Goal: Task Accomplishment & Management: Manage account settings

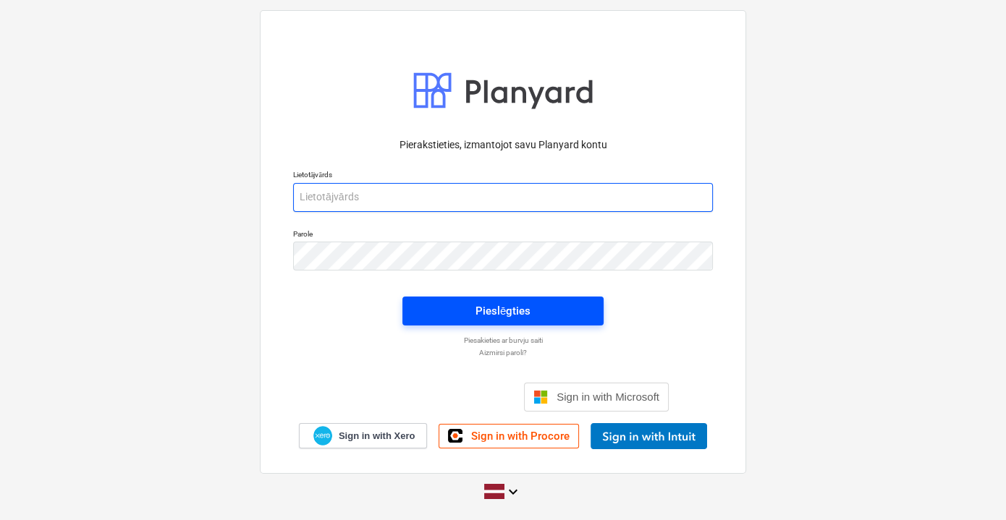
type input "[EMAIL_ADDRESS][PERSON_NAME][DOMAIN_NAME]"
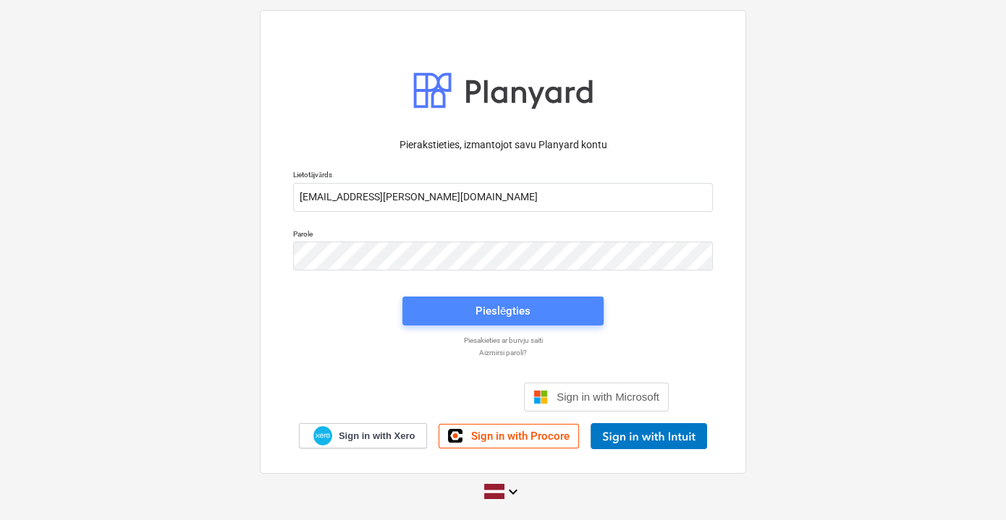
click at [495, 302] on div "Pieslēgties" at bounding box center [503, 311] width 55 height 19
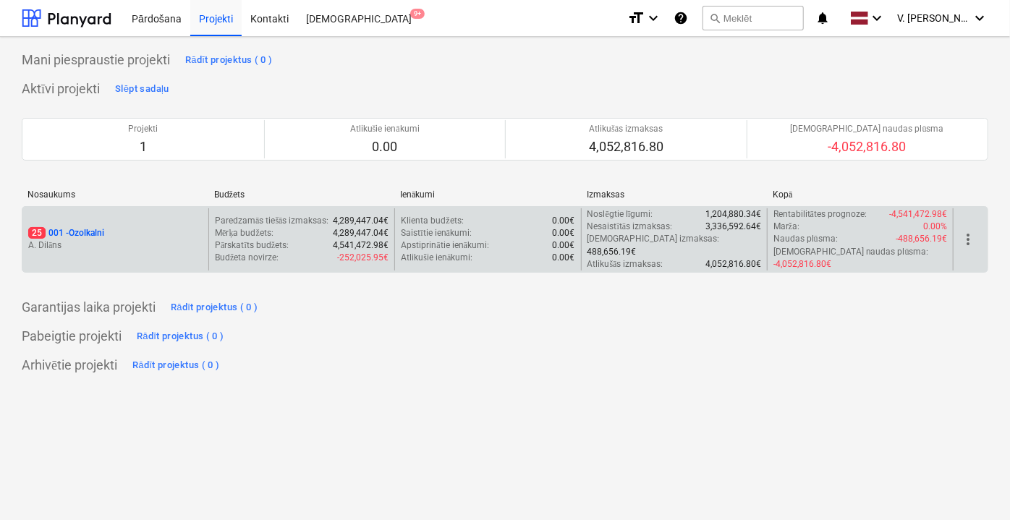
click at [177, 227] on div "25 001 - Ozolkalni" at bounding box center [115, 233] width 174 height 12
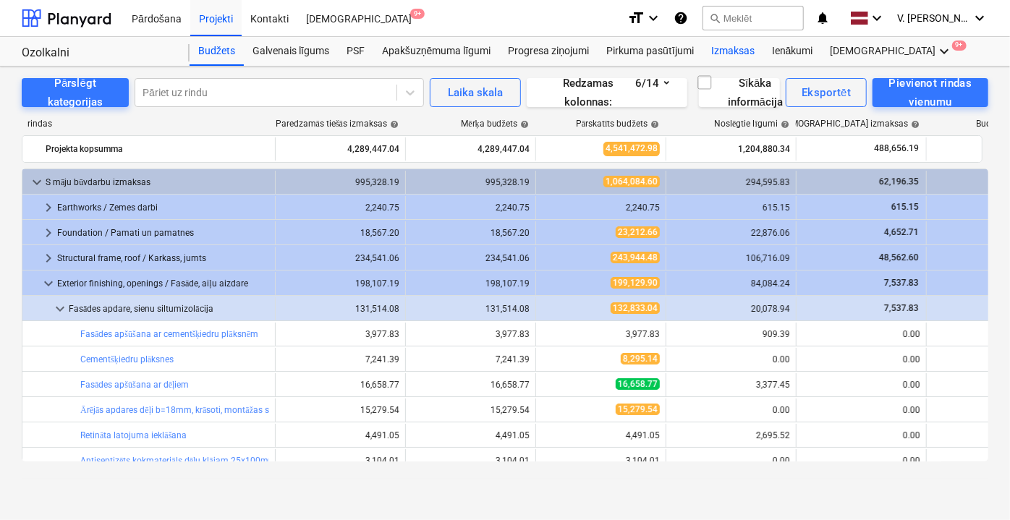
click at [731, 46] on div "Izmaksas" at bounding box center [733, 51] width 61 height 29
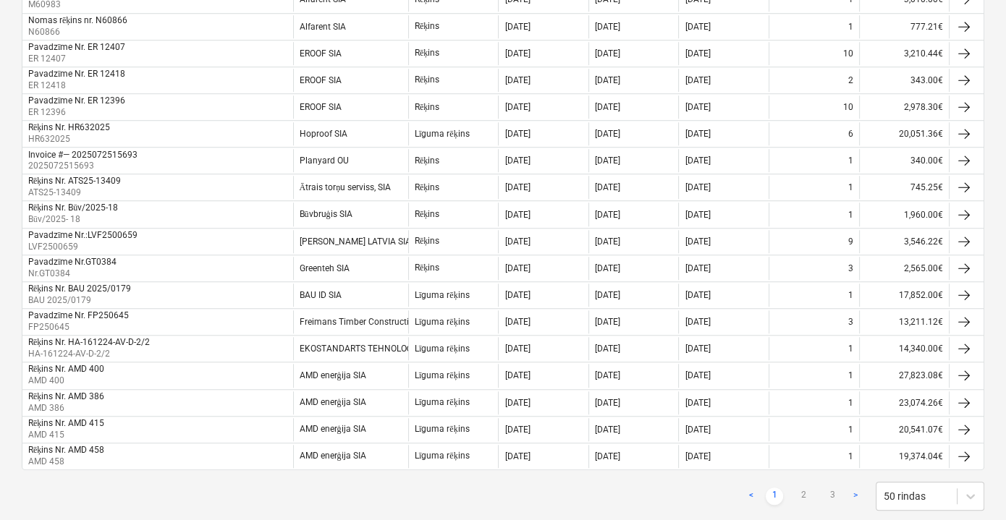
scroll to position [1162, 0]
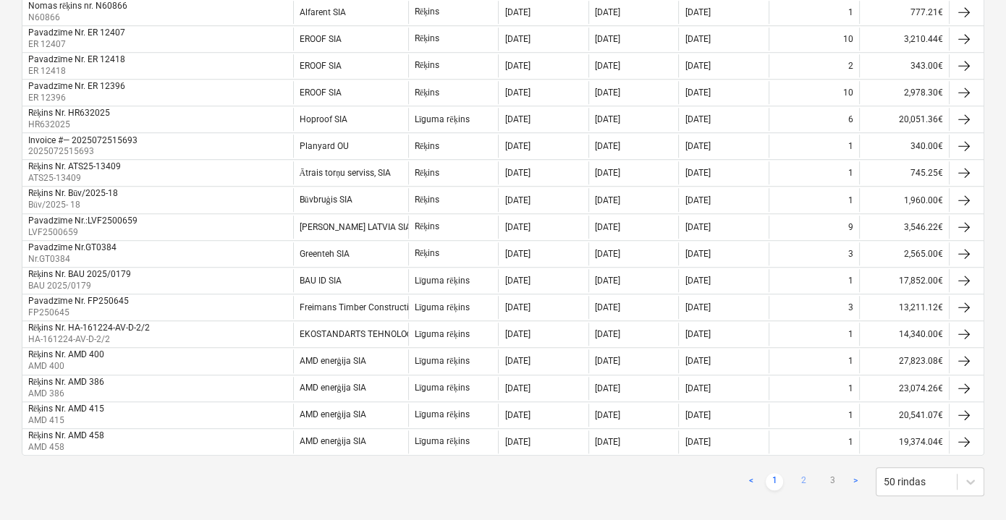
click at [800, 473] on link "2" at bounding box center [803, 481] width 17 height 17
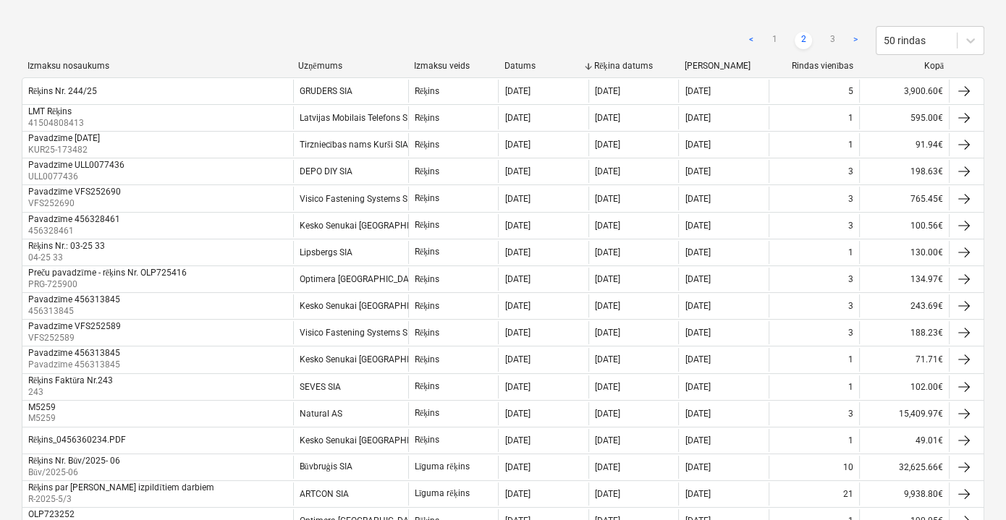
scroll to position [175, 0]
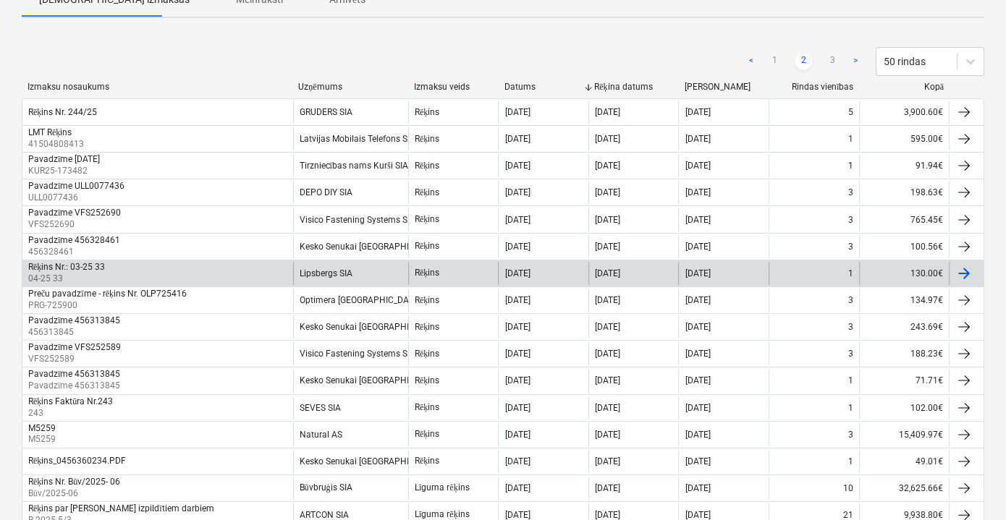
click at [266, 274] on div "Rēķins Nr.: [PHONE_NUMBER] 33" at bounding box center [157, 273] width 271 height 23
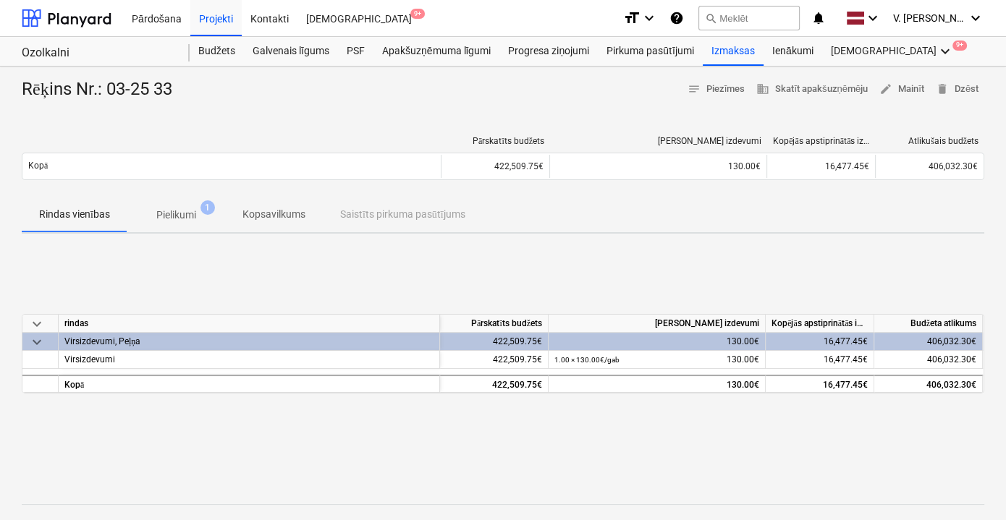
click at [191, 216] on p "Pielikumi" at bounding box center [176, 215] width 40 height 15
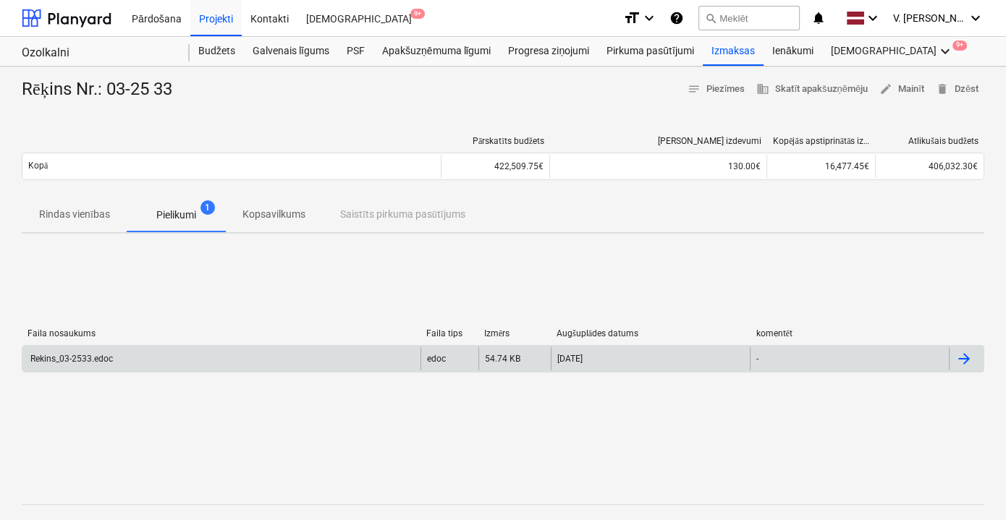
click at [360, 359] on div "Rekins_03-2533.edoc" at bounding box center [221, 358] width 398 height 23
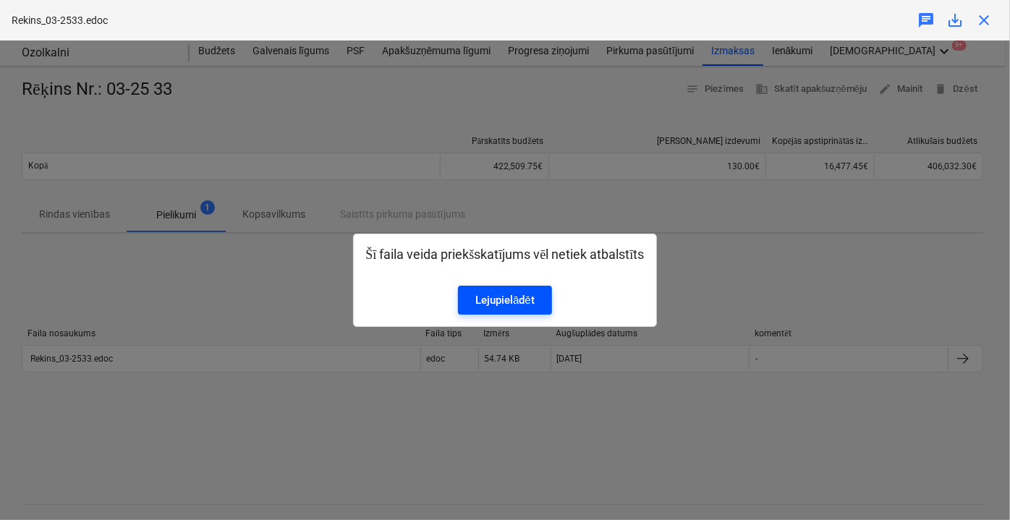
click at [505, 293] on div "Lejupielādēt" at bounding box center [505, 300] width 59 height 19
click at [754, 258] on div "Šī faila veida priekšskatījums vēl netiek atbalstīts Lejupielādēt" at bounding box center [505, 281] width 1010 height 480
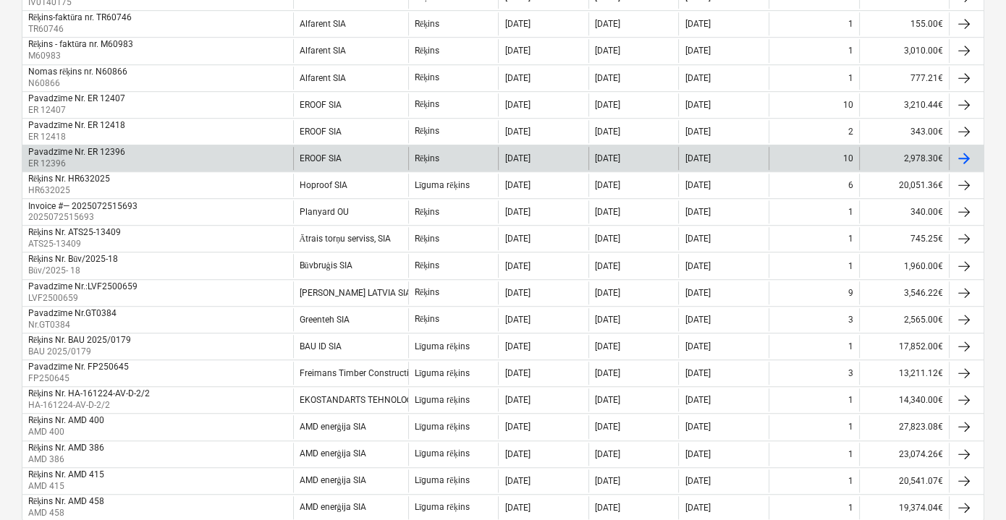
scroll to position [1162, 0]
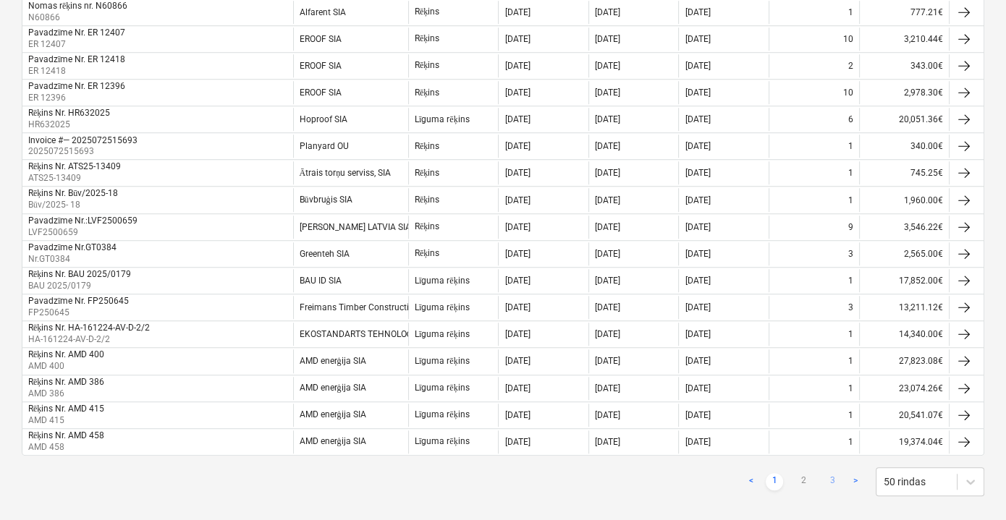
click at [839, 473] on link "3" at bounding box center [832, 481] width 17 height 17
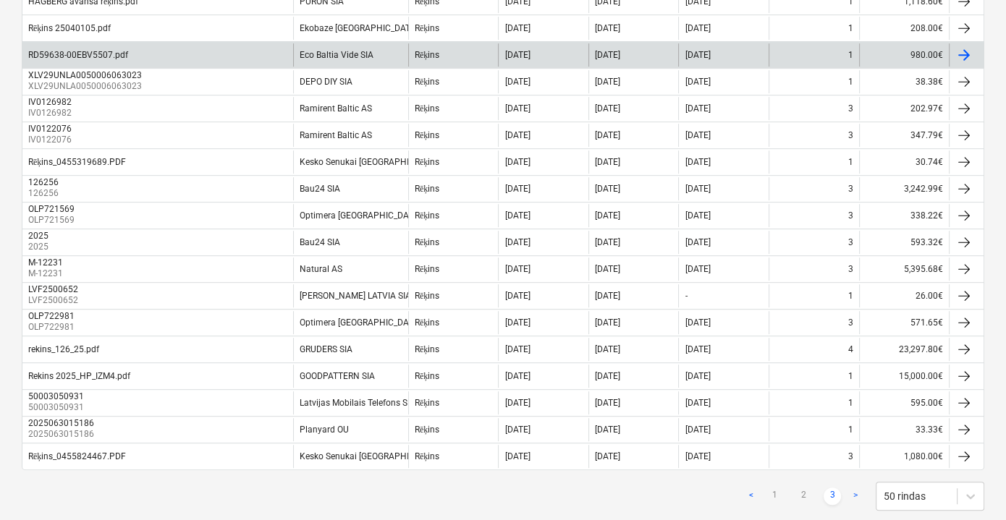
scroll to position [737, 0]
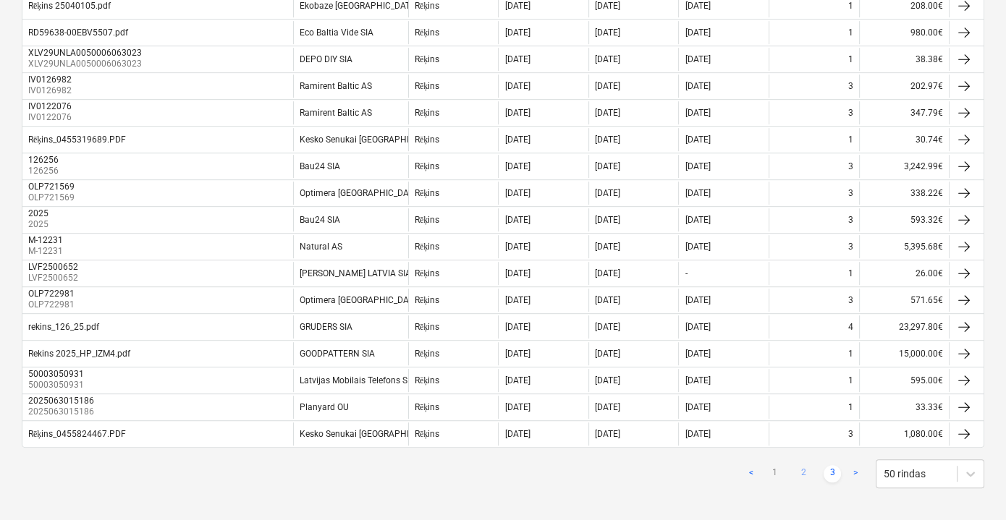
click at [811, 465] on link "2" at bounding box center [803, 473] width 17 height 17
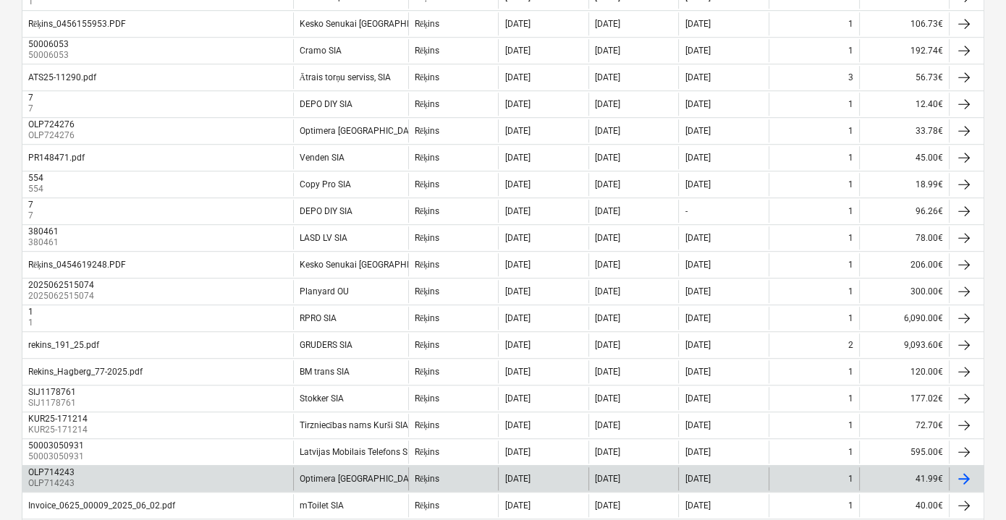
scroll to position [1162, 0]
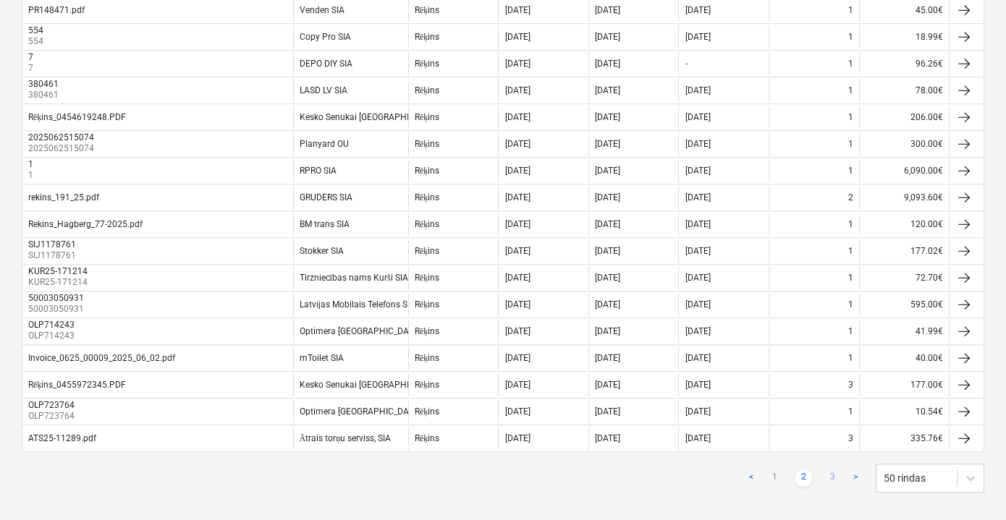
click at [834, 470] on link "3" at bounding box center [832, 478] width 17 height 17
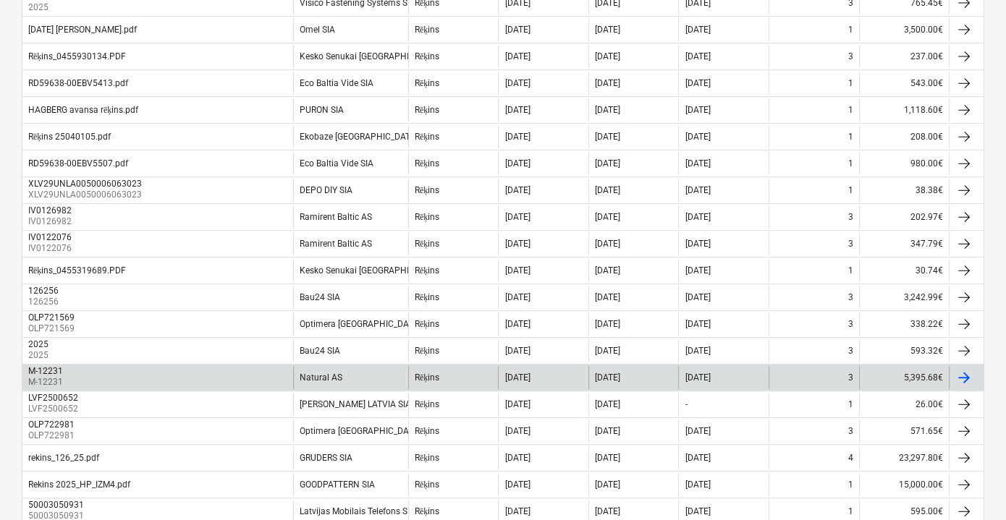
scroll to position [737, 0]
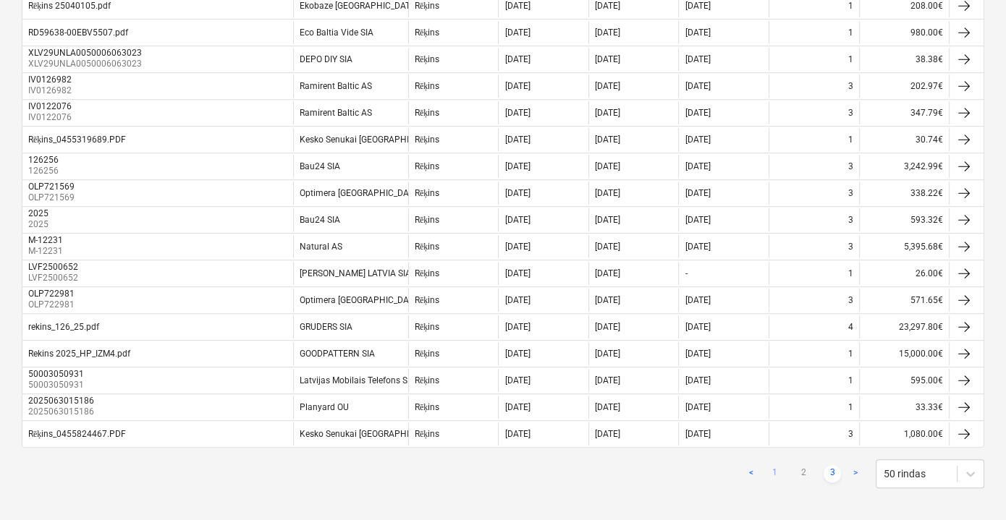
click at [772, 465] on link "1" at bounding box center [774, 473] width 17 height 17
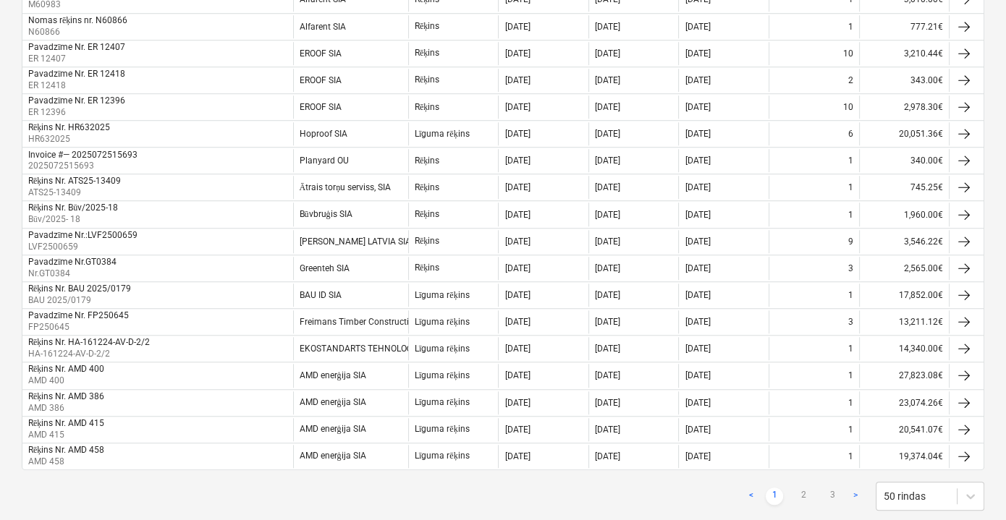
scroll to position [1162, 0]
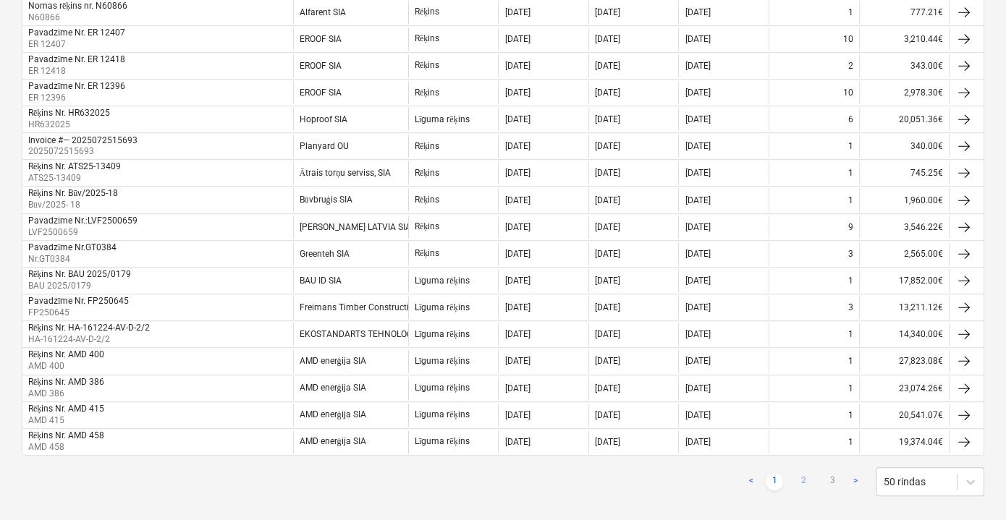
click at [803, 473] on link "2" at bounding box center [803, 481] width 17 height 17
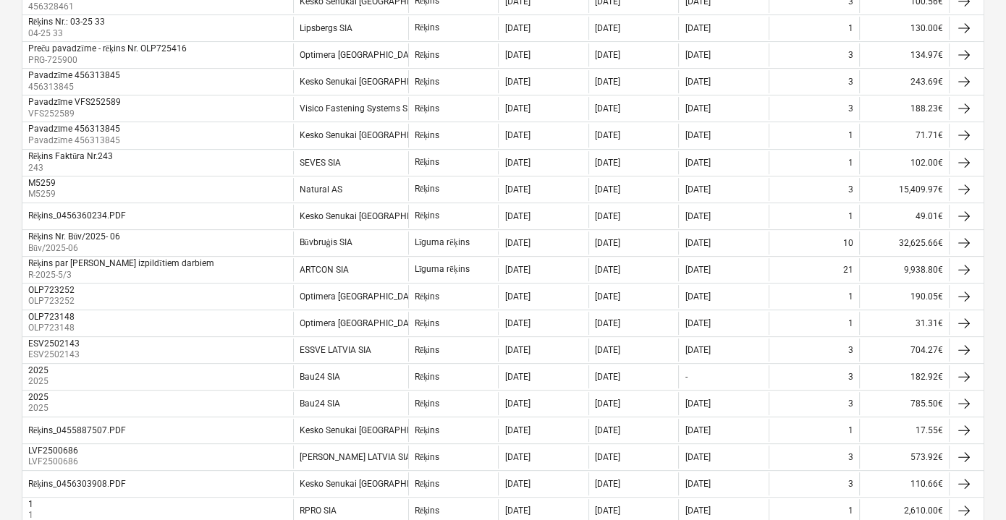
scroll to position [241, 0]
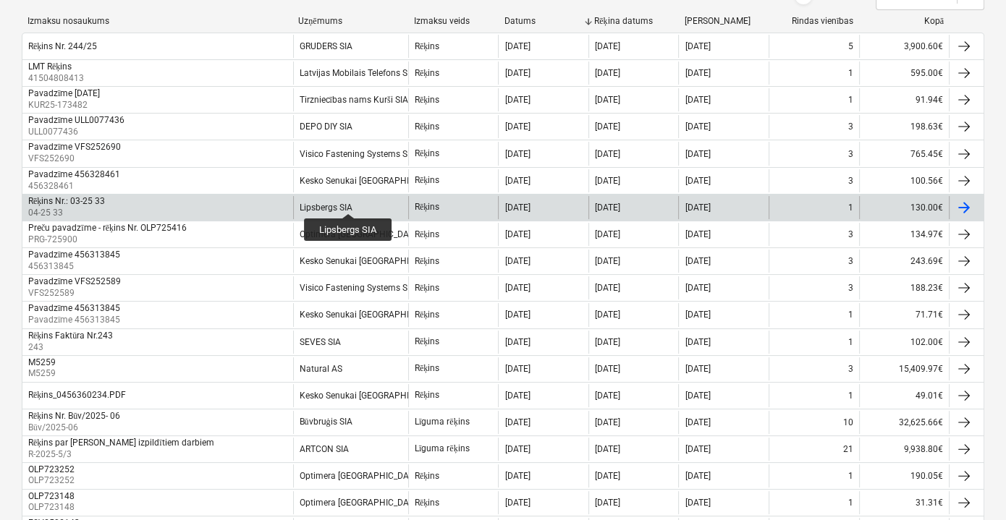
click at [348, 203] on div "Lipsbergs SIA" at bounding box center [326, 208] width 53 height 10
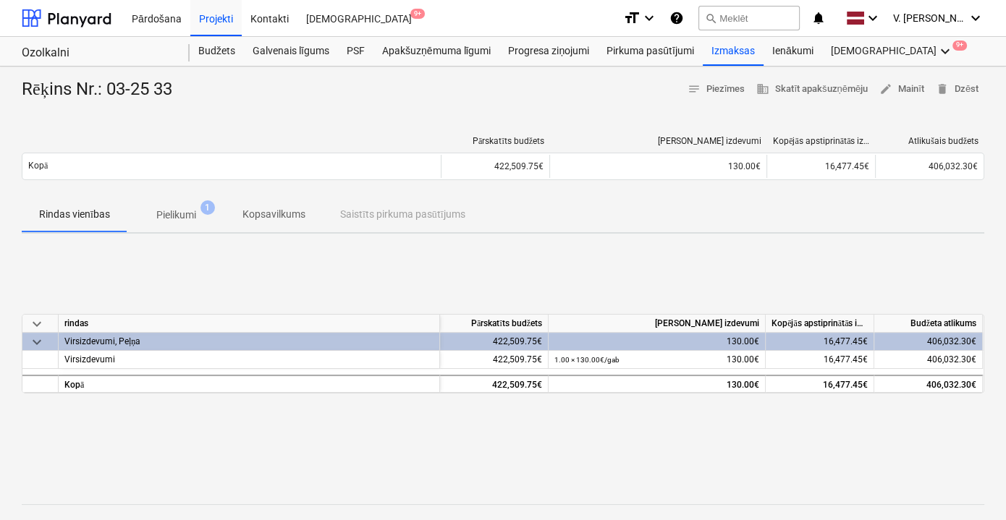
click at [183, 208] on p "Pielikumi" at bounding box center [176, 215] width 40 height 15
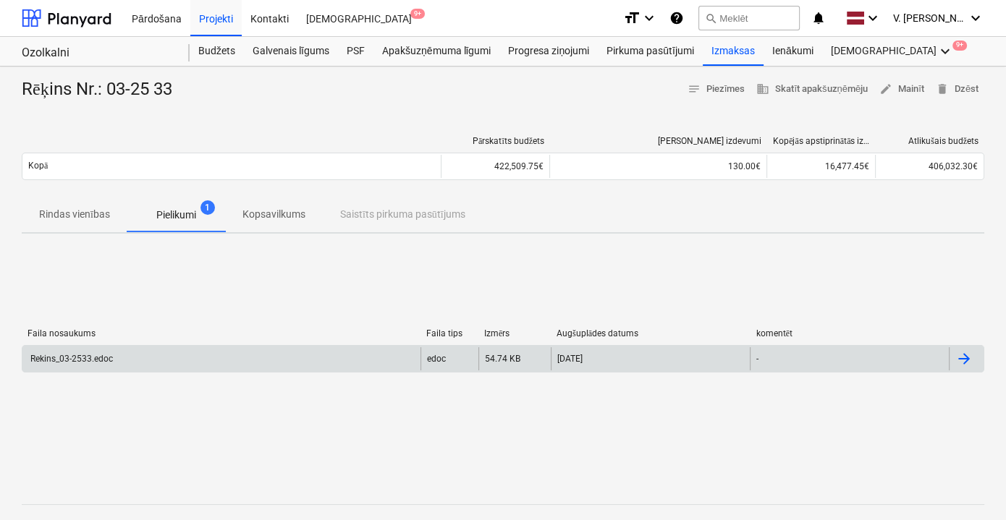
click at [342, 366] on div "Rekins_03-2533.edoc" at bounding box center [221, 358] width 398 height 23
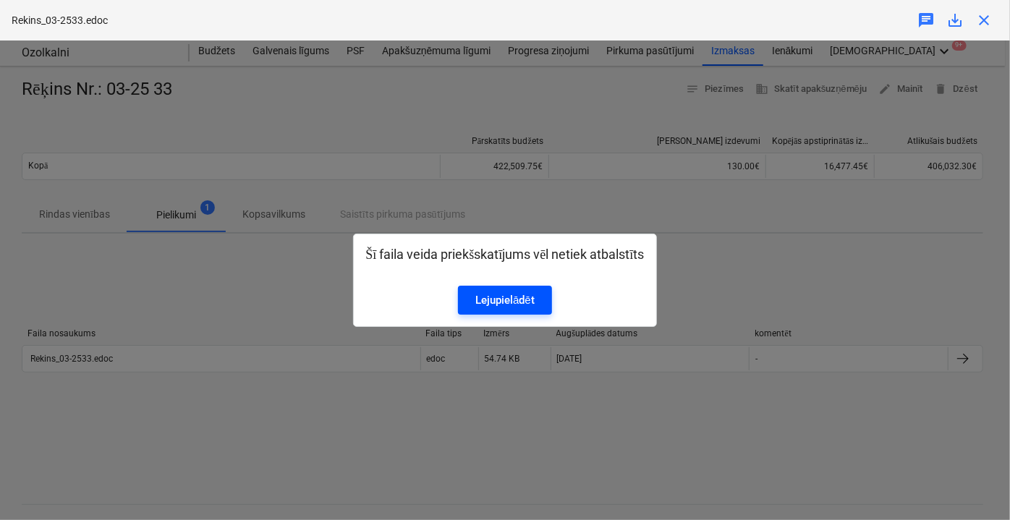
click at [512, 295] on div "Lejupielādēt" at bounding box center [505, 300] width 59 height 19
click at [774, 263] on div "Šī faila veida priekšskatījums vēl netiek atbalstīts Lejupielādēt" at bounding box center [505, 281] width 1010 height 480
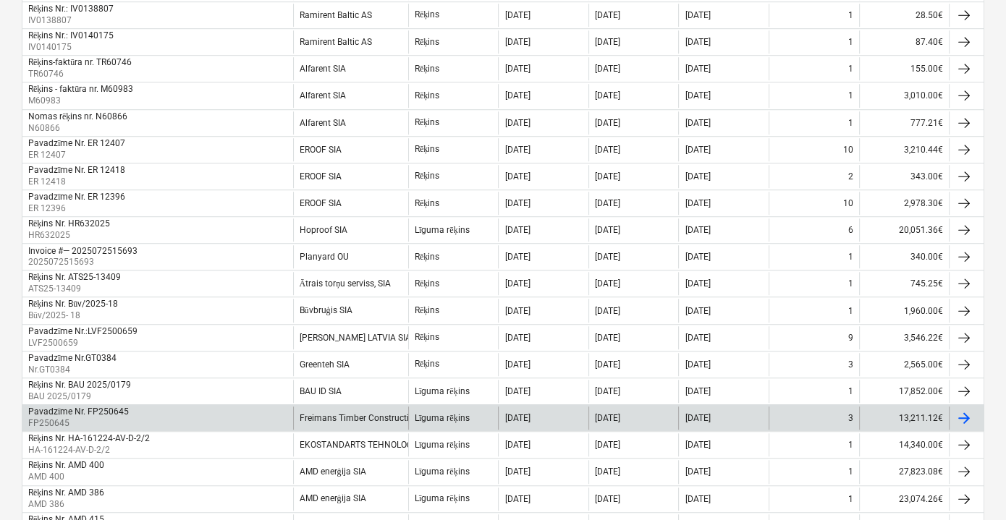
scroll to position [1162, 0]
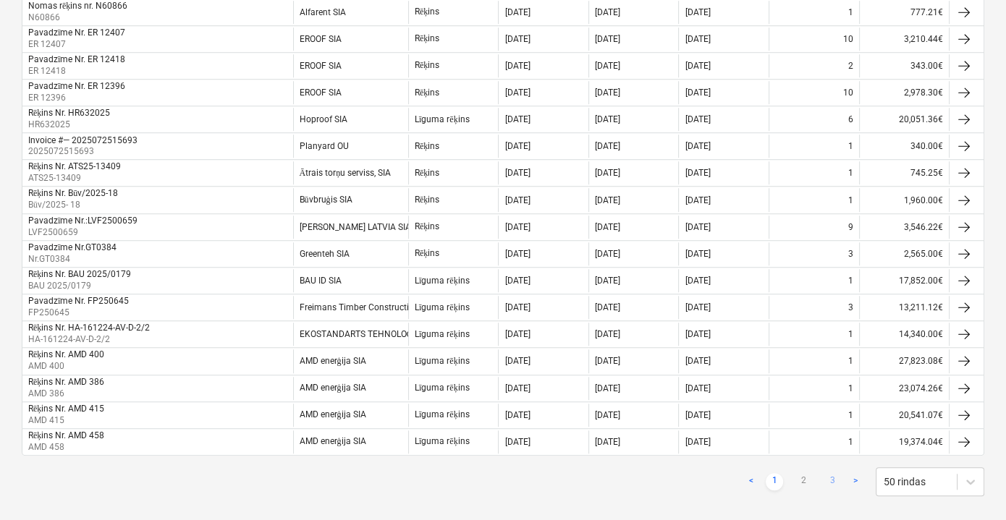
click at [834, 473] on link "3" at bounding box center [832, 481] width 17 height 17
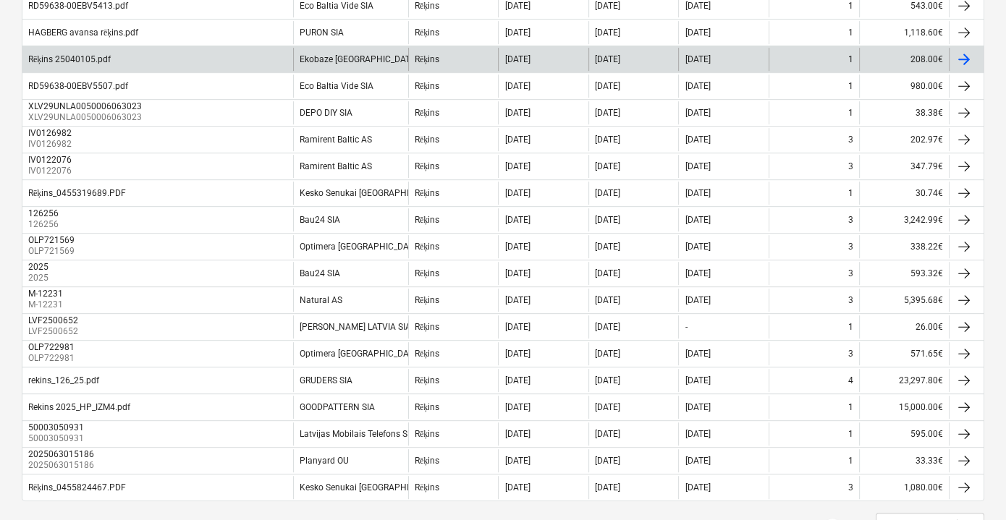
scroll to position [737, 0]
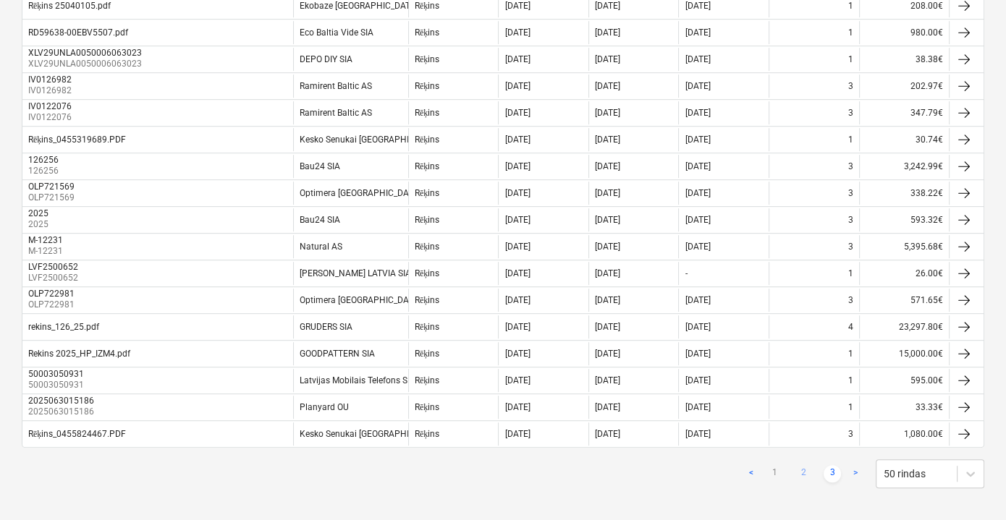
click at [807, 465] on link "2" at bounding box center [803, 473] width 17 height 17
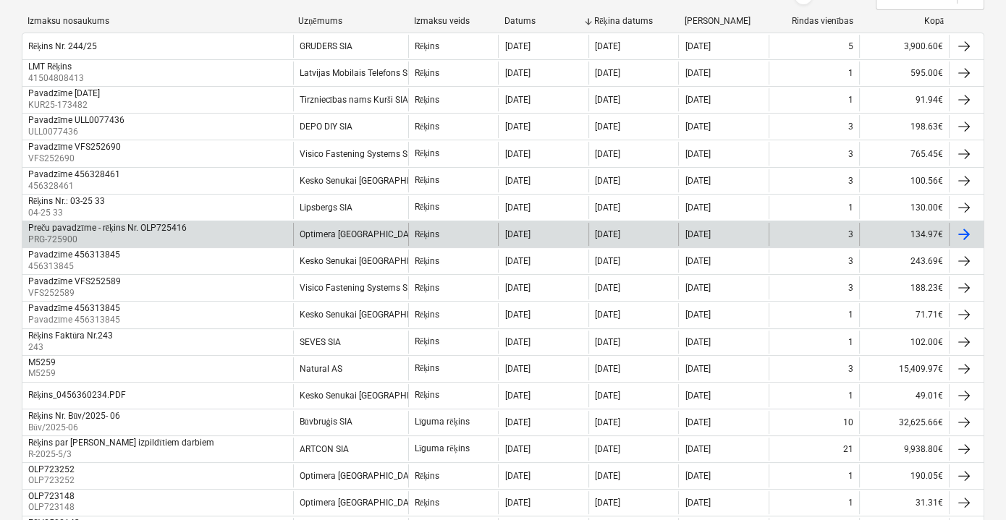
scroll to position [0, 0]
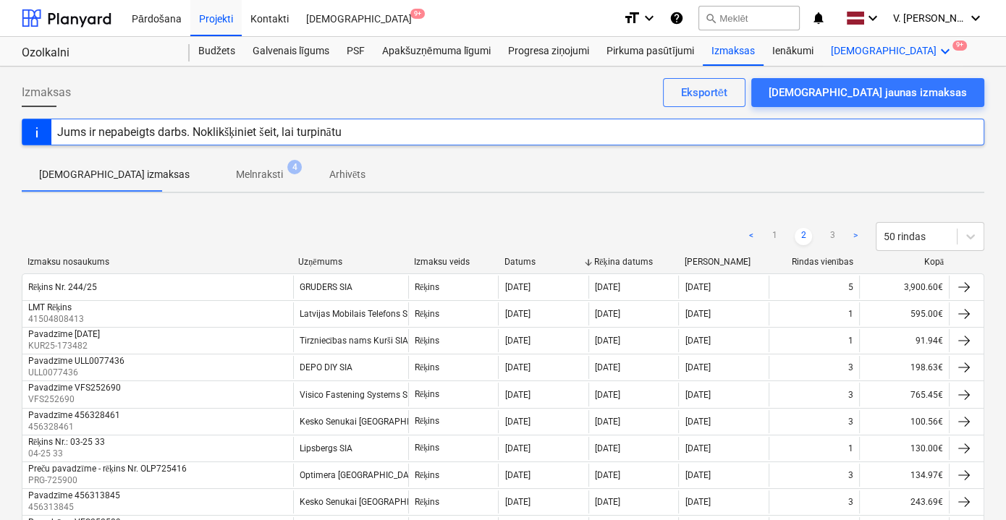
click at [845, 54] on div "Vairāk keyboard_arrow_down 9+" at bounding box center [892, 51] width 140 height 29
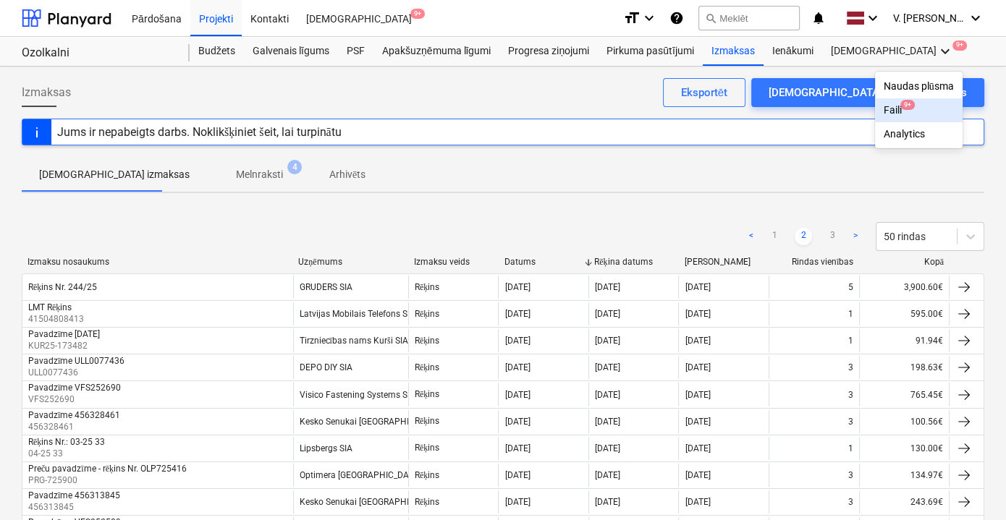
click at [900, 106] on span "9+" at bounding box center [907, 105] width 14 height 10
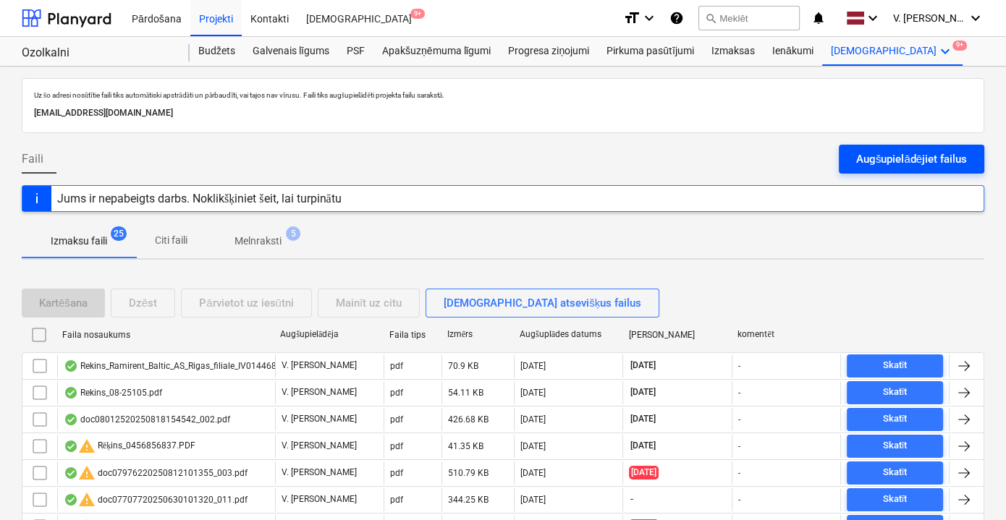
click at [904, 159] on div "Augšupielādējiet failus" at bounding box center [911, 159] width 111 height 19
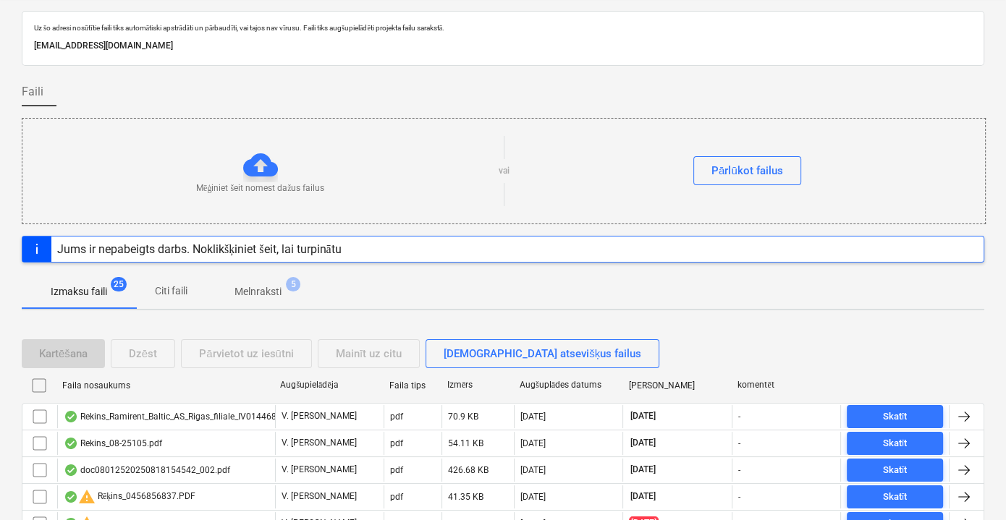
scroll to position [65, 0]
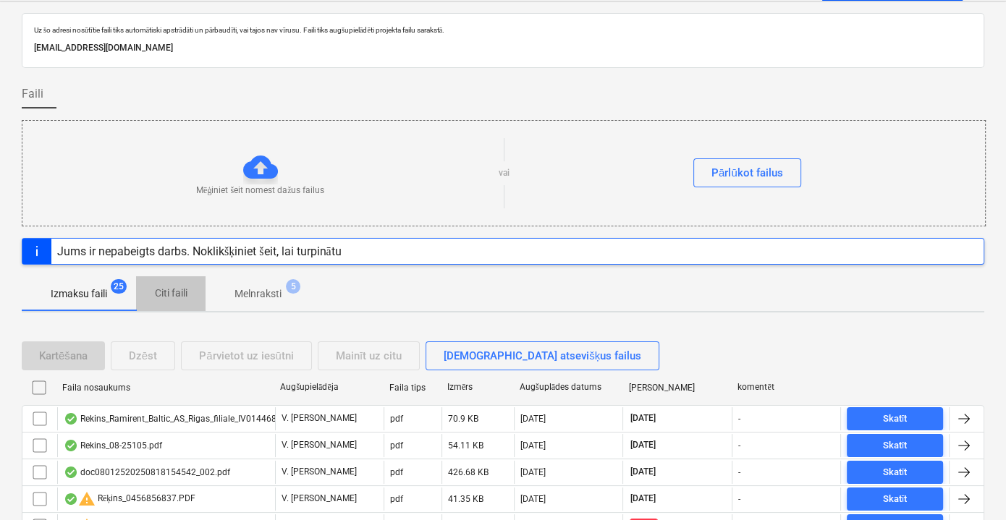
click at [171, 300] on span "Citi faili" at bounding box center [170, 294] width 69 height 24
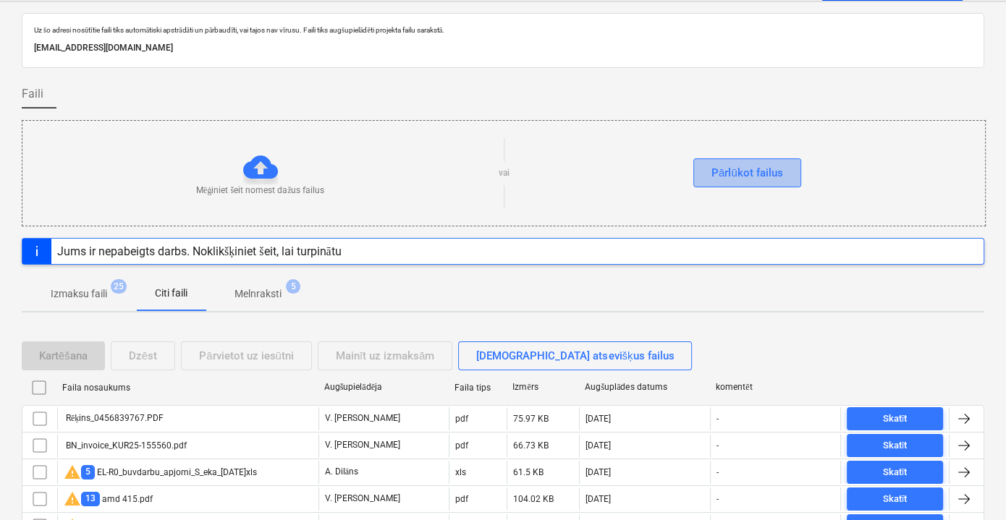
click at [745, 185] on button "Pārlūkot failus" at bounding box center [747, 173] width 108 height 29
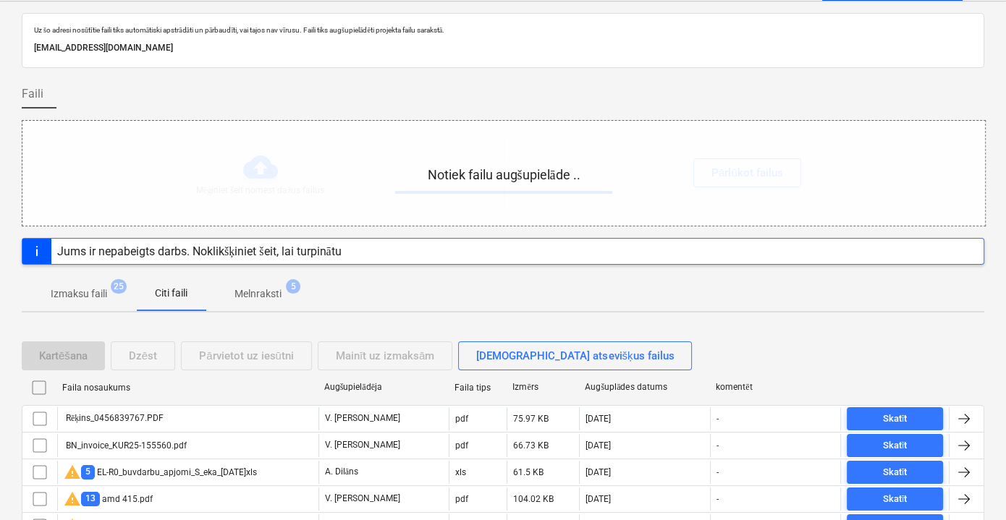
scroll to position [131, 0]
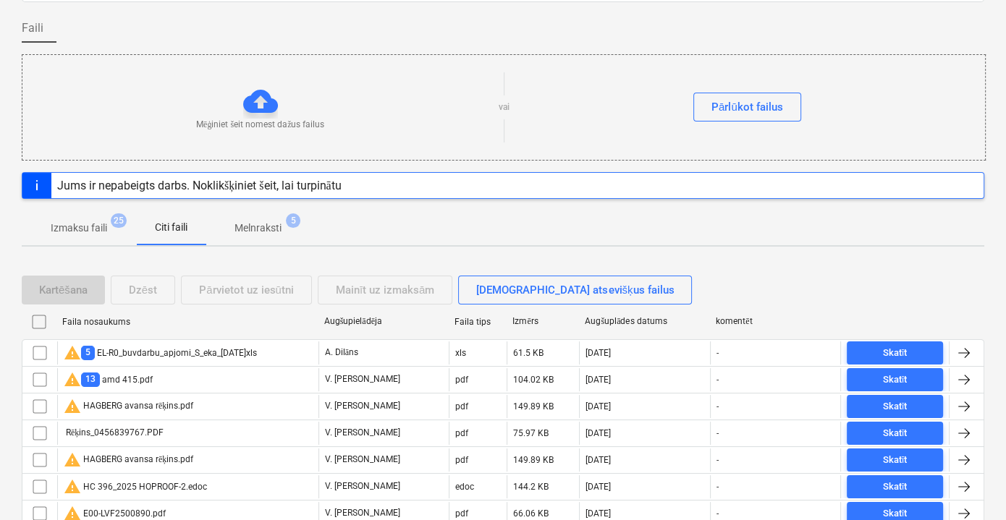
click at [263, 227] on p "Melnraksti" at bounding box center [257, 228] width 47 height 15
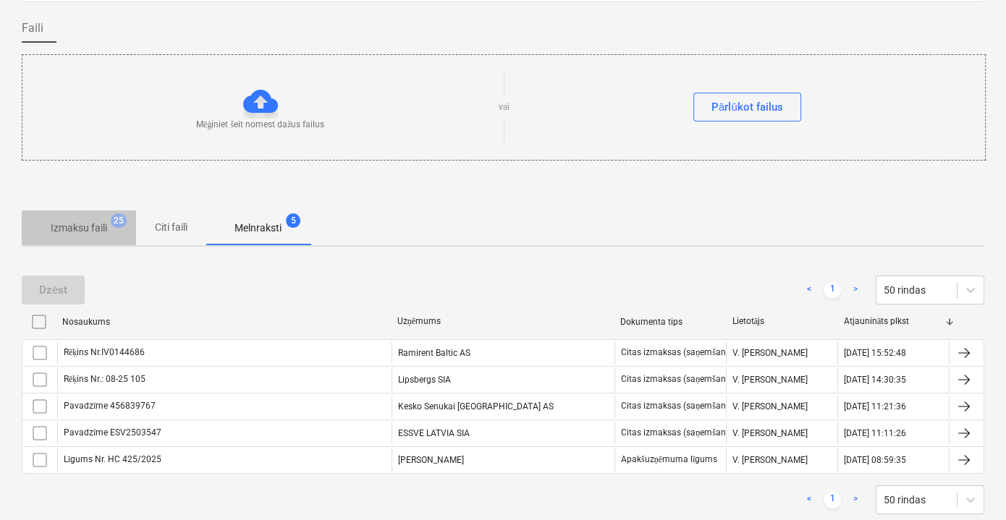
click at [106, 230] on p "Izmaksu faili" at bounding box center [79, 228] width 56 height 15
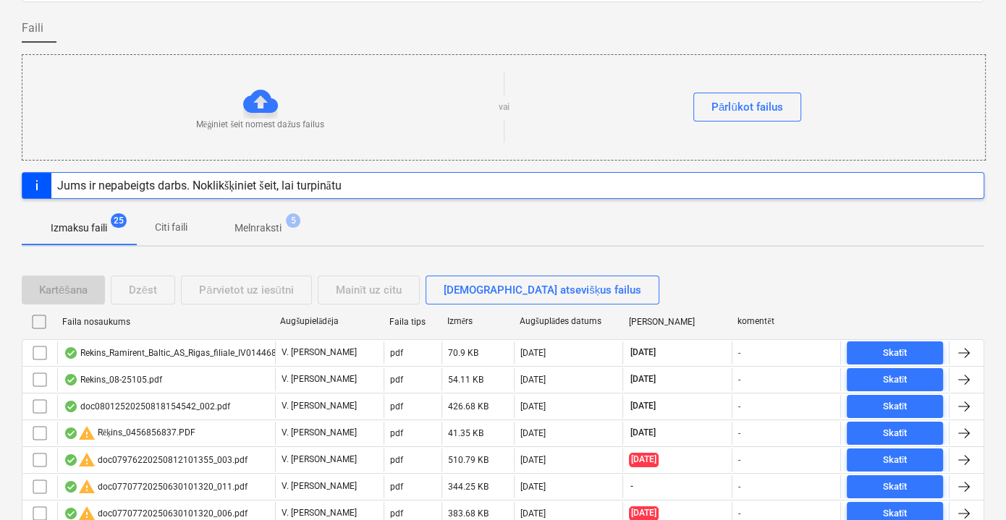
click at [169, 221] on p "Citi faili" at bounding box center [170, 227] width 35 height 15
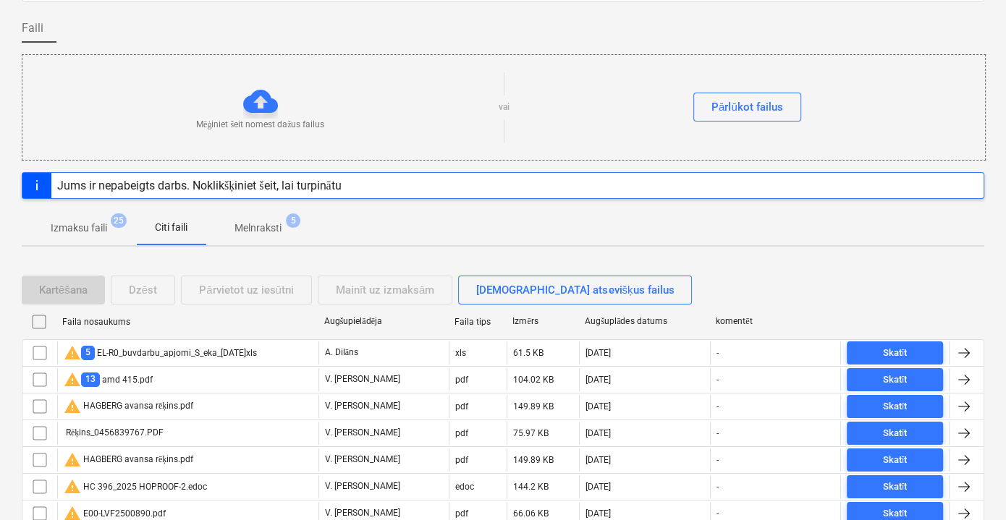
click at [90, 223] on p "Izmaksu faili" at bounding box center [79, 228] width 56 height 15
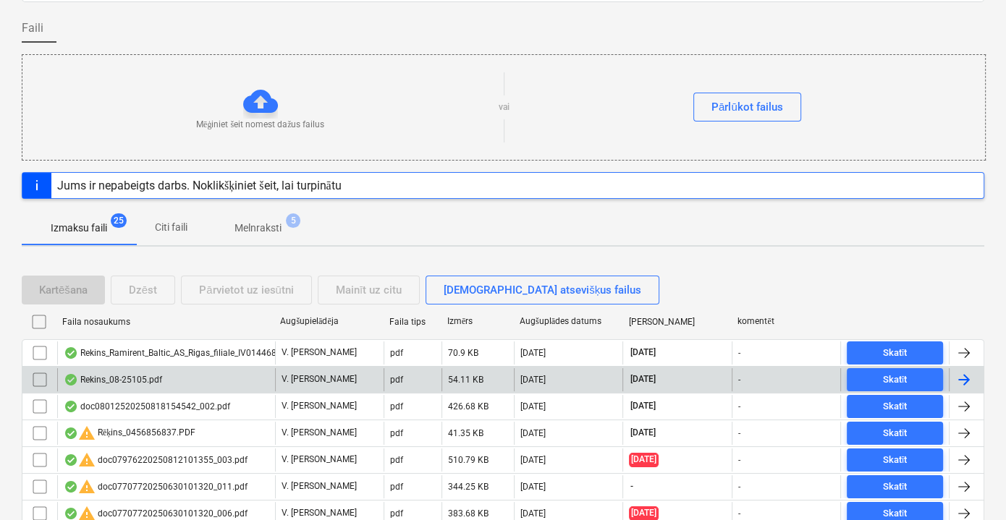
click at [177, 379] on div "Rekins_08-25105.pdf" at bounding box center [166, 379] width 218 height 23
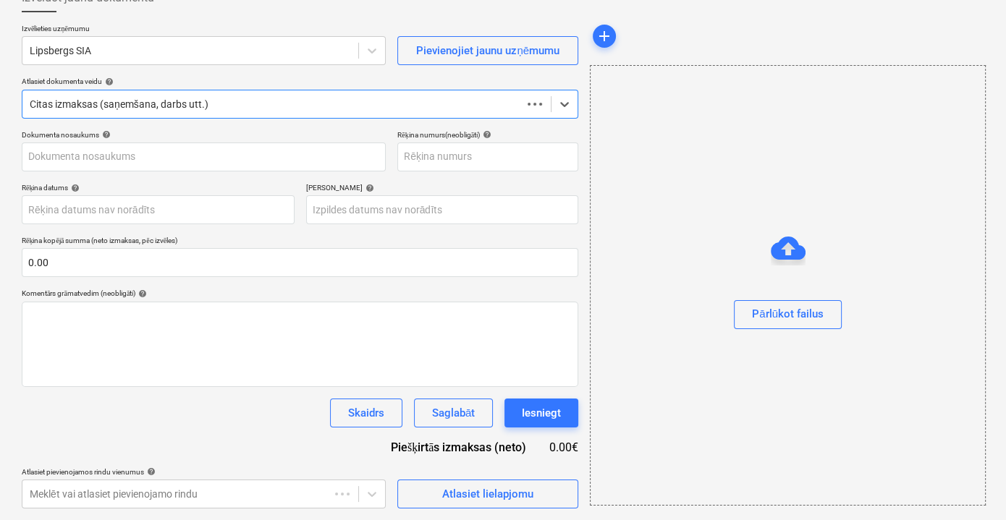
scroll to position [94, 0]
type input "08-25 105"
type input "[DATE]"
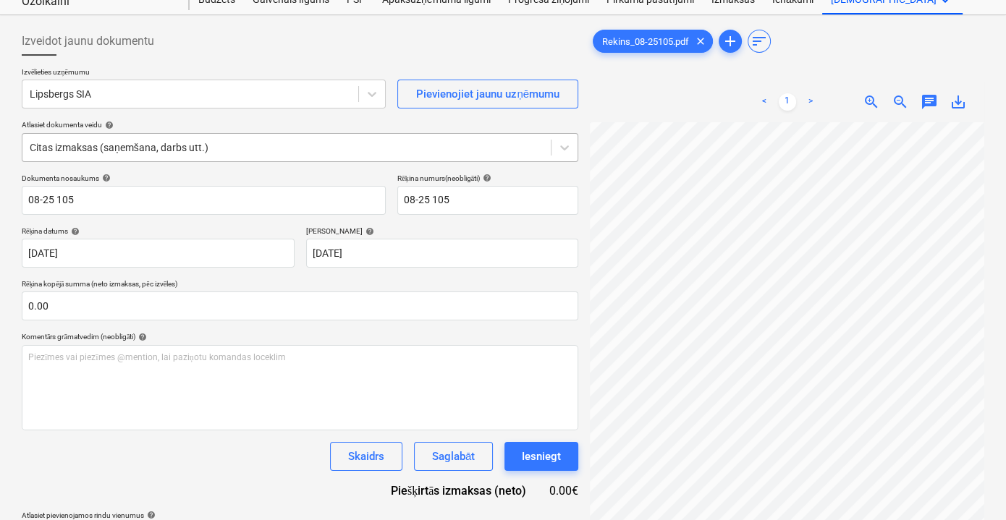
scroll to position [28, 0]
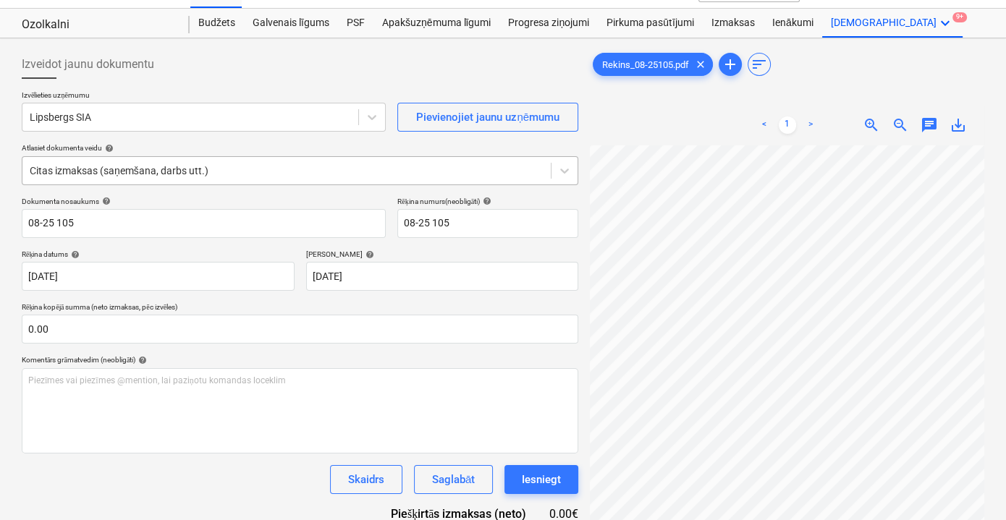
click at [303, 167] on div at bounding box center [287, 171] width 514 height 14
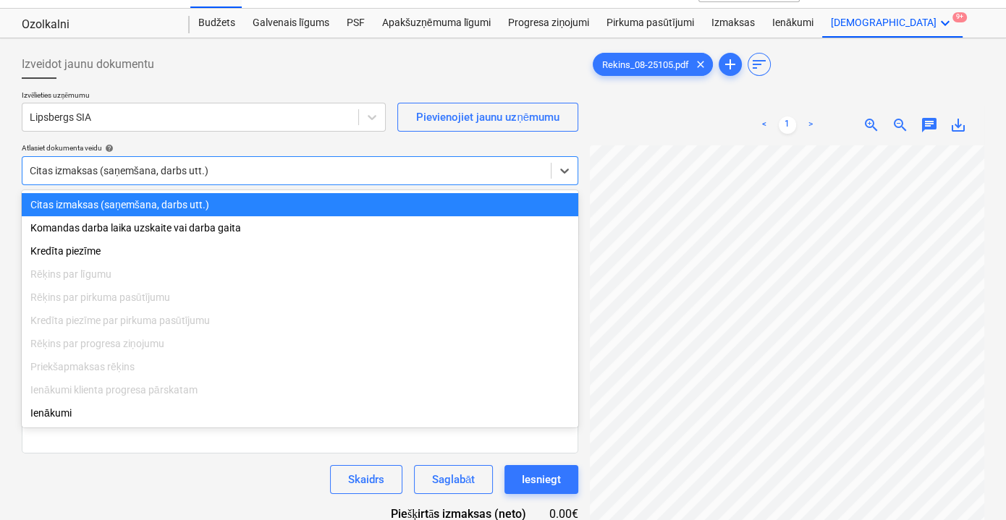
click at [185, 200] on div "Citas izmaksas (saņemšana, darbs utt.)" at bounding box center [300, 204] width 557 height 23
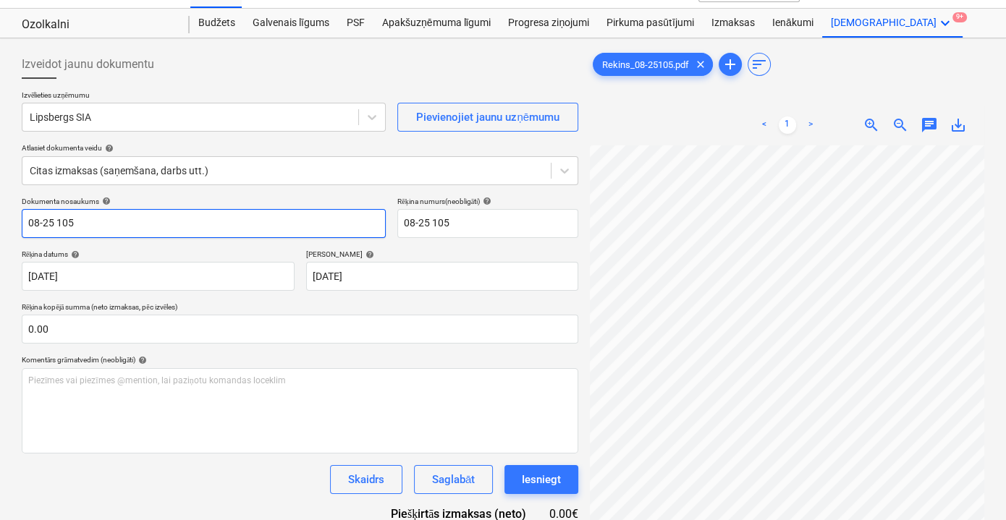
click at [162, 227] on input "08-25 105" at bounding box center [204, 223] width 364 height 29
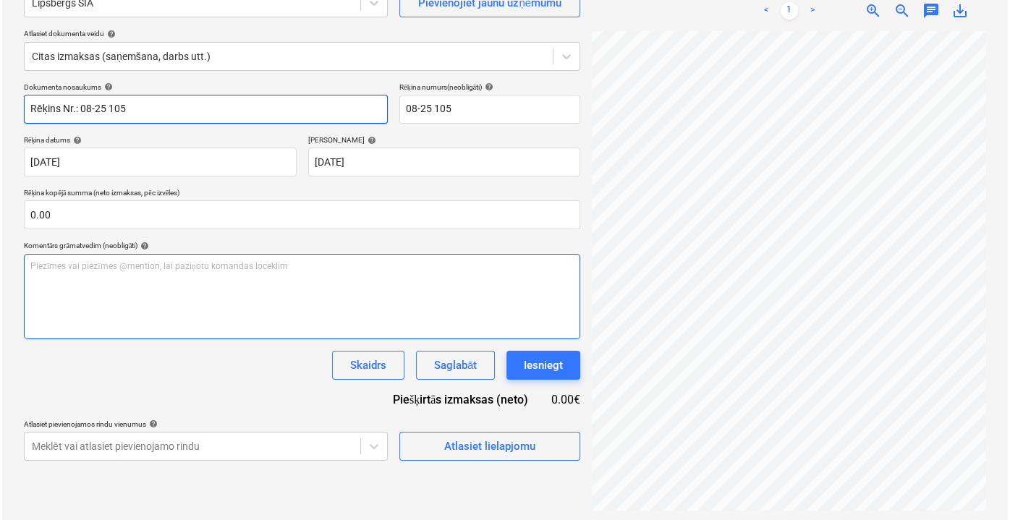
scroll to position [144, 0]
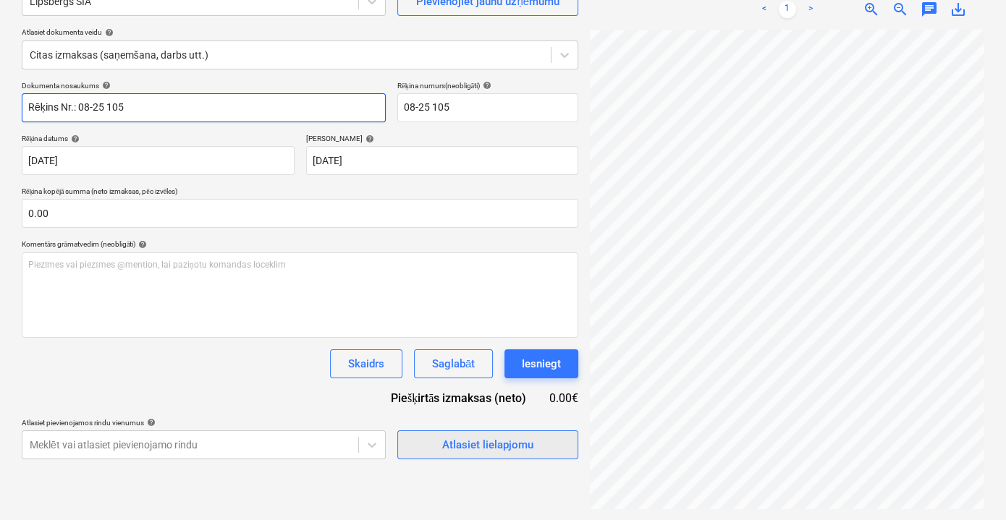
type input "Rēķins Nr.: 08-25 105"
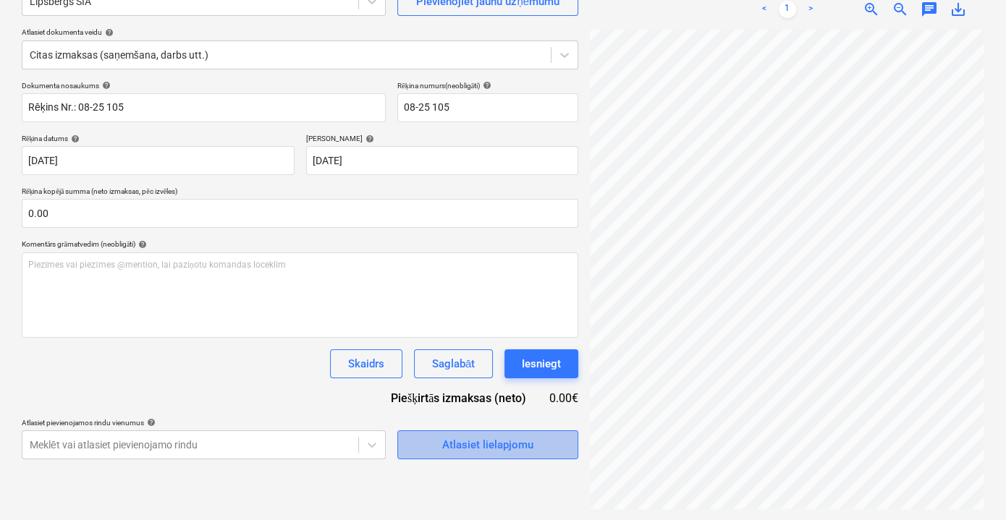
click at [502, 437] on div "Atlasiet lielapjomu" at bounding box center [487, 445] width 91 height 19
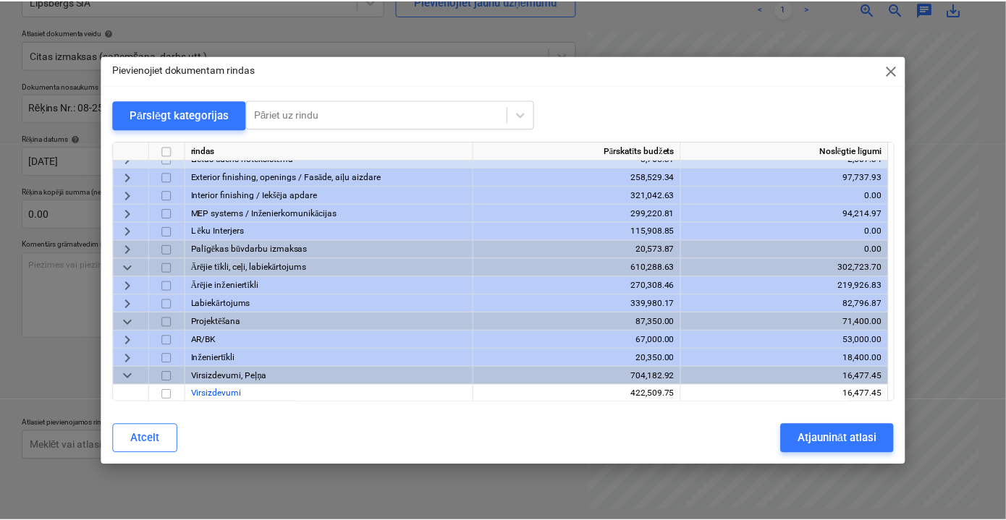
scroll to position [971, 0]
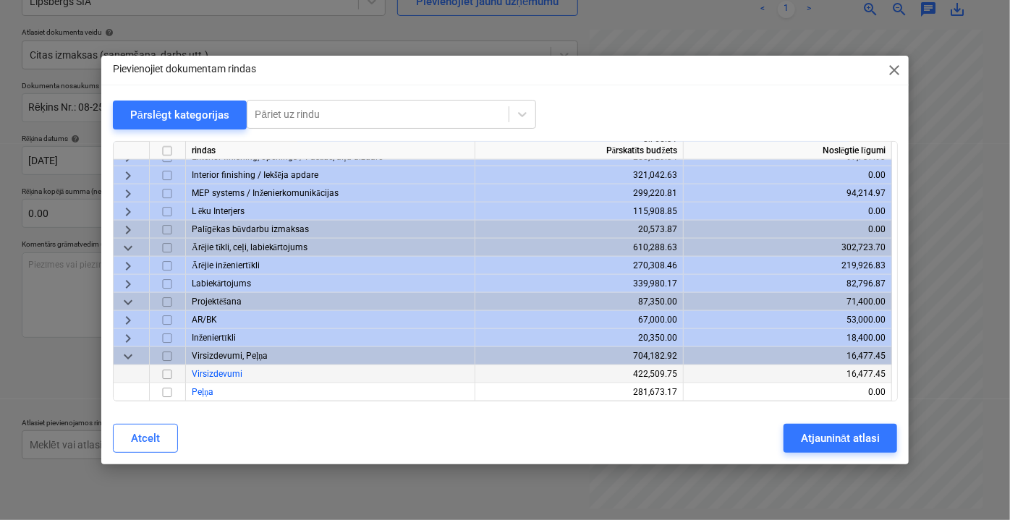
click at [167, 375] on input "checkbox" at bounding box center [167, 373] width 17 height 17
click at [827, 427] on button "Atjaunināt atlasi" at bounding box center [841, 438] width 114 height 29
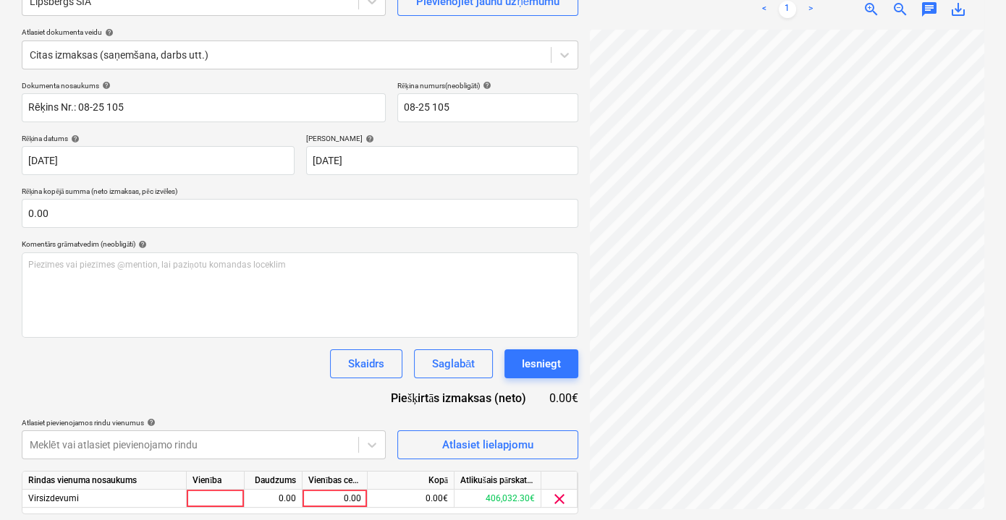
scroll to position [0, 42]
click at [336, 499] on div "0.00" at bounding box center [334, 499] width 53 height 18
type input "120"
click at [250, 378] on div "Dokumenta nosaukums help Rēķins Nr.: 08-25 105 Rēķina numurs (neobligāti) help …" at bounding box center [300, 318] width 557 height 474
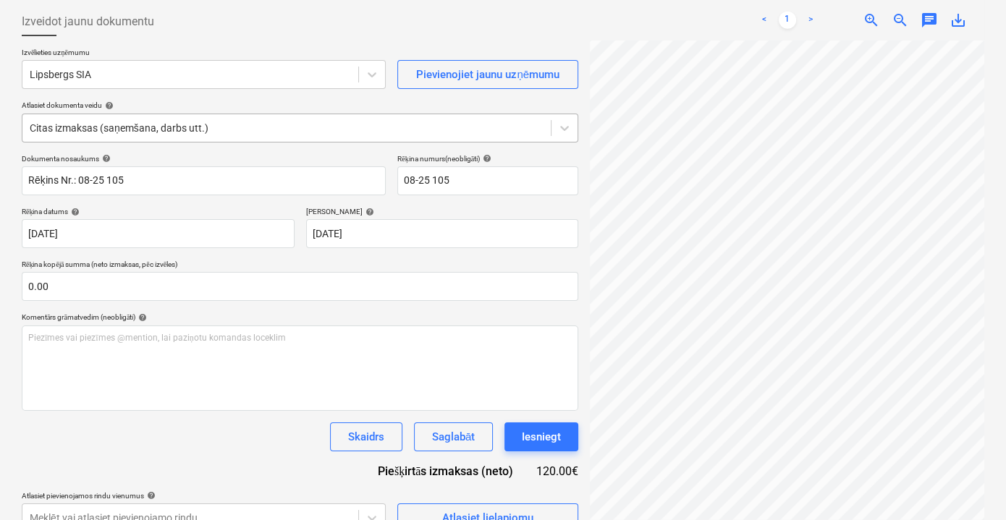
scroll to position [190, 0]
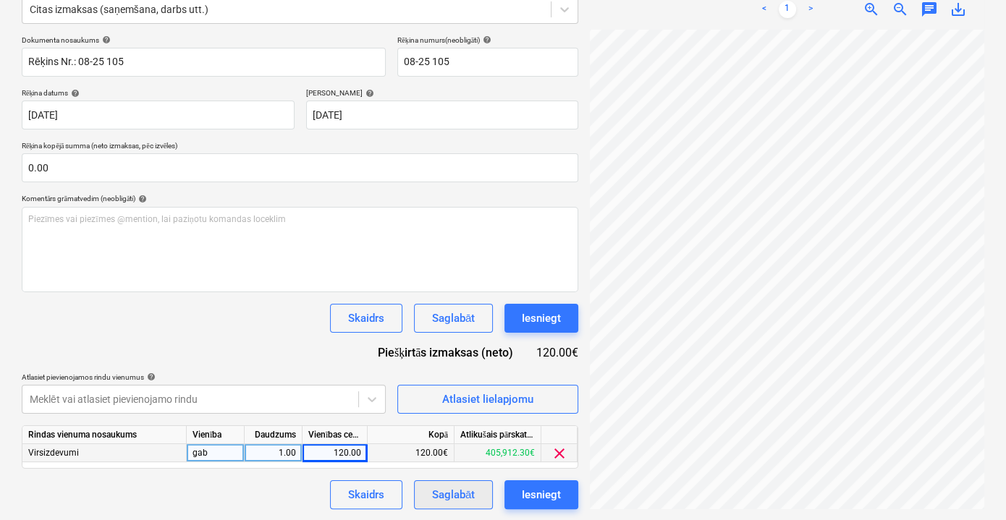
click at [463, 489] on div "Saglabāt" at bounding box center [453, 495] width 43 height 19
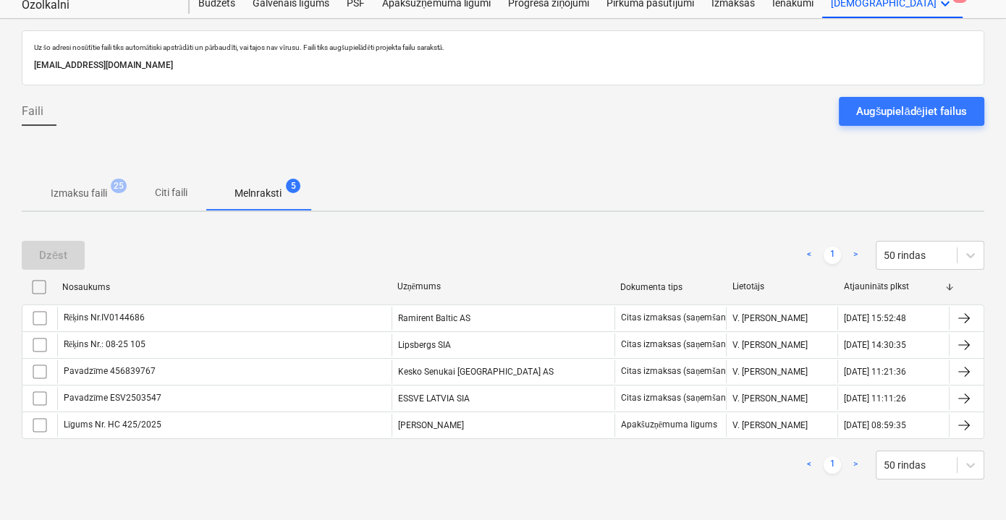
scroll to position [45, 0]
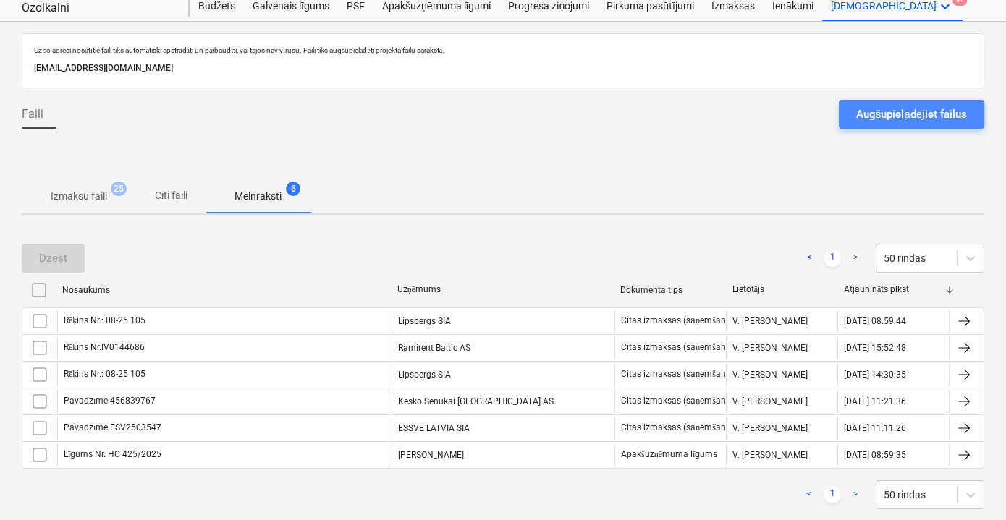
click at [900, 115] on div "Augšupielādējiet failus" at bounding box center [911, 114] width 111 height 19
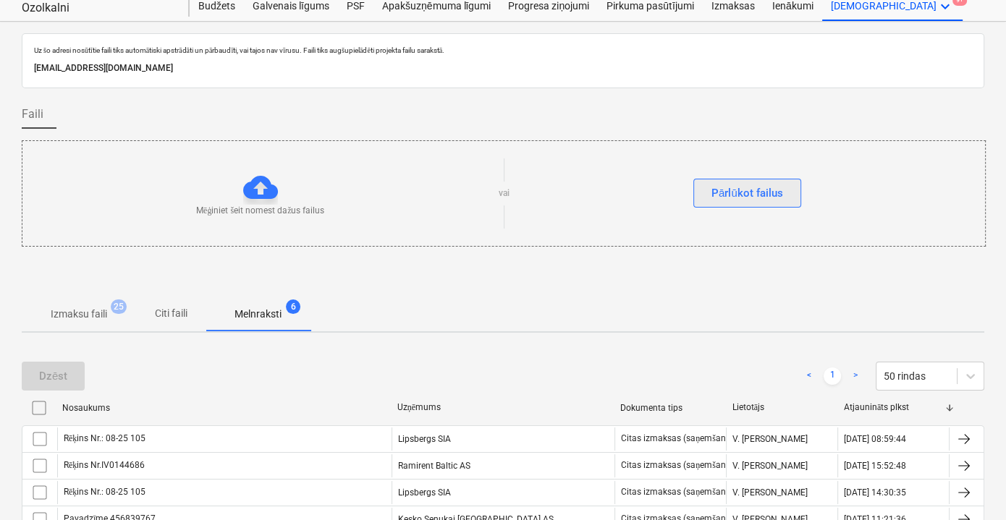
click at [711, 201] on div "Pārlūkot failus" at bounding box center [747, 193] width 72 height 19
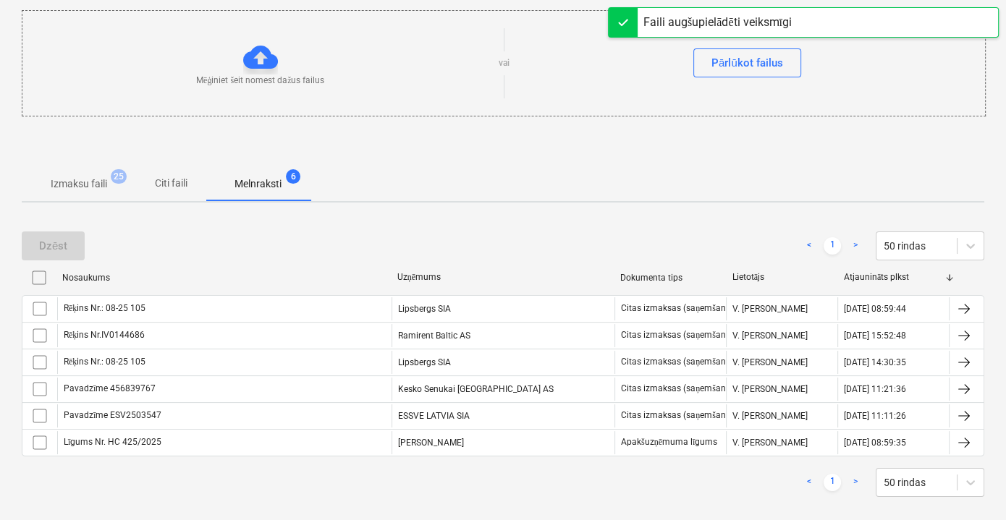
scroll to position [177, 0]
click at [181, 174] on p "Citi faili" at bounding box center [170, 181] width 35 height 15
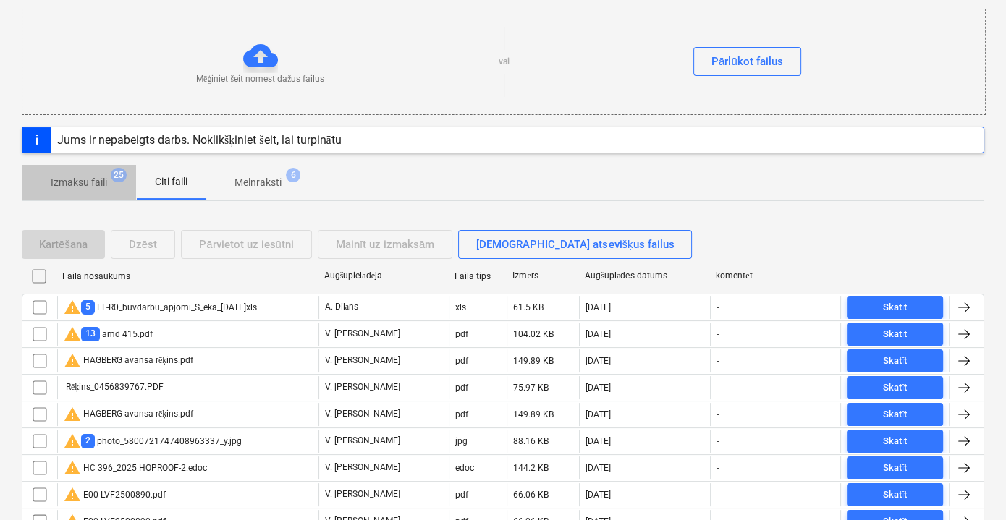
click at [109, 175] on span "Izmaksu faili 25" at bounding box center [79, 182] width 80 height 15
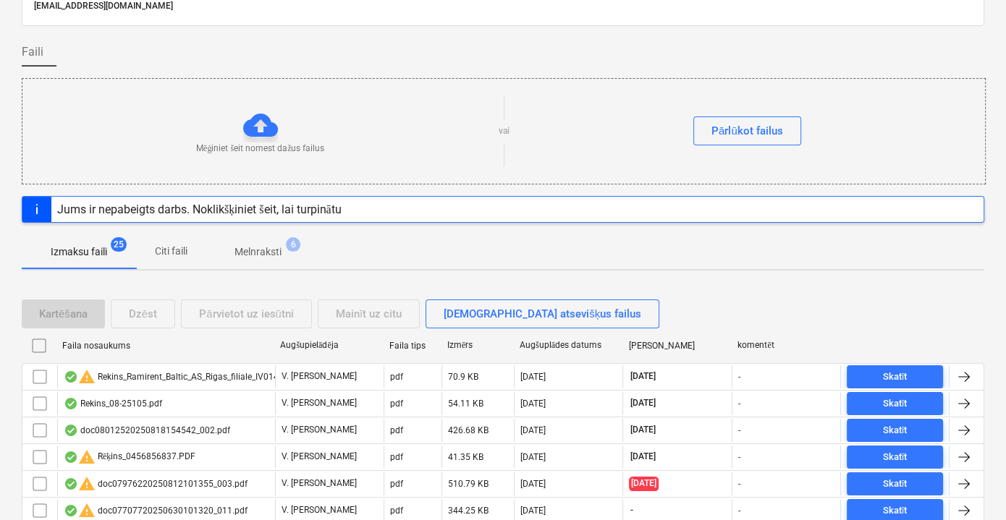
scroll to position [177, 0]
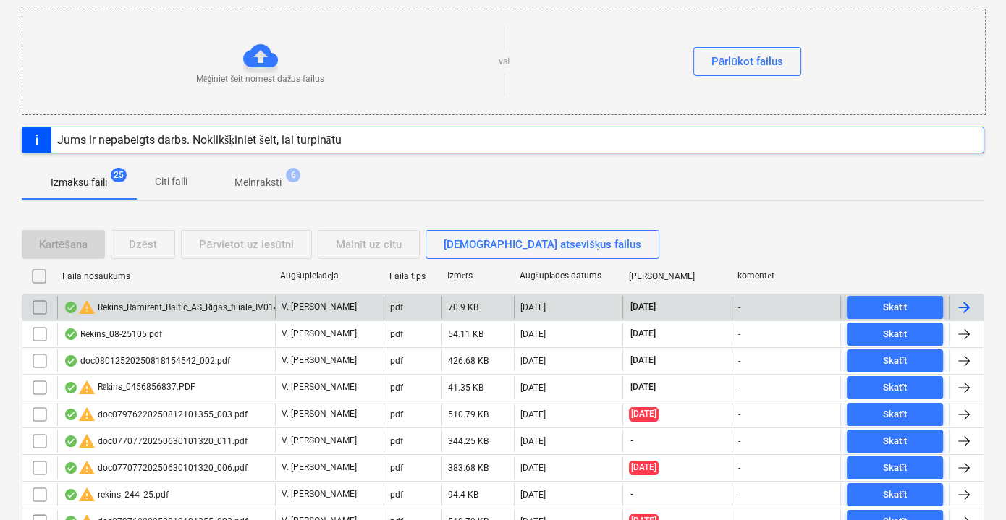
click at [187, 303] on div "warning Rekins_Ramirent_Baltic_AS_Rigas_filiale_IV0144686.pdf" at bounding box center [189, 307] width 250 height 17
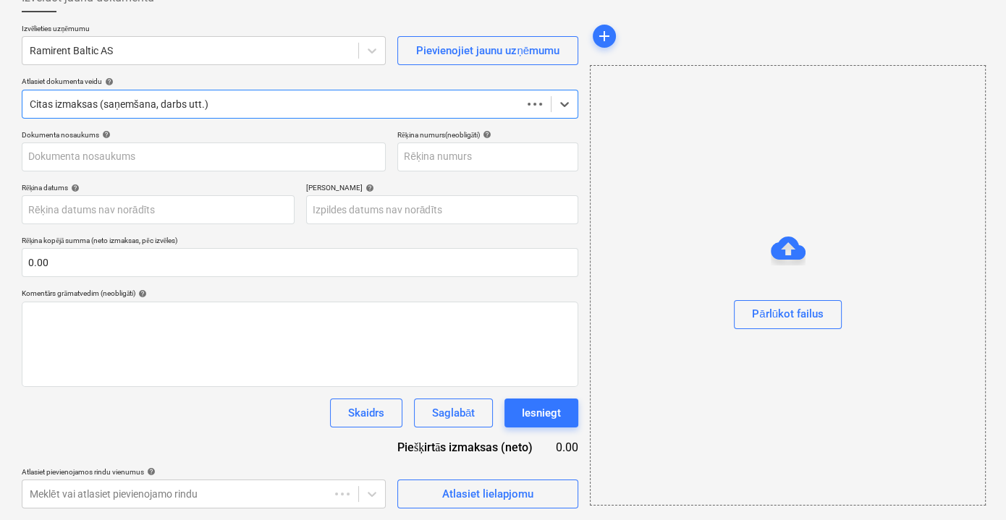
scroll to position [94, 0]
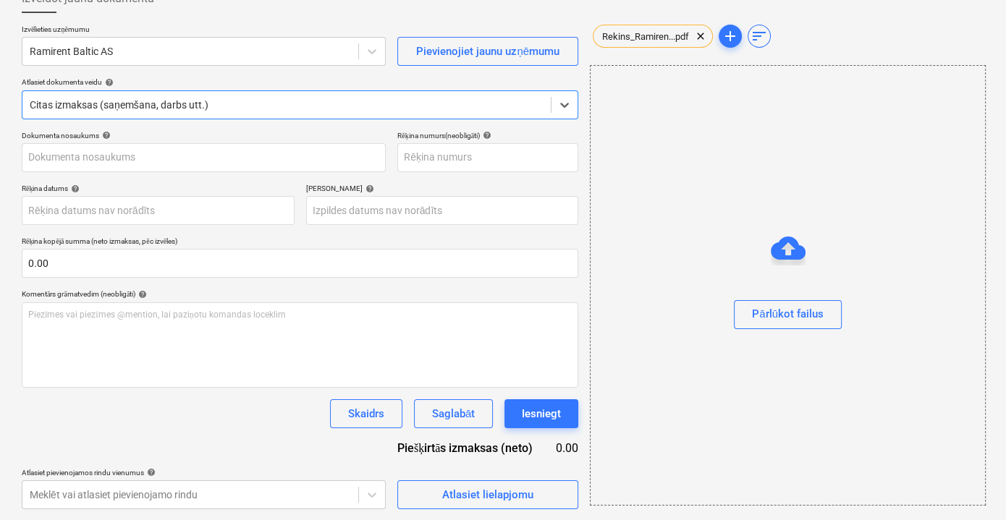
type input "IV0144686"
type input "[DATE]"
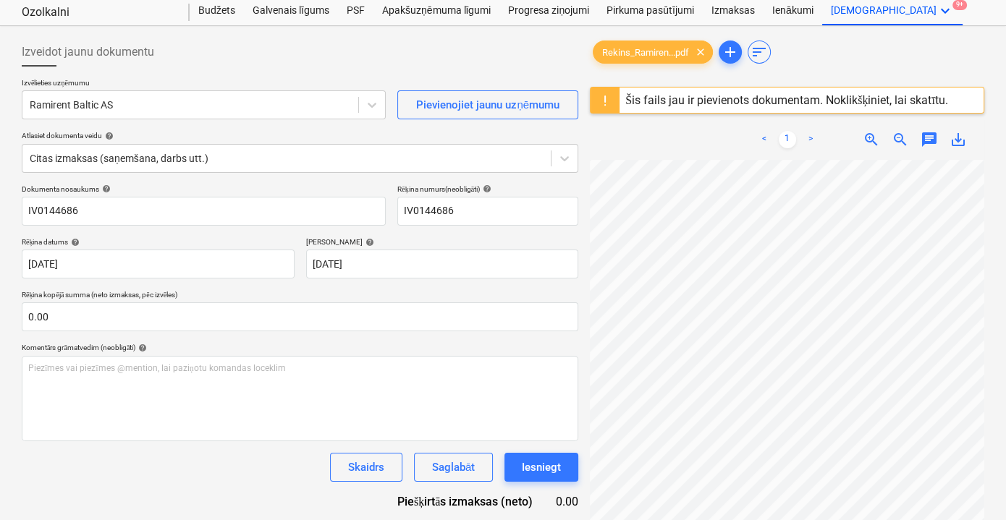
scroll to position [0, 0]
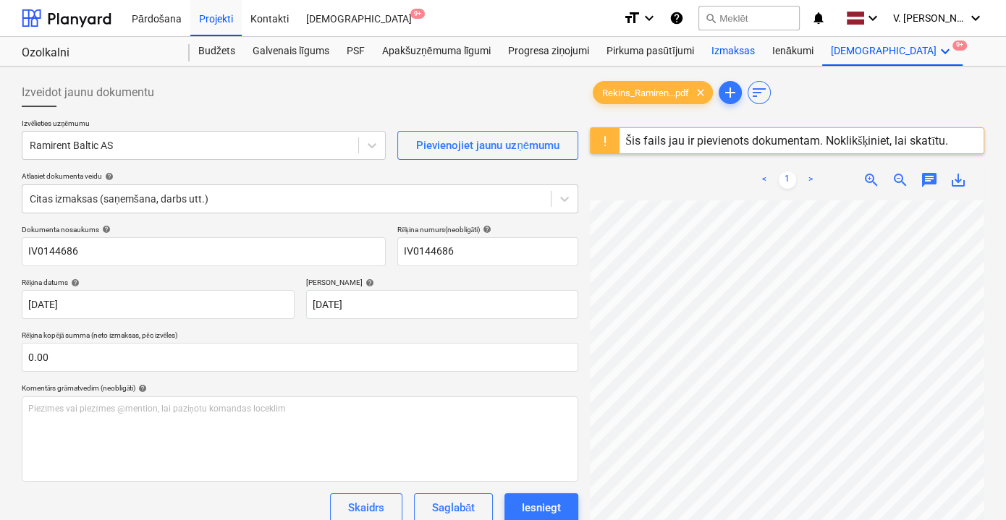
click at [733, 54] on div "Izmaksas" at bounding box center [733, 51] width 61 height 29
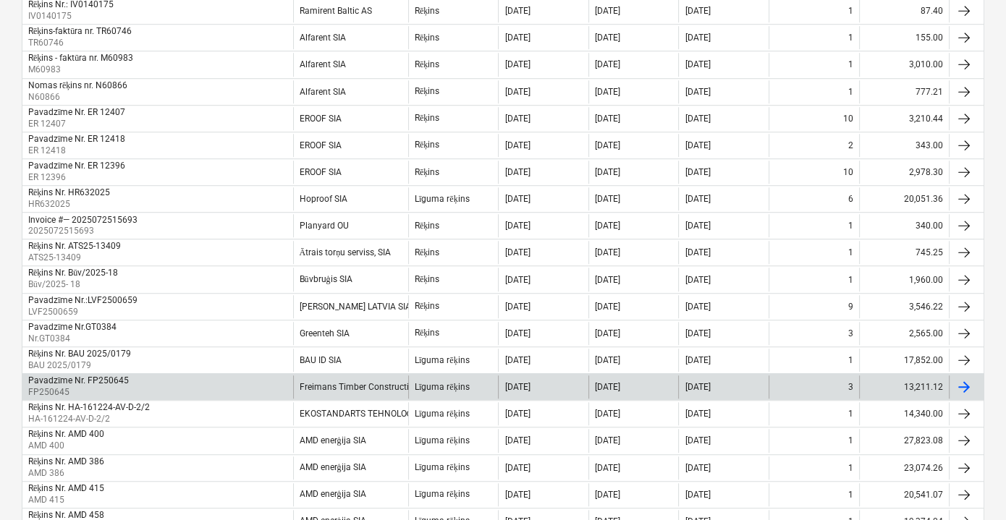
scroll to position [1162, 0]
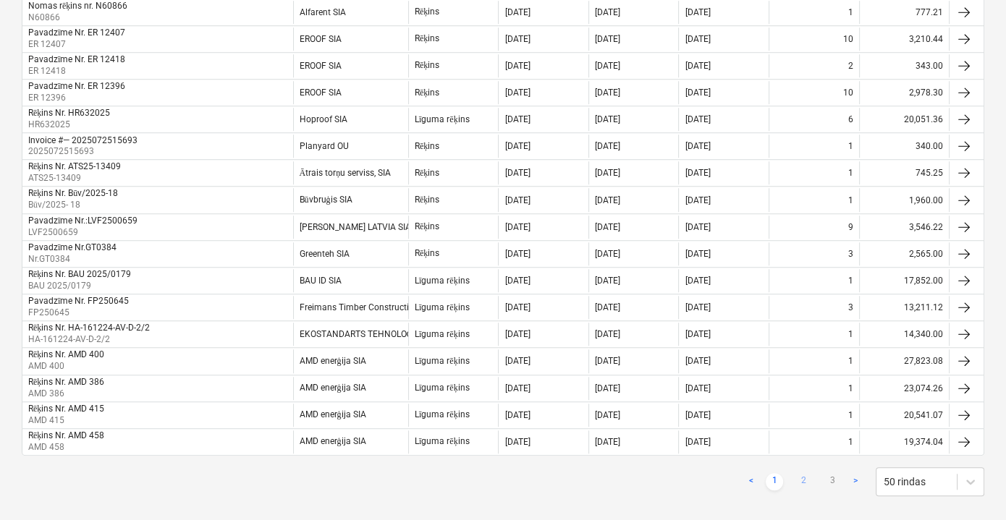
click at [800, 473] on link "2" at bounding box center [803, 481] width 17 height 17
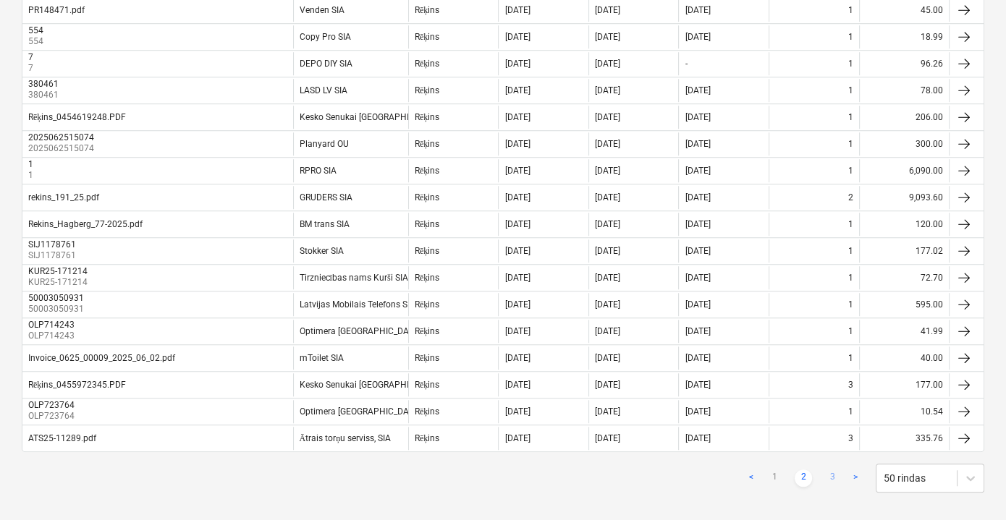
click at [830, 470] on link "3" at bounding box center [832, 478] width 17 height 17
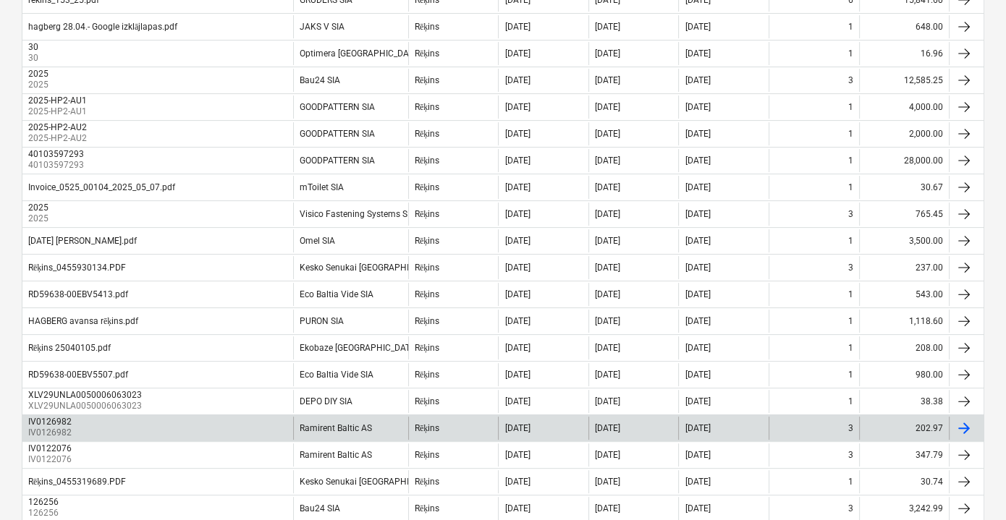
scroll to position [737, 0]
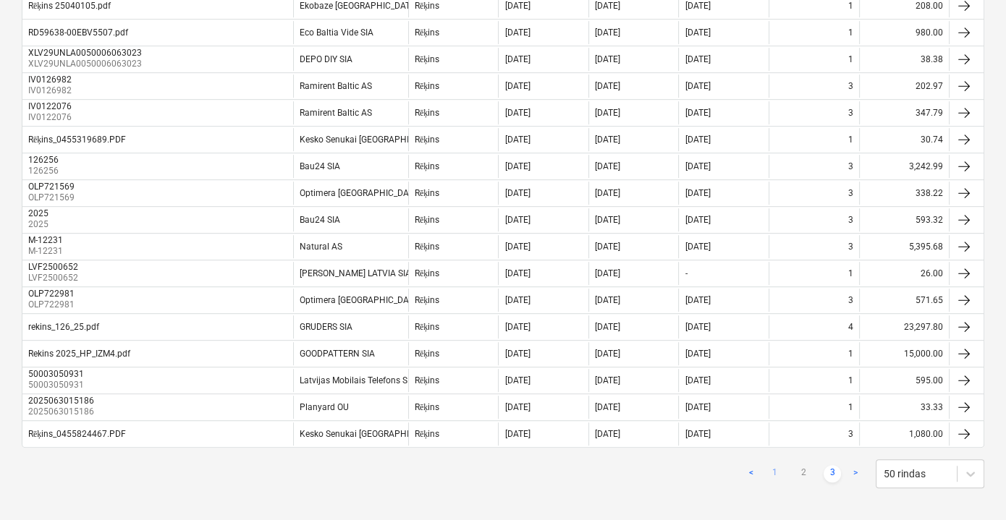
click at [776, 465] on link "1" at bounding box center [774, 473] width 17 height 17
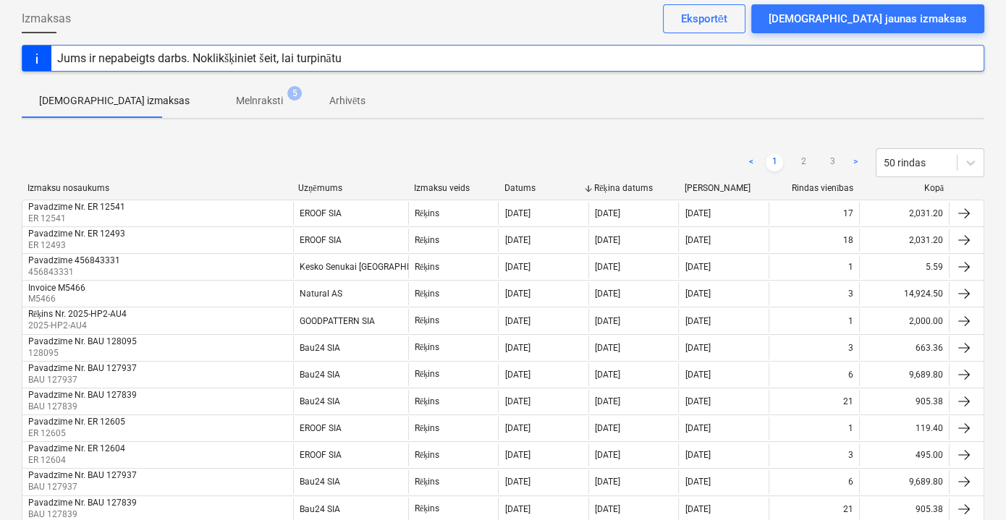
scroll to position [0, 0]
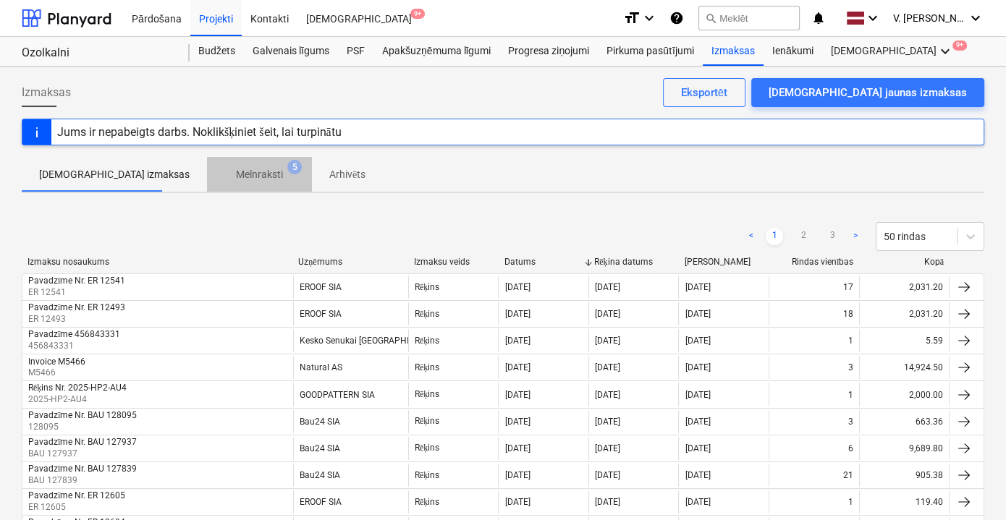
click at [236, 182] on p "Melnraksti" at bounding box center [259, 174] width 47 height 15
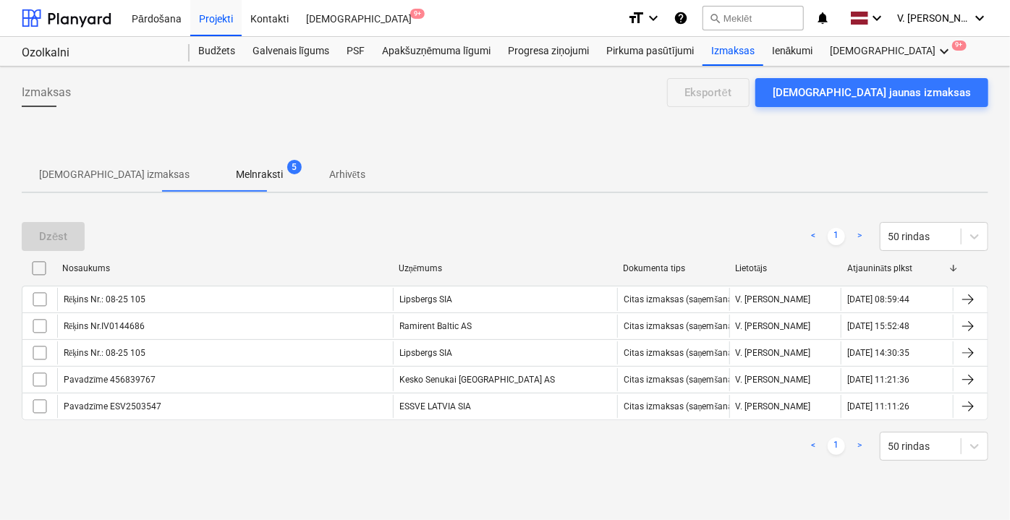
click at [133, 173] on p "[DEMOGRAPHIC_DATA] izmaksas" at bounding box center [114, 174] width 151 height 15
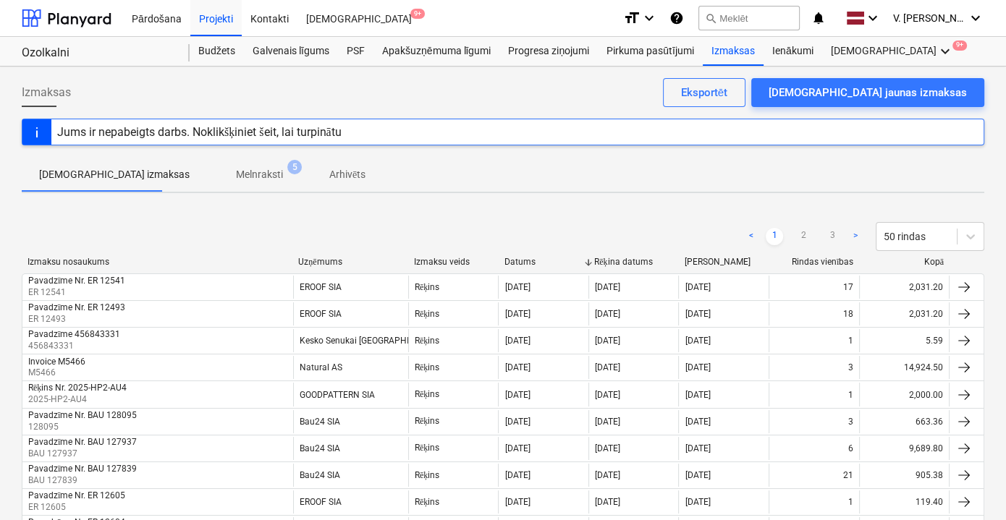
click at [236, 174] on p "Melnraksti" at bounding box center [259, 174] width 47 height 15
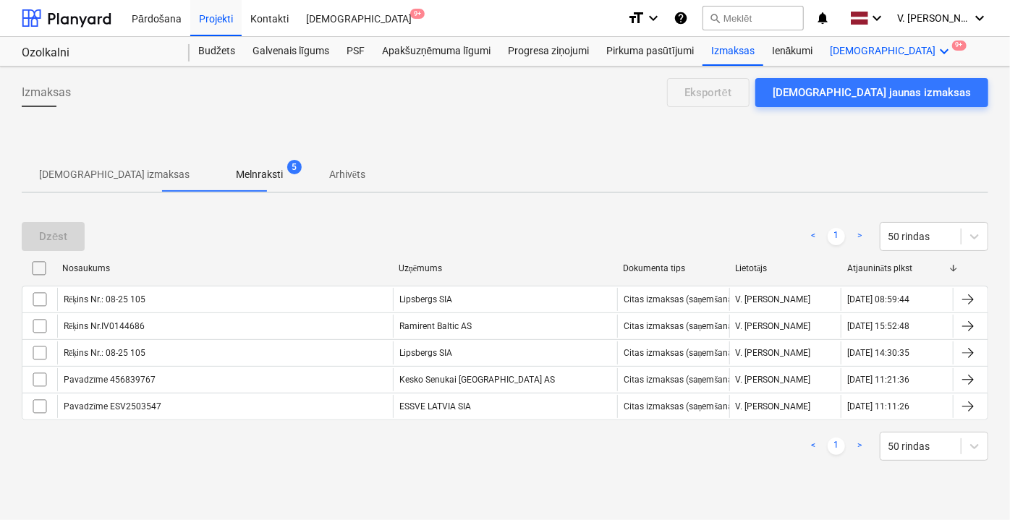
click at [840, 50] on div "Vairāk keyboard_arrow_down 9+" at bounding box center [892, 51] width 140 height 29
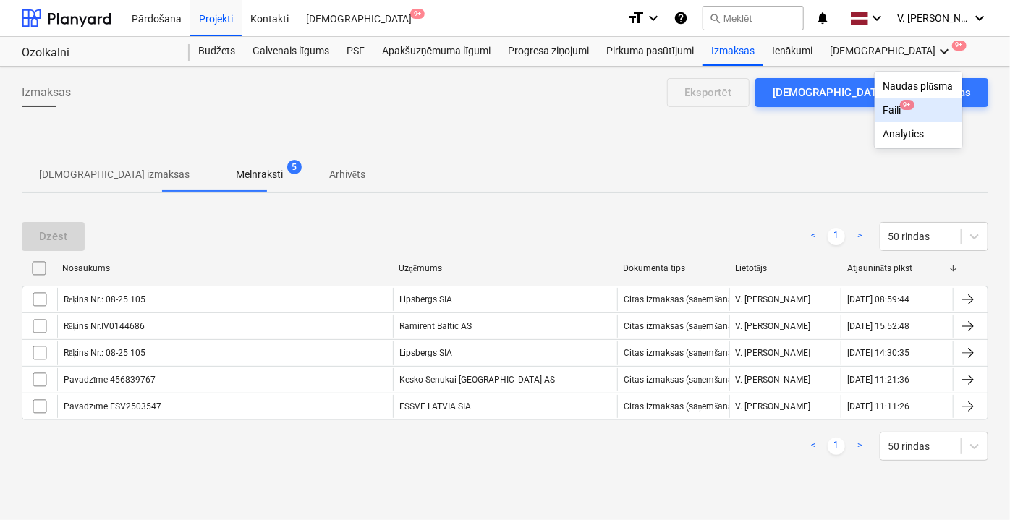
click at [884, 113] on div "Faili 9+" at bounding box center [919, 110] width 70 height 12
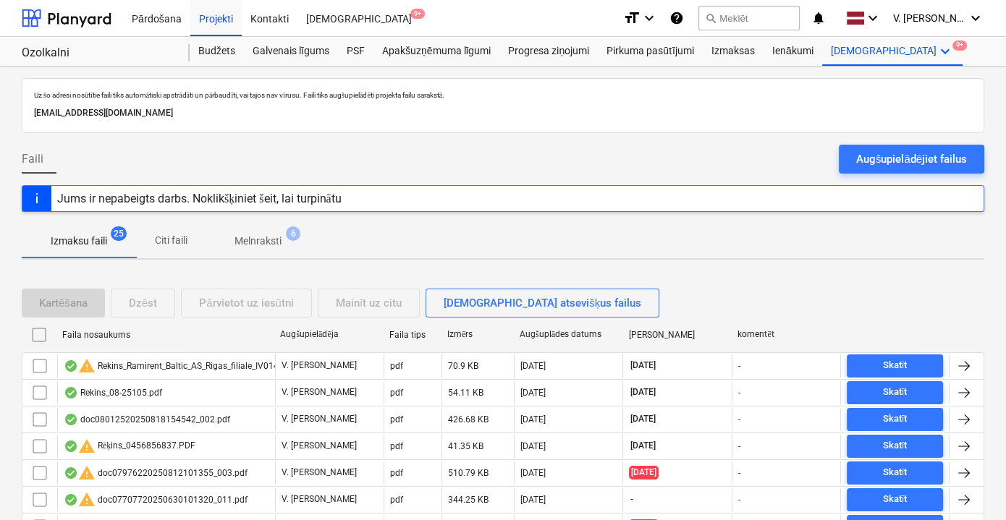
click at [174, 240] on p "Citi faili" at bounding box center [170, 240] width 35 height 15
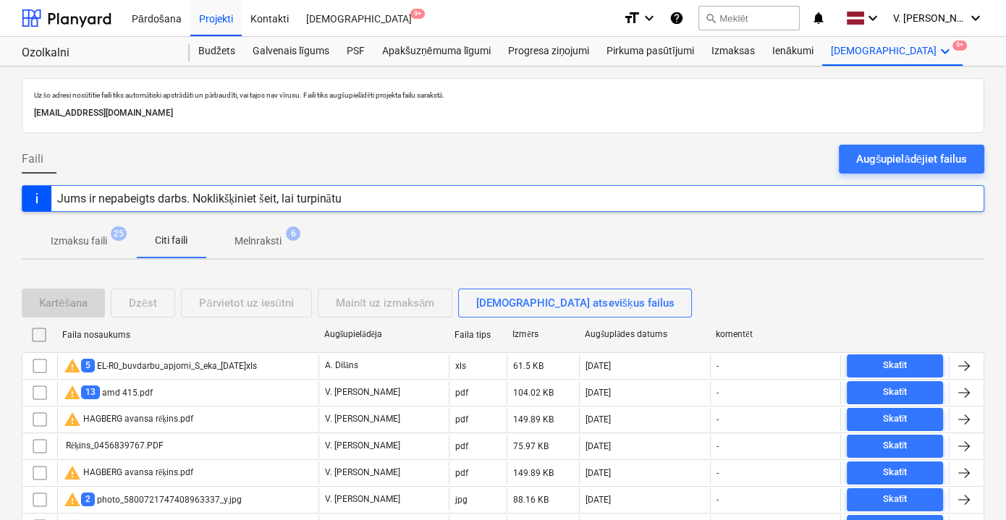
click at [93, 248] on p "Izmaksu faili" at bounding box center [79, 241] width 56 height 15
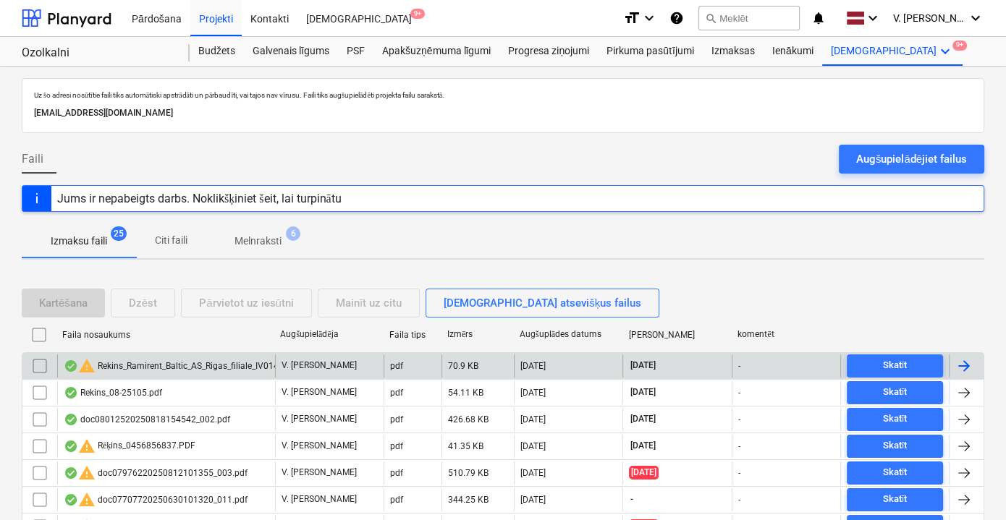
click at [201, 366] on div "warning Rekins_Ramirent_Baltic_AS_Rigas_filiale_IV0144686.pdf" at bounding box center [189, 366] width 250 height 17
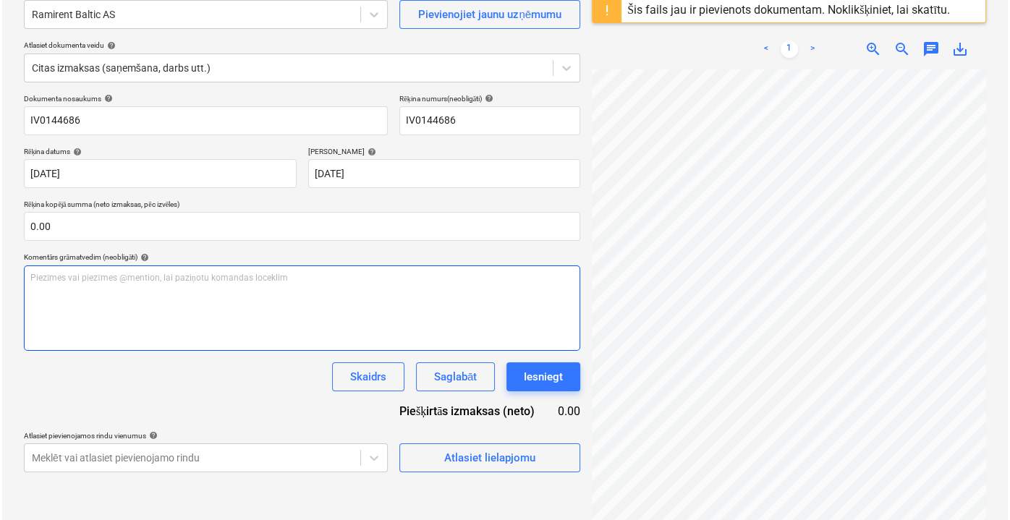
scroll to position [58, 44]
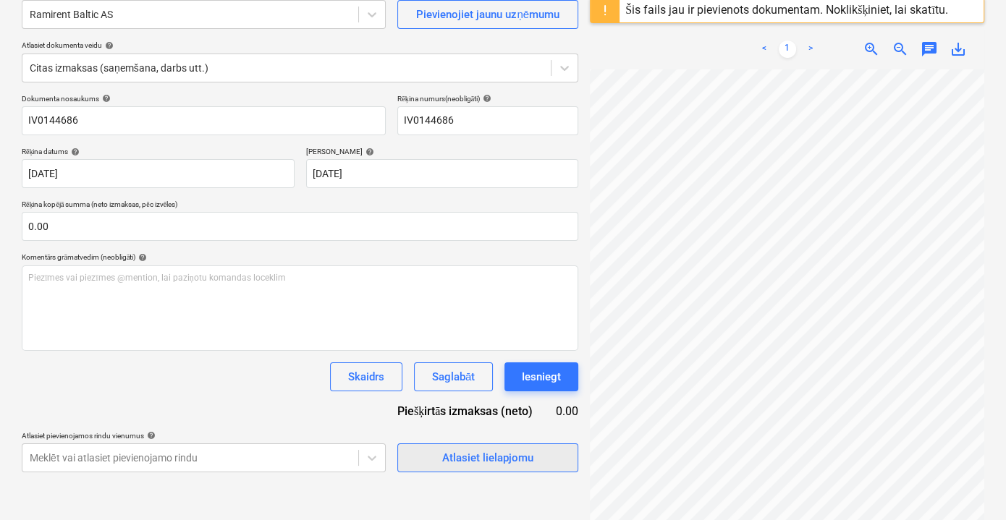
click at [483, 462] on div "Atlasiet lielapjomu" at bounding box center [487, 458] width 91 height 19
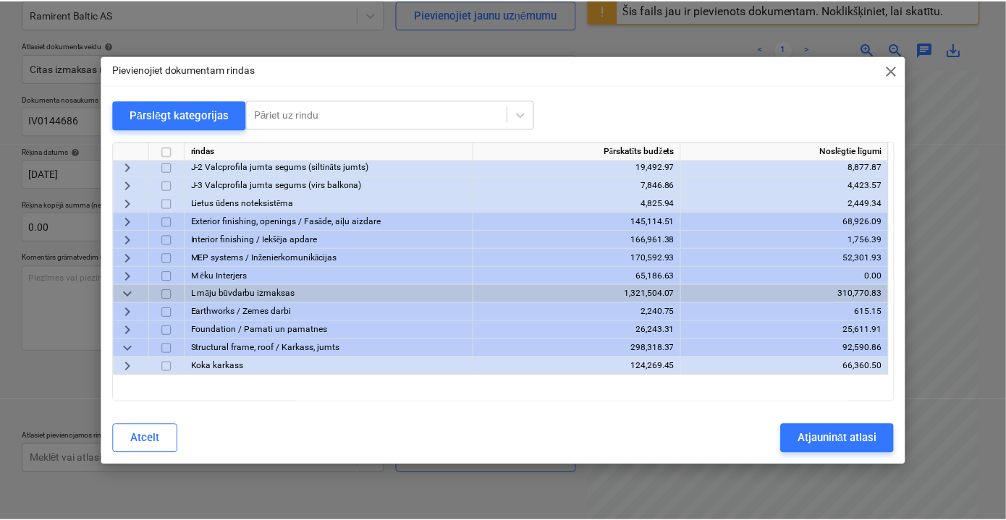
scroll to position [971, 0]
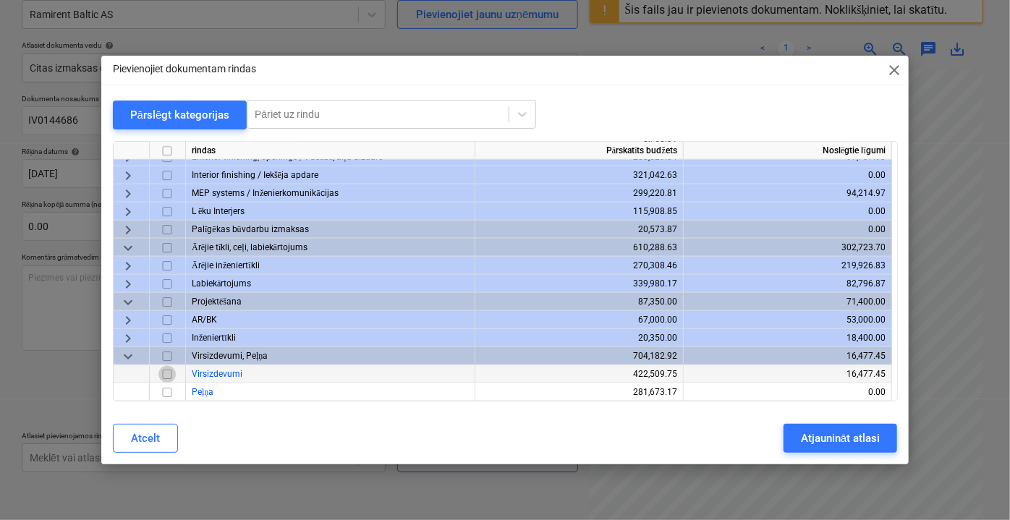
click at [166, 372] on input "checkbox" at bounding box center [167, 373] width 17 height 17
click at [835, 441] on div "Atjaunināt atlasi" at bounding box center [840, 438] width 79 height 19
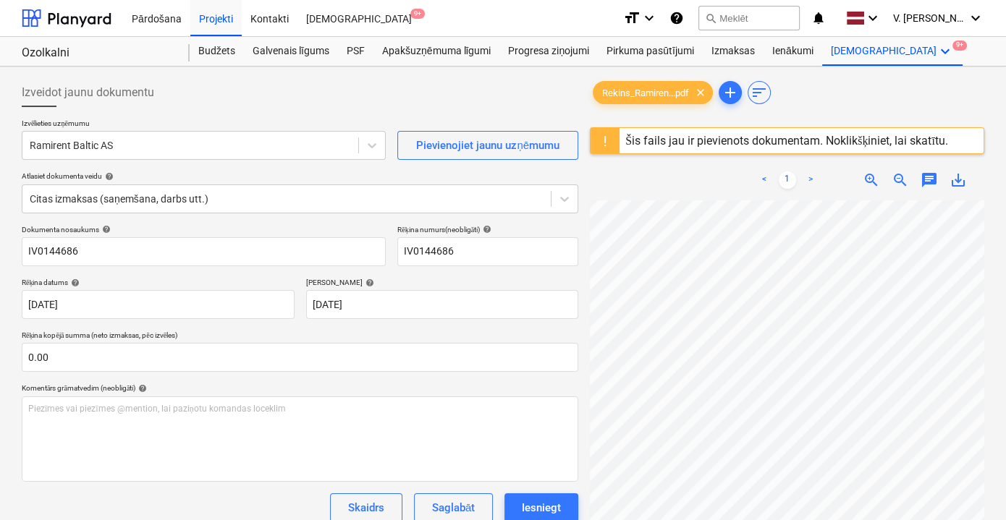
scroll to position [0, 42]
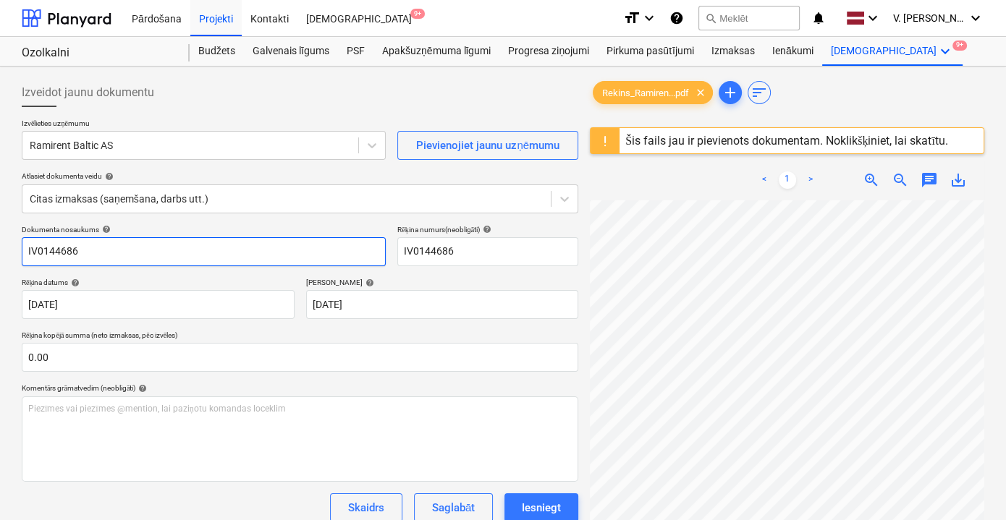
click at [239, 256] on input "IV0144686" at bounding box center [204, 251] width 364 height 29
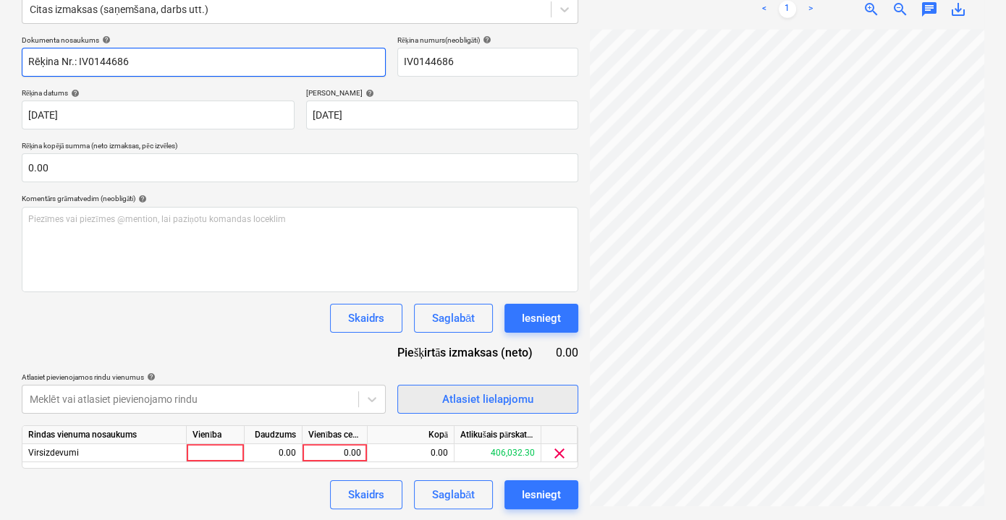
scroll to position [140, 42]
type input "Rēķina Nr.: IV0144686"
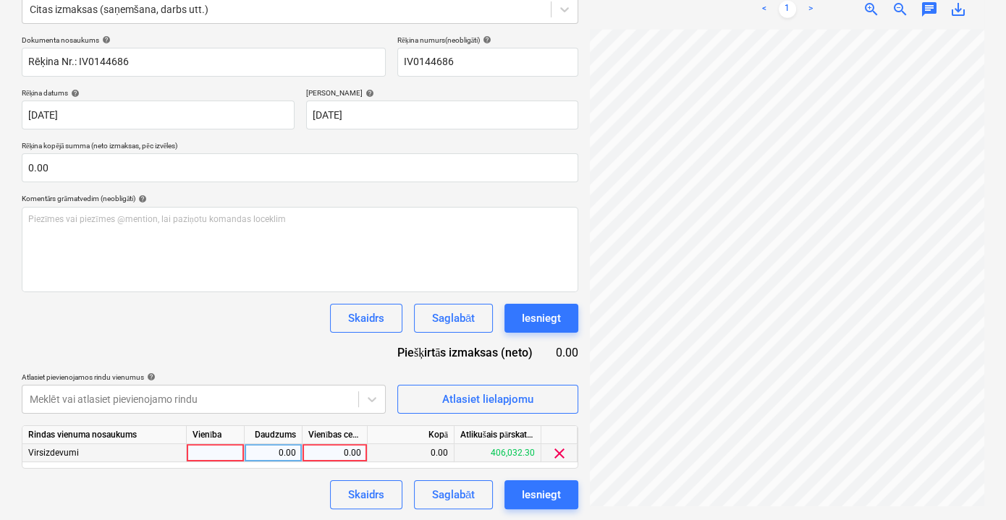
click at [339, 449] on div "0.00" at bounding box center [334, 453] width 53 height 18
type input "343.35"
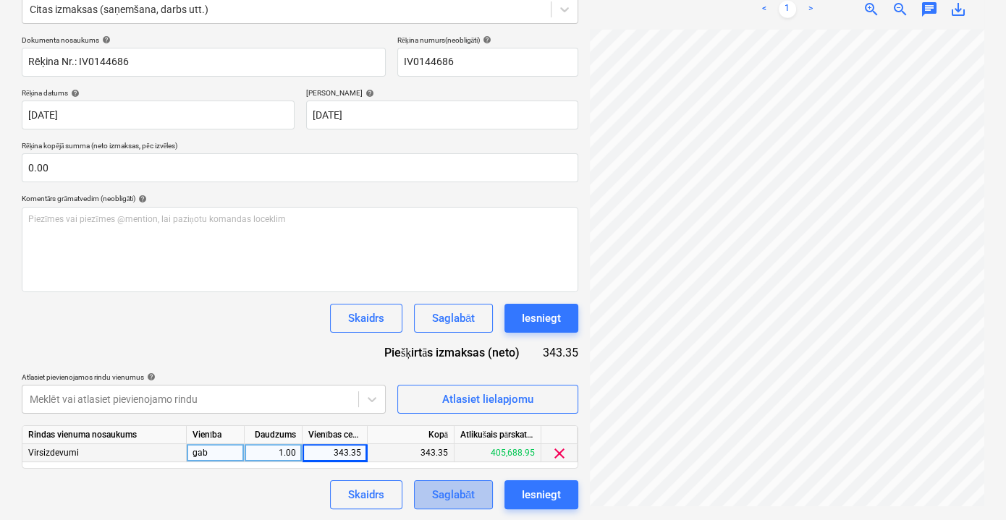
click at [440, 489] on div "Saglabāt" at bounding box center [453, 495] width 43 height 19
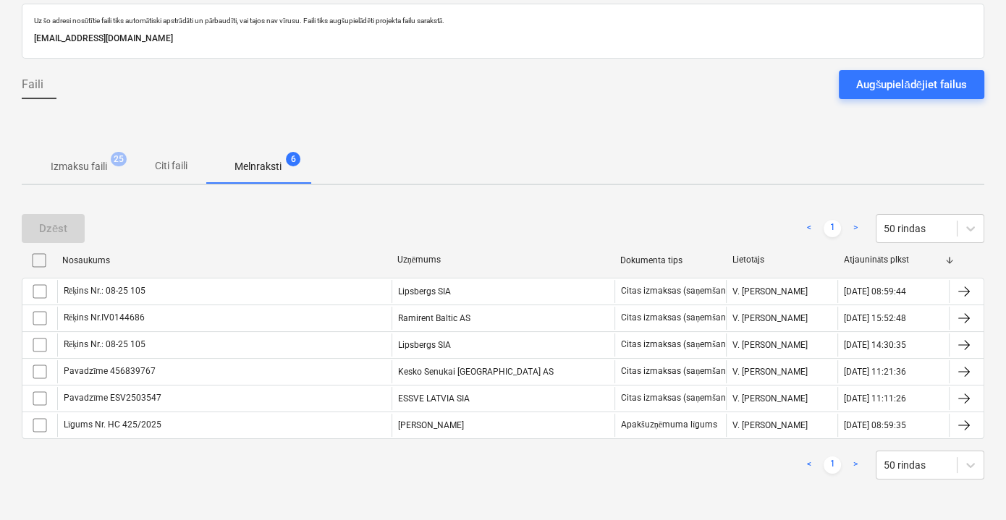
scroll to position [71, 0]
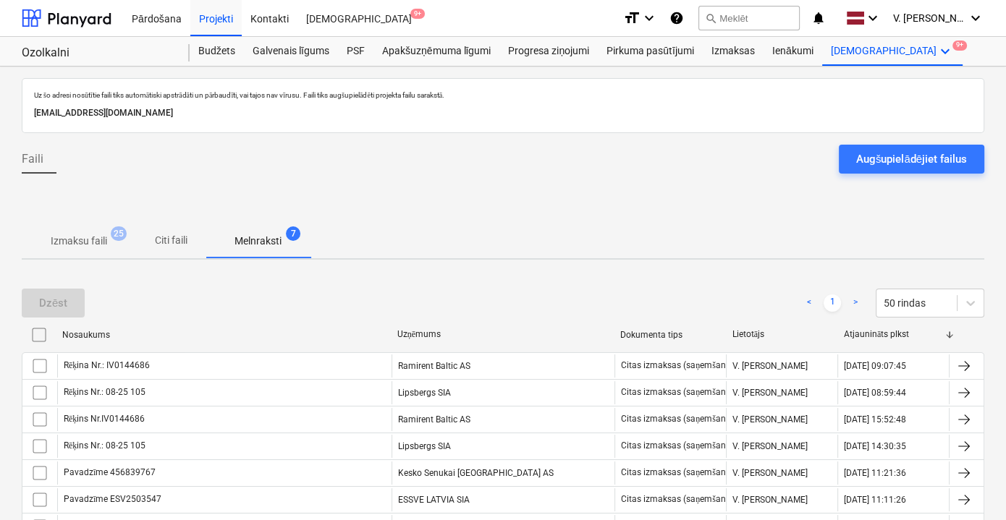
drag, startPoint x: 103, startPoint y: 235, endPoint x: 165, endPoint y: 250, distance: 64.1
click at [103, 235] on p "Izmaksu faili" at bounding box center [79, 241] width 56 height 15
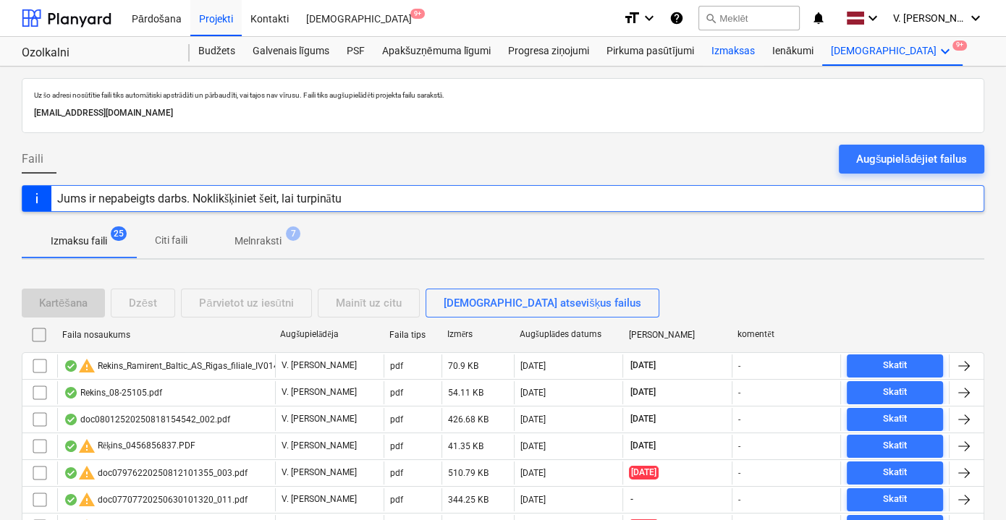
click at [747, 49] on div "Izmaksas" at bounding box center [733, 51] width 61 height 29
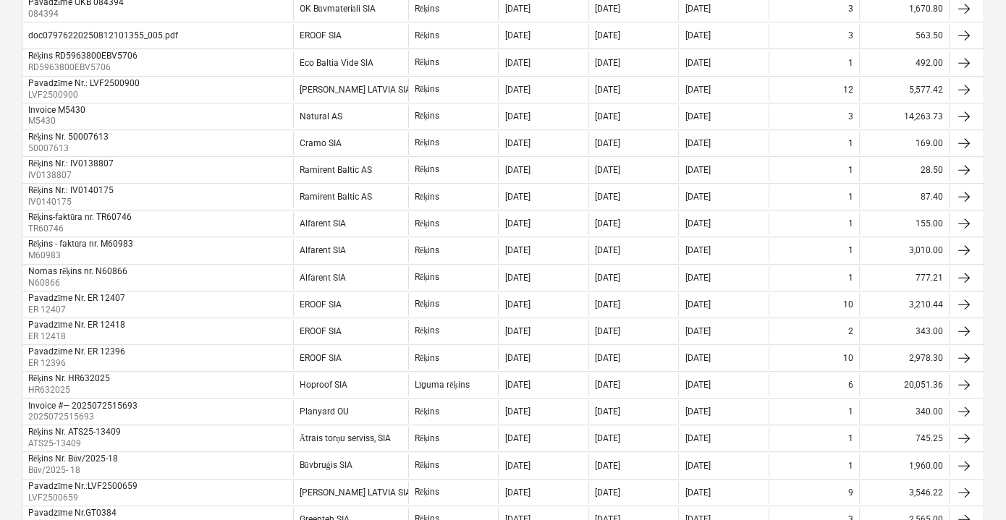
scroll to position [99, 0]
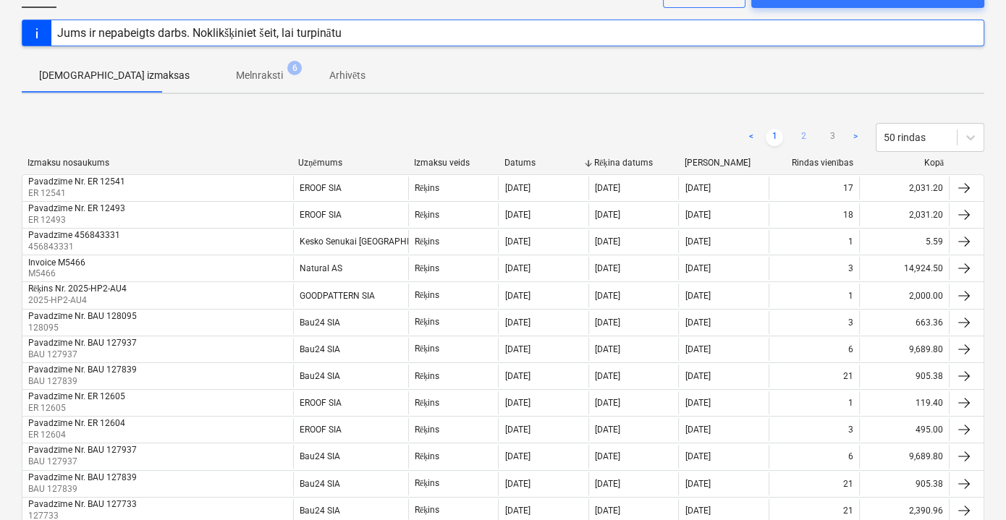
click at [808, 132] on link "2" at bounding box center [803, 137] width 17 height 17
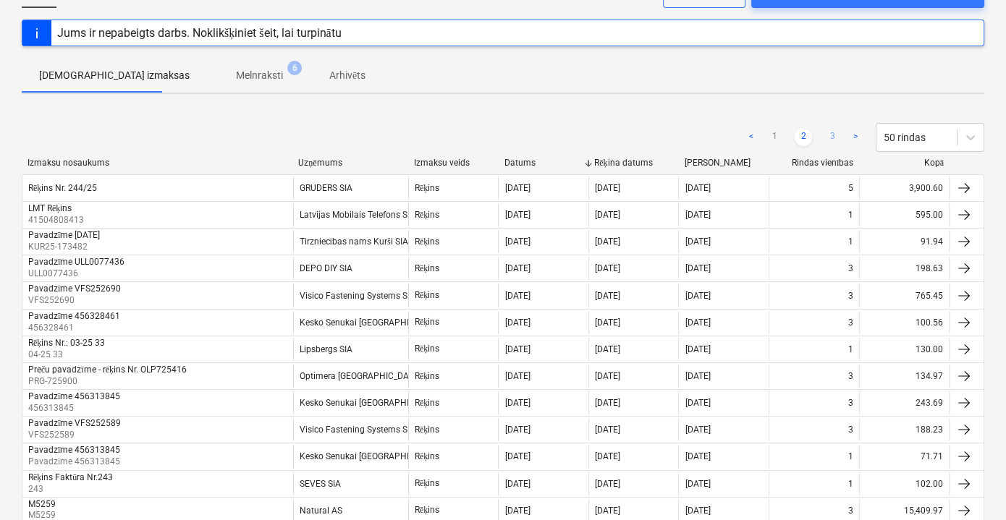
click at [835, 135] on link "3" at bounding box center [832, 137] width 17 height 17
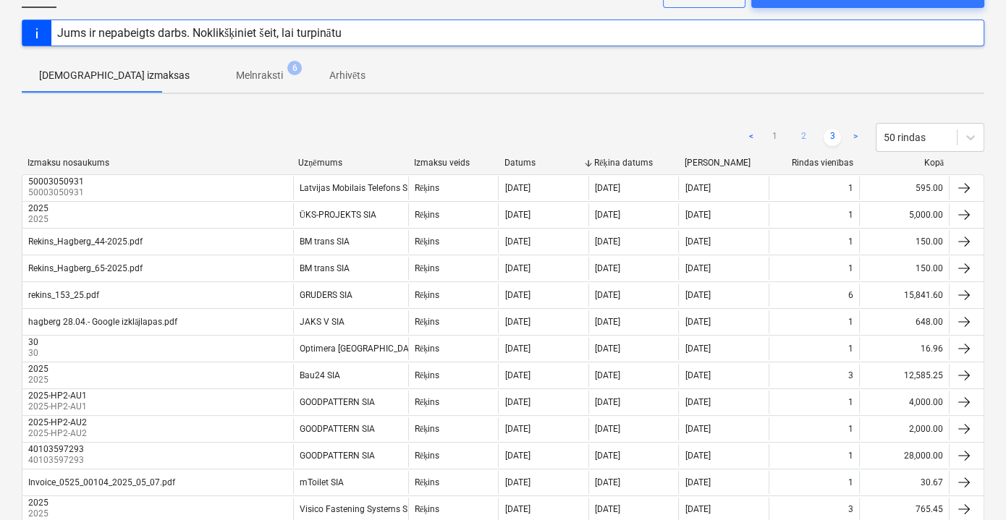
click at [801, 134] on link "2" at bounding box center [803, 137] width 17 height 17
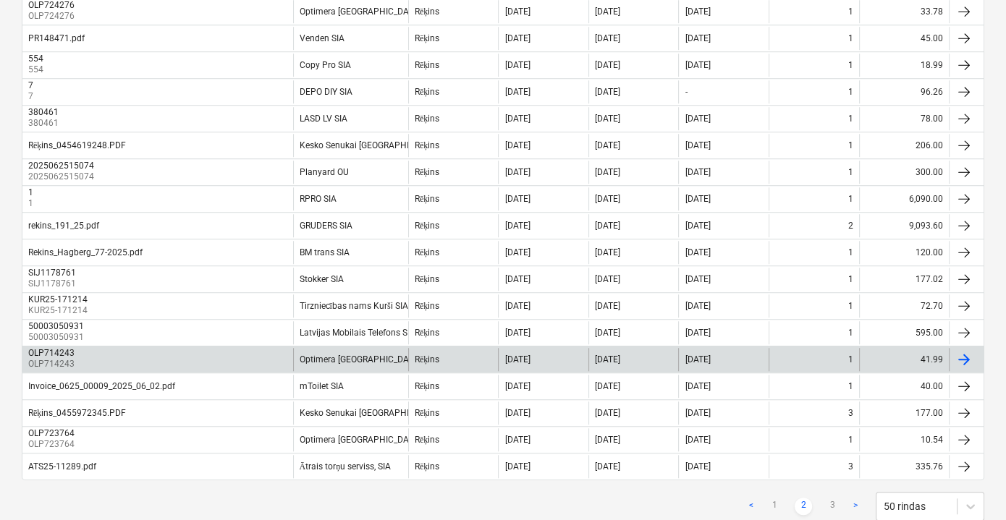
scroll to position [1162, 0]
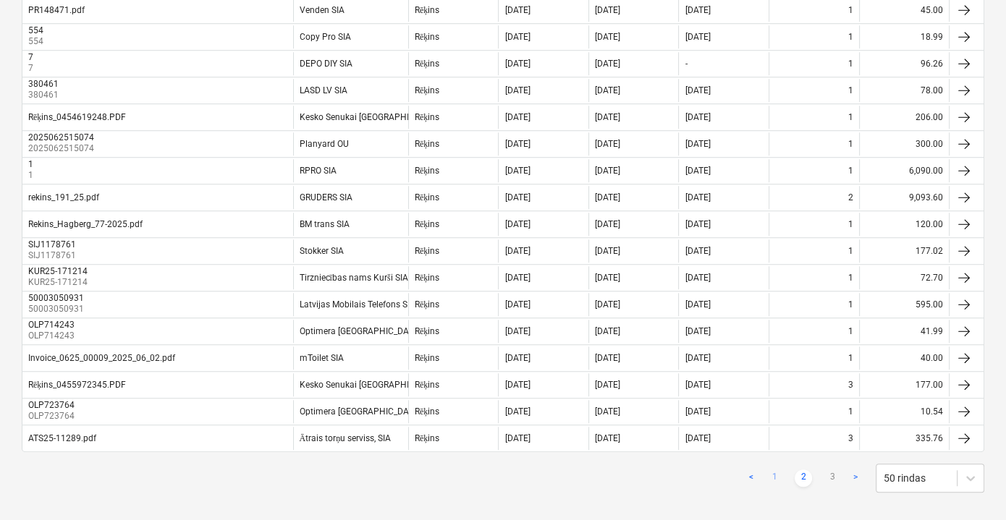
click at [774, 470] on link "1" at bounding box center [774, 478] width 17 height 17
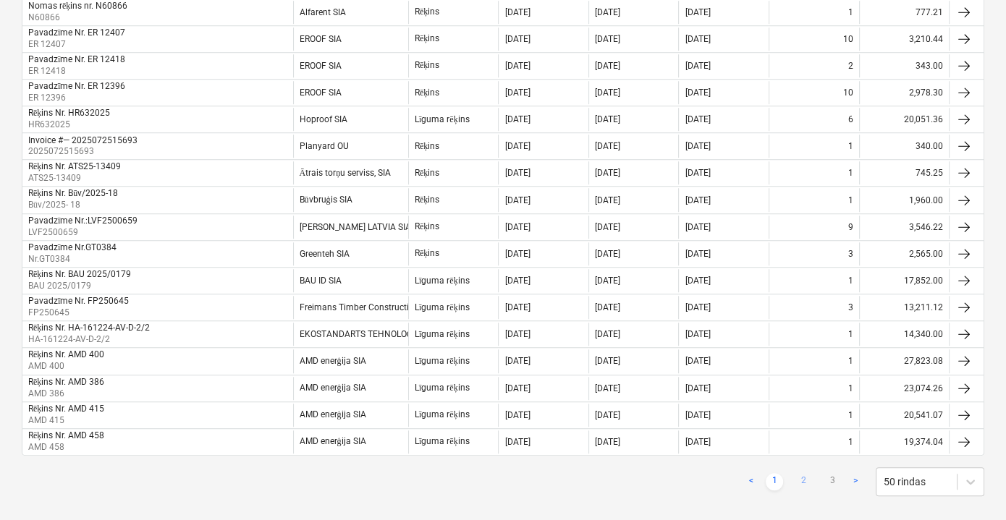
click at [798, 473] on link "2" at bounding box center [803, 481] width 17 height 17
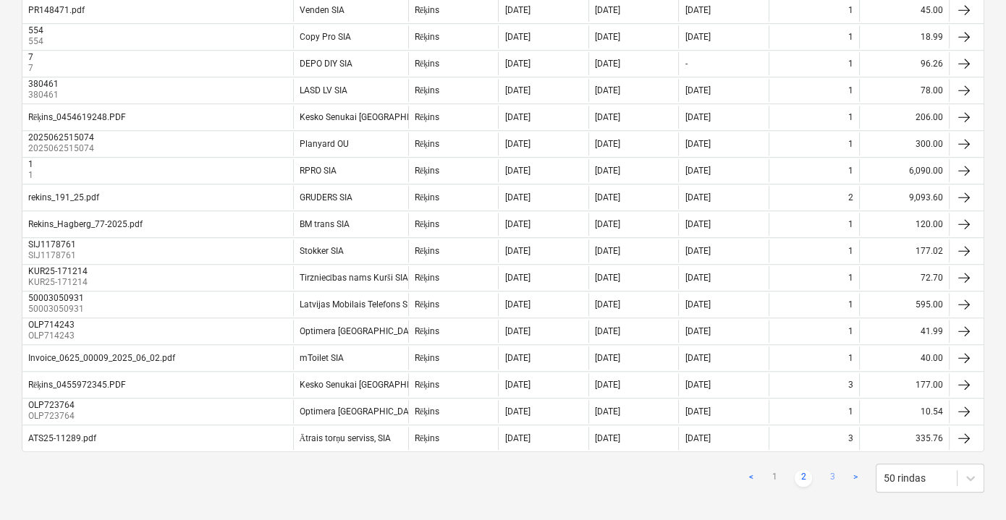
click at [832, 470] on link "3" at bounding box center [832, 478] width 17 height 17
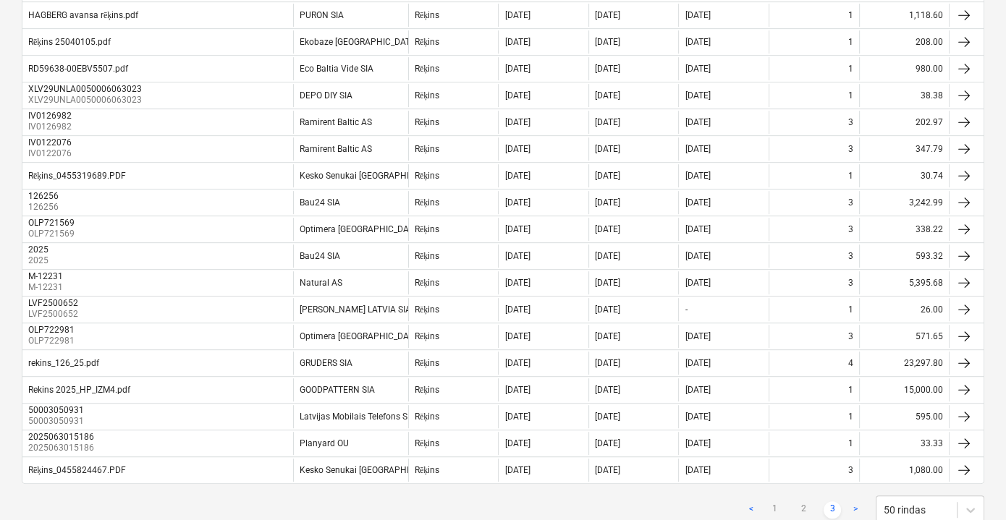
scroll to position [724, 0]
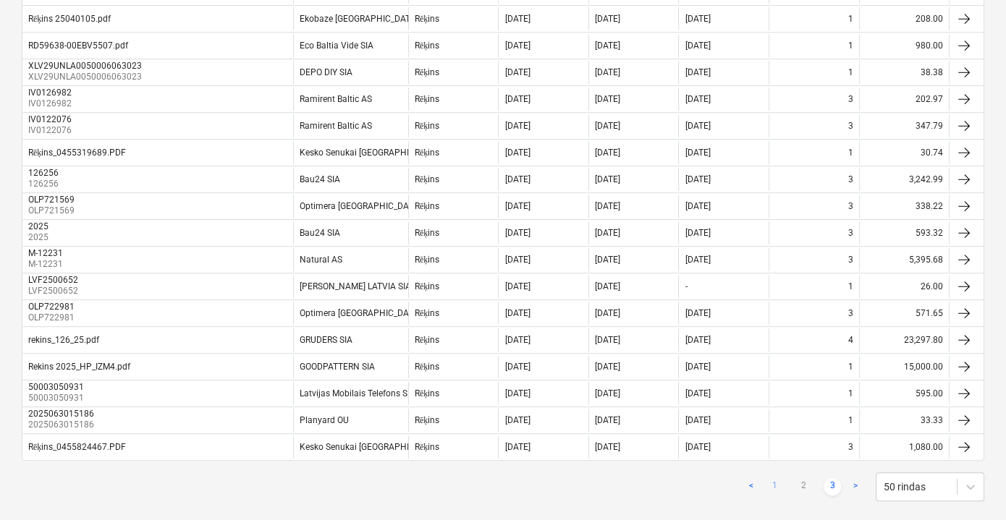
click at [771, 479] on link "1" at bounding box center [774, 486] width 17 height 17
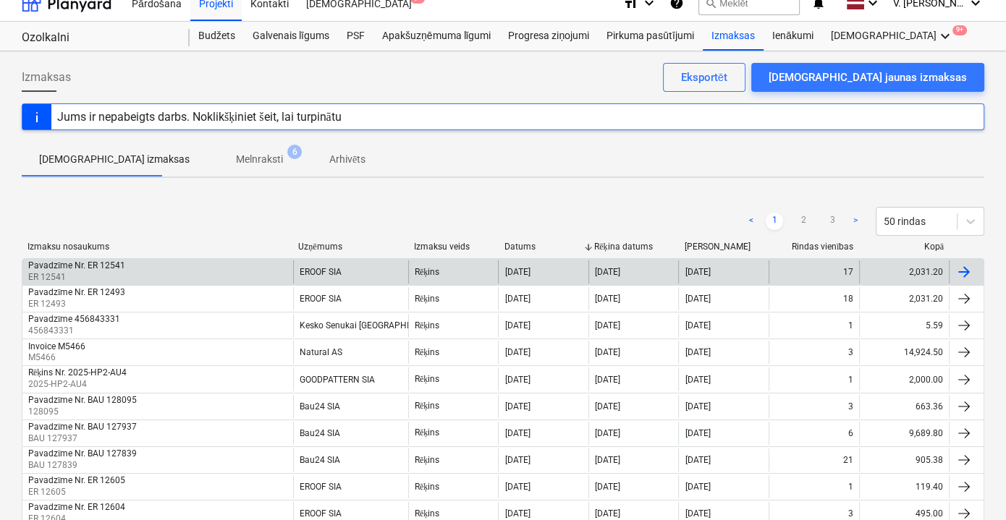
scroll to position [0, 0]
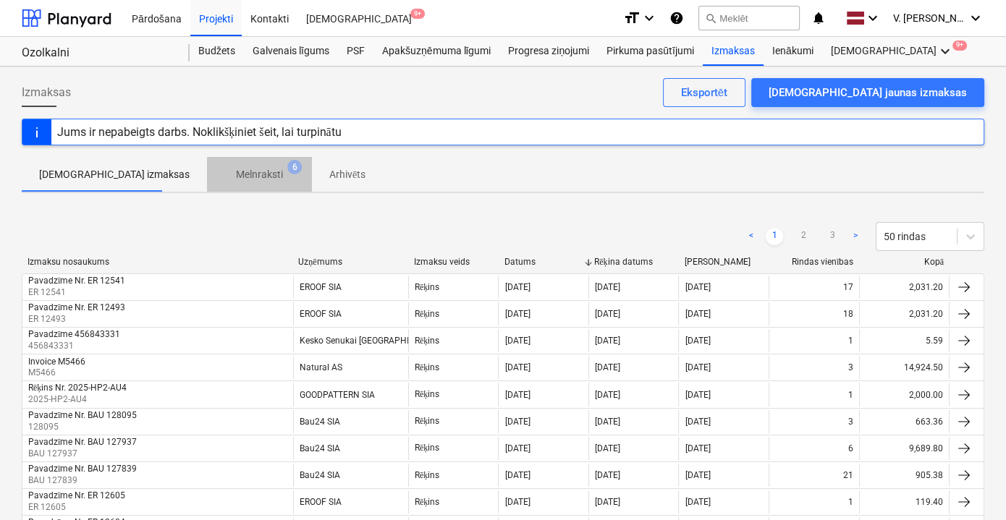
click at [236, 175] on p "Melnraksti" at bounding box center [259, 174] width 47 height 15
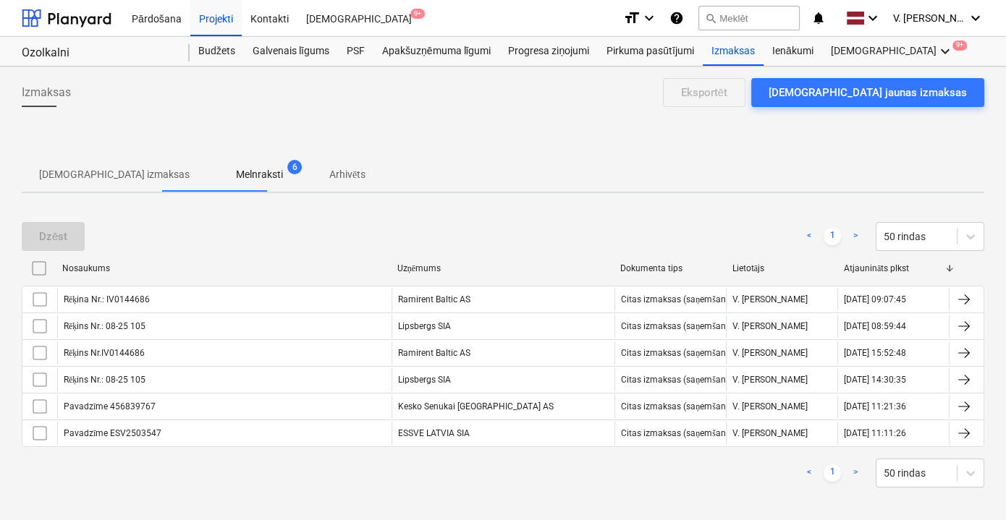
click at [136, 168] on p "[DEMOGRAPHIC_DATA] izmaksas" at bounding box center [114, 174] width 151 height 15
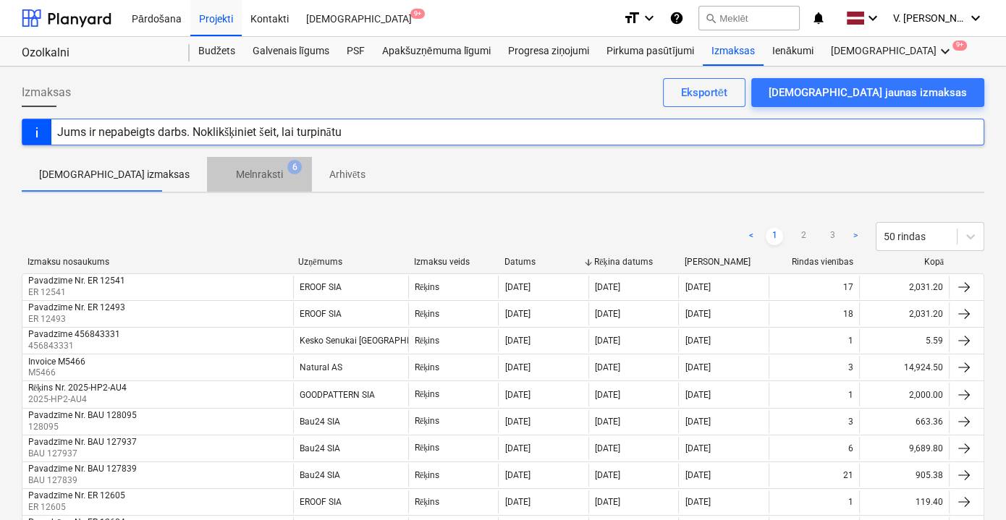
click at [236, 173] on p "Melnraksti" at bounding box center [259, 174] width 47 height 15
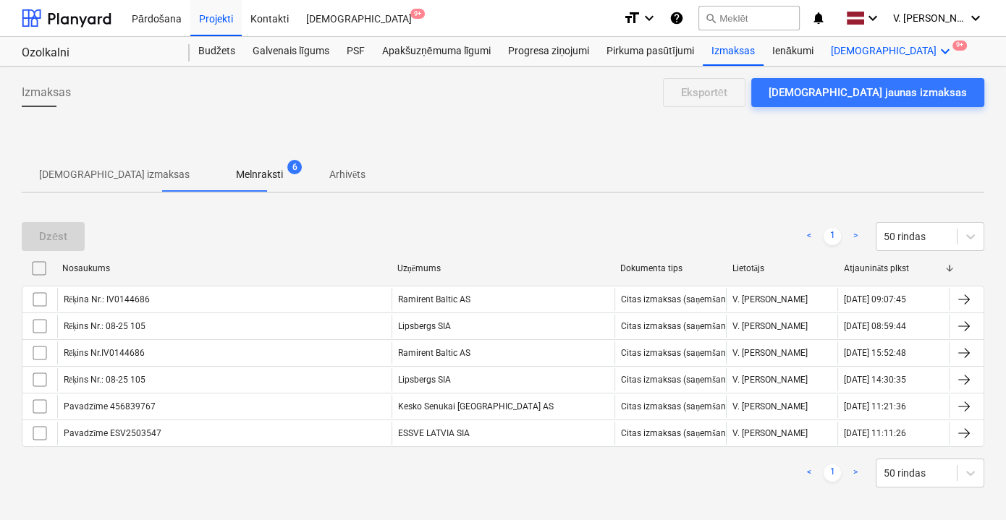
click at [853, 49] on div "Vairāk keyboard_arrow_down 9+" at bounding box center [892, 51] width 140 height 29
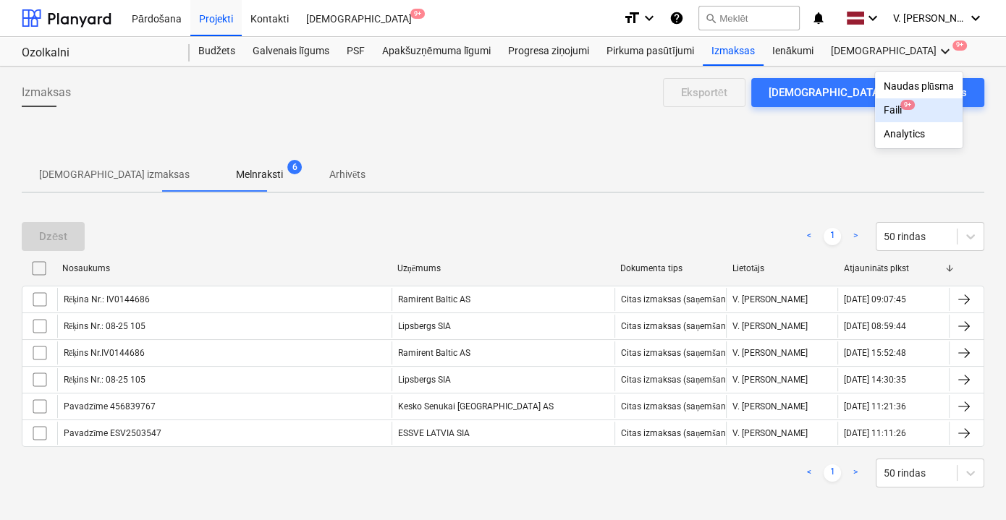
click at [884, 105] on div "Faili 9+" at bounding box center [919, 110] width 70 height 12
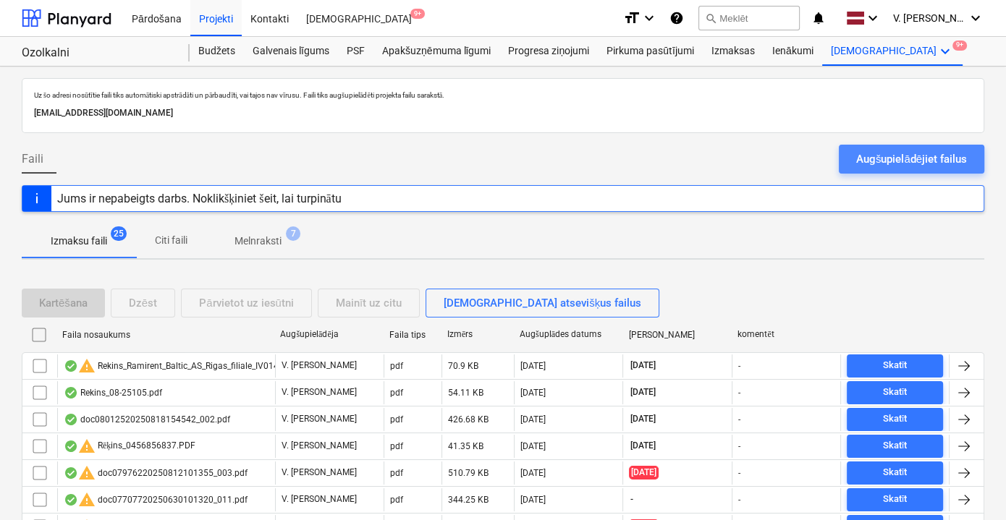
click at [913, 150] on div "Augšupielādējiet failus" at bounding box center [911, 159] width 111 height 19
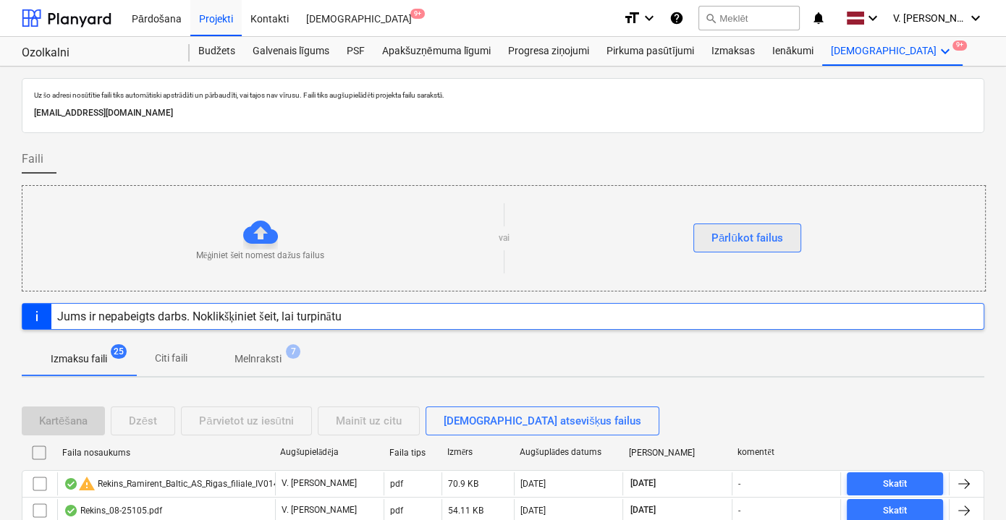
click at [740, 239] on div "Pārlūkot failus" at bounding box center [747, 238] width 72 height 19
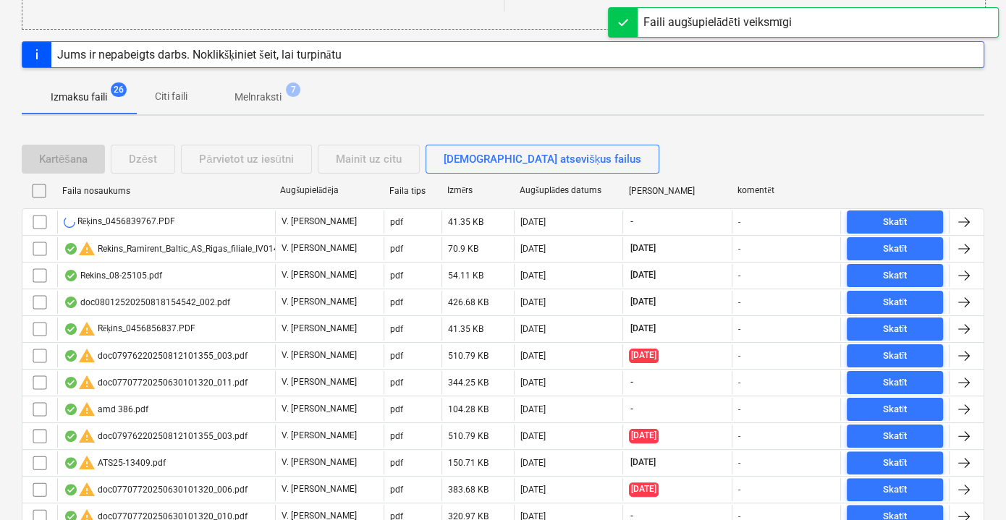
scroll to position [263, 0]
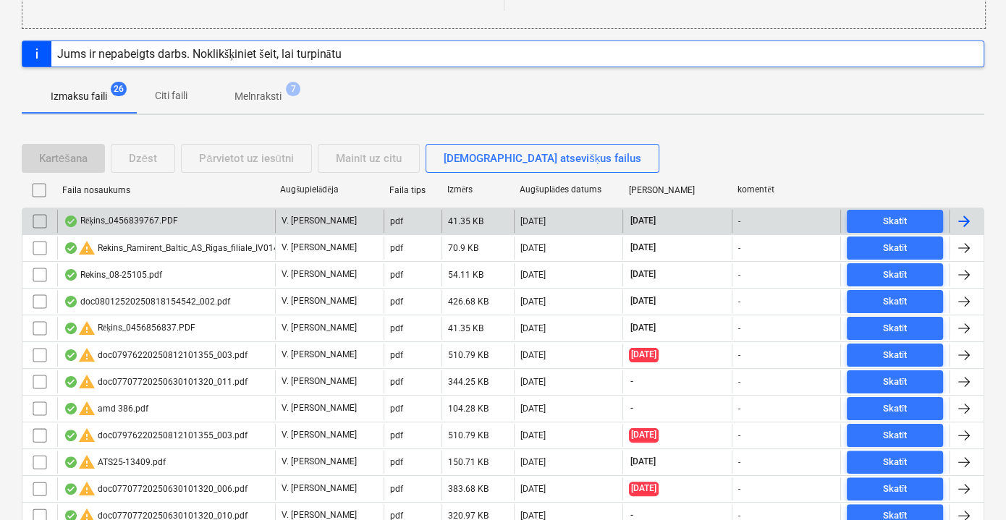
click at [232, 224] on div "Rēķins_0456839767.PDF" at bounding box center [166, 221] width 218 height 23
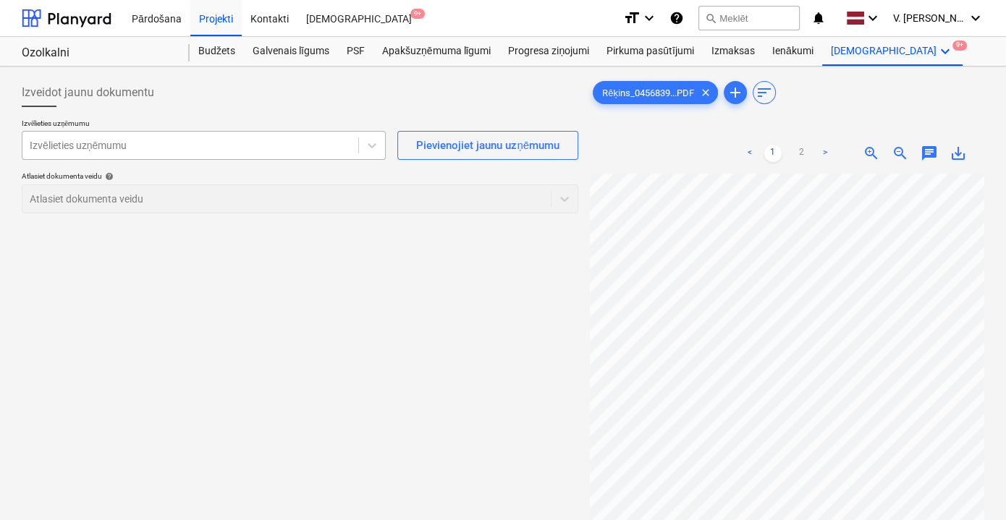
click at [247, 153] on div "Izvēlieties uzņēmumu" at bounding box center [190, 145] width 336 height 20
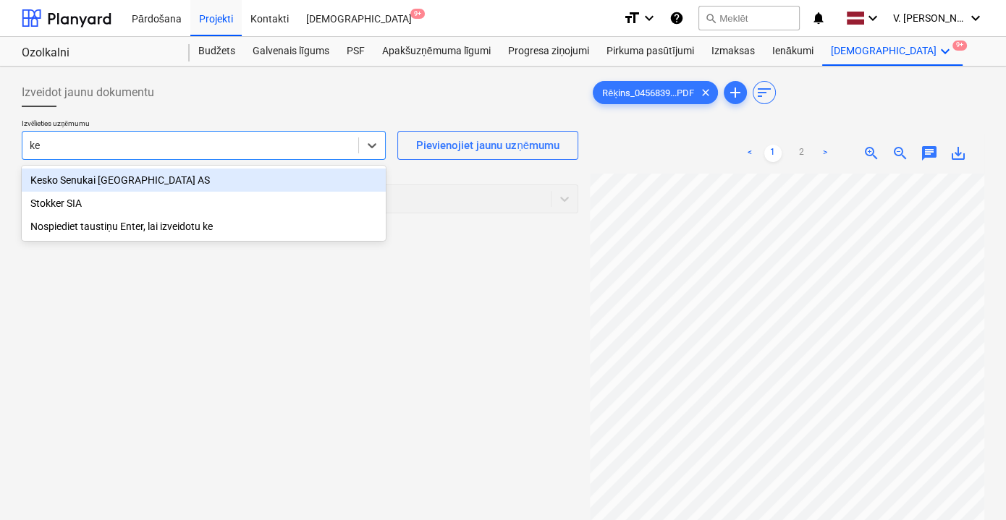
type input "kes"
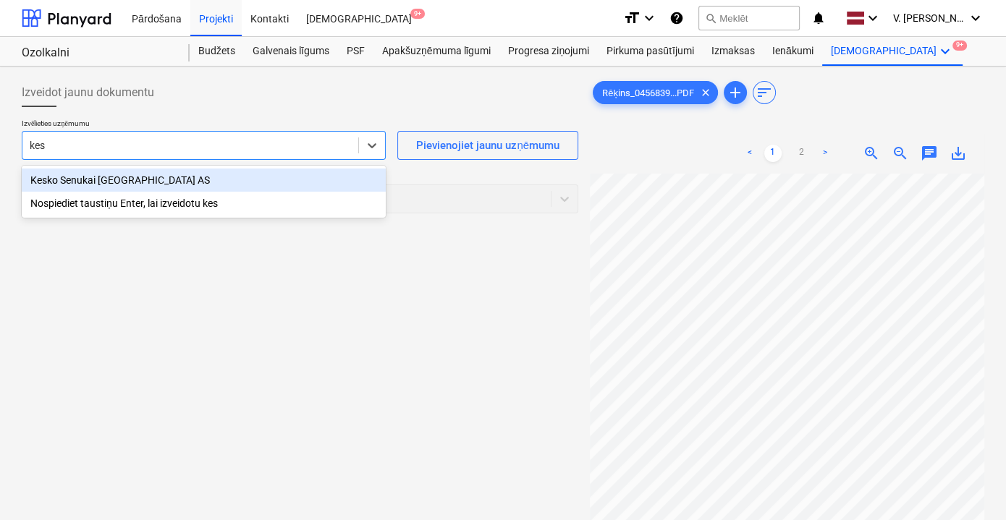
click at [210, 187] on div "Kesko Senukai [GEOGRAPHIC_DATA] AS" at bounding box center [204, 180] width 364 height 23
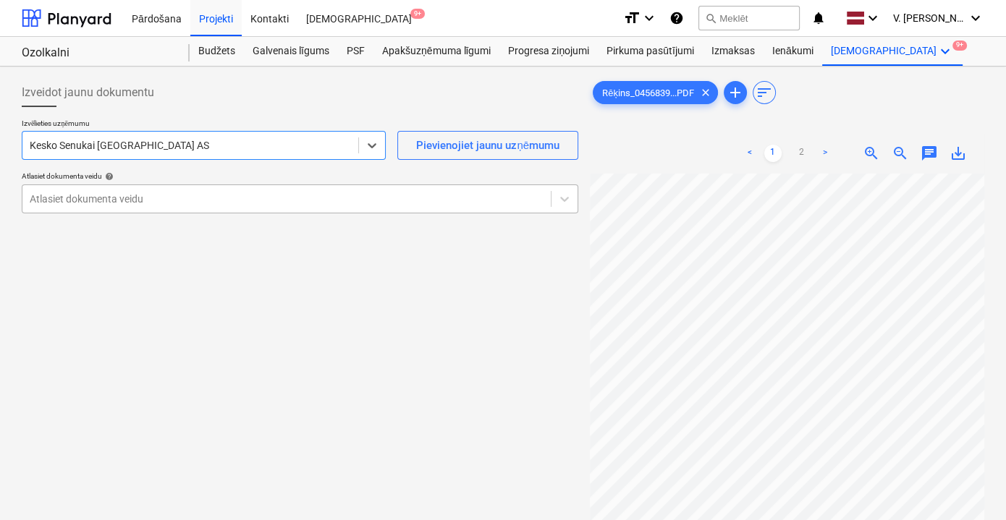
click at [266, 200] on div at bounding box center [287, 199] width 514 height 14
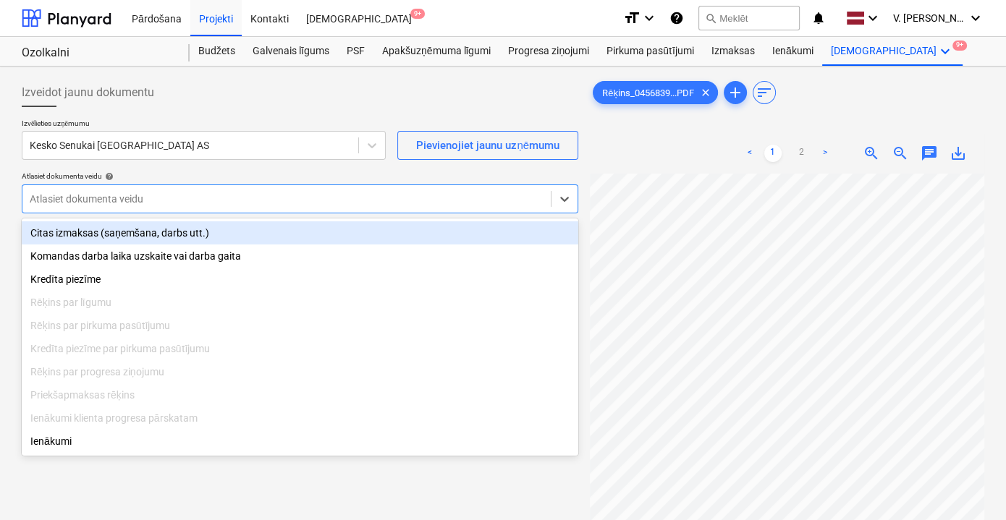
click at [258, 233] on div "Citas izmaksas (saņemšana, darbs utt.)" at bounding box center [300, 232] width 557 height 23
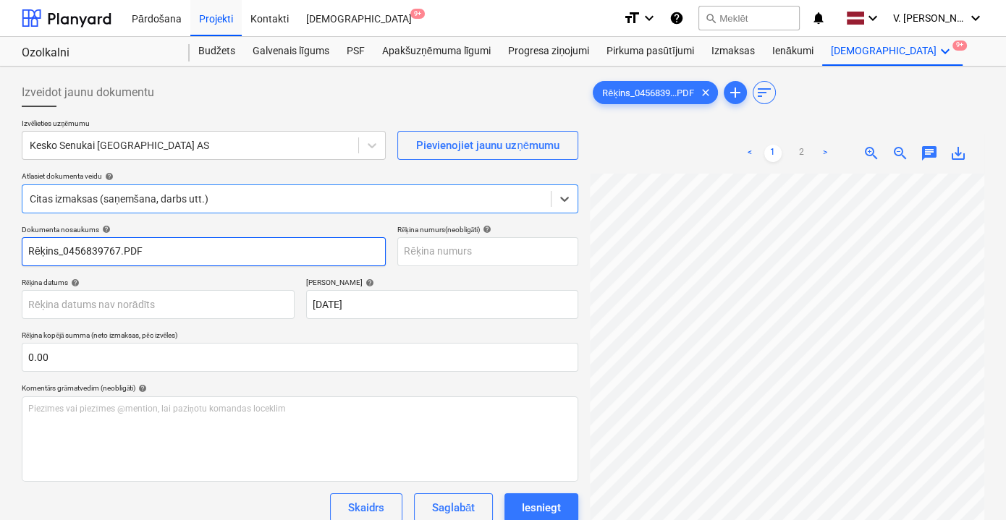
click at [253, 242] on input "Rēķins_0456839767.PDF" at bounding box center [204, 251] width 364 height 29
drag, startPoint x: 150, startPoint y: 255, endPoint x: 80, endPoint y: 248, distance: 70.6
click at [80, 248] on input "Pavadzīme 456839767" at bounding box center [204, 251] width 364 height 29
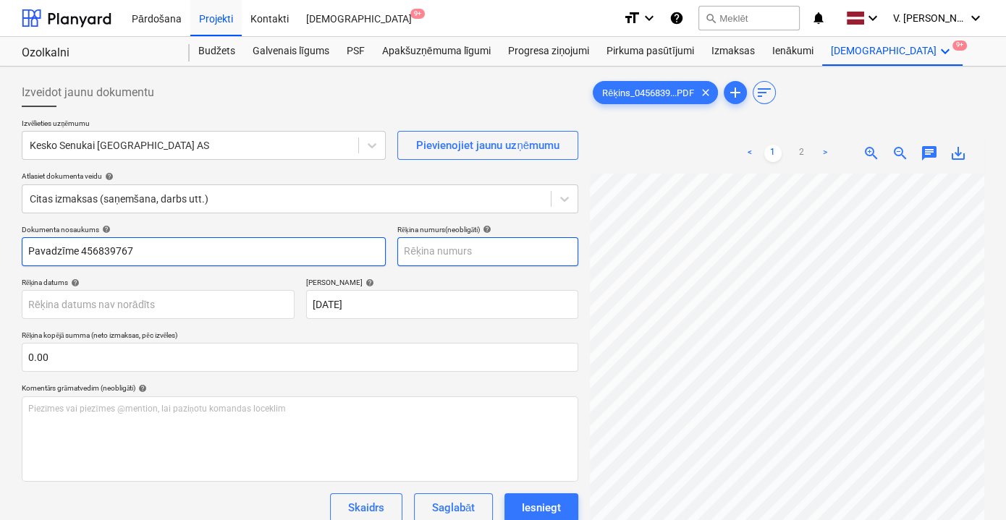
type input "Pavadzīme 456839767"
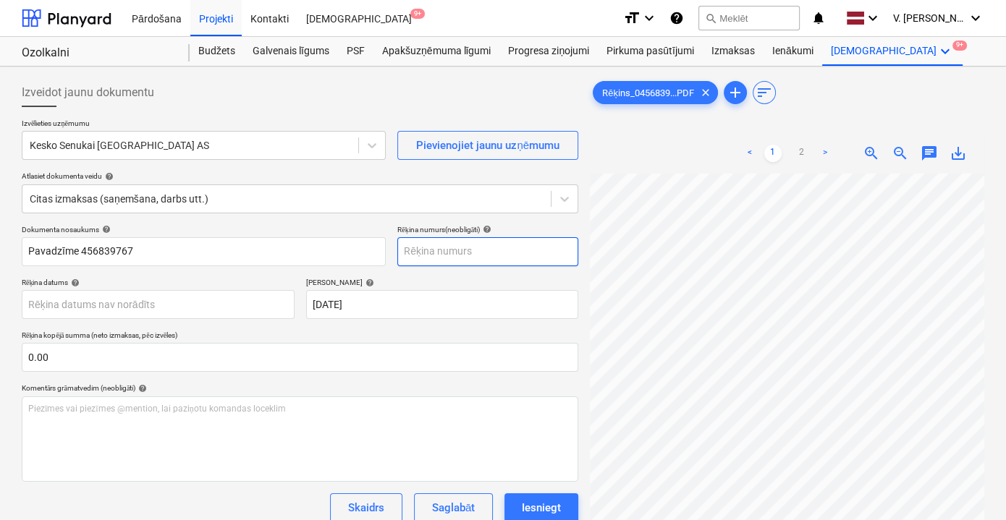
click at [460, 245] on input "text" at bounding box center [487, 251] width 181 height 29
paste input "456839767"
type input "456839767"
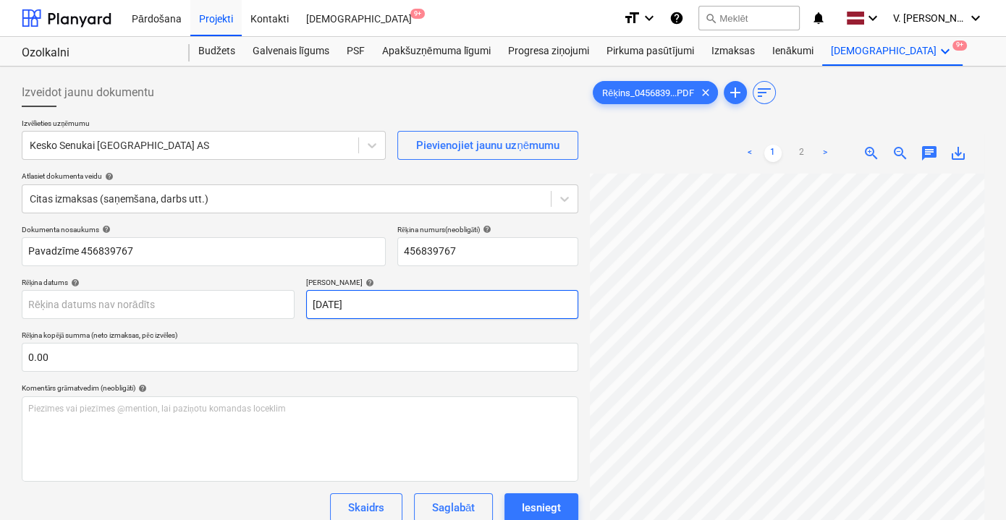
scroll to position [83, 9]
click at [190, 310] on body "Pārdošana Projekti Kontakti Iesūtne 9+ format_size keyboard_arrow_down help sea…" at bounding box center [503, 260] width 1006 height 520
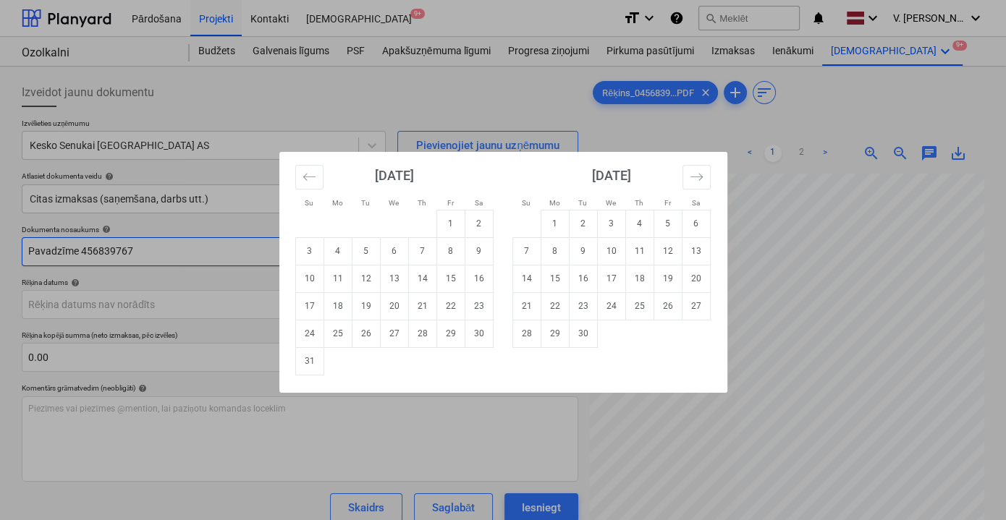
click at [341, 256] on td "4" at bounding box center [338, 251] width 28 height 28
type input "[DATE]"
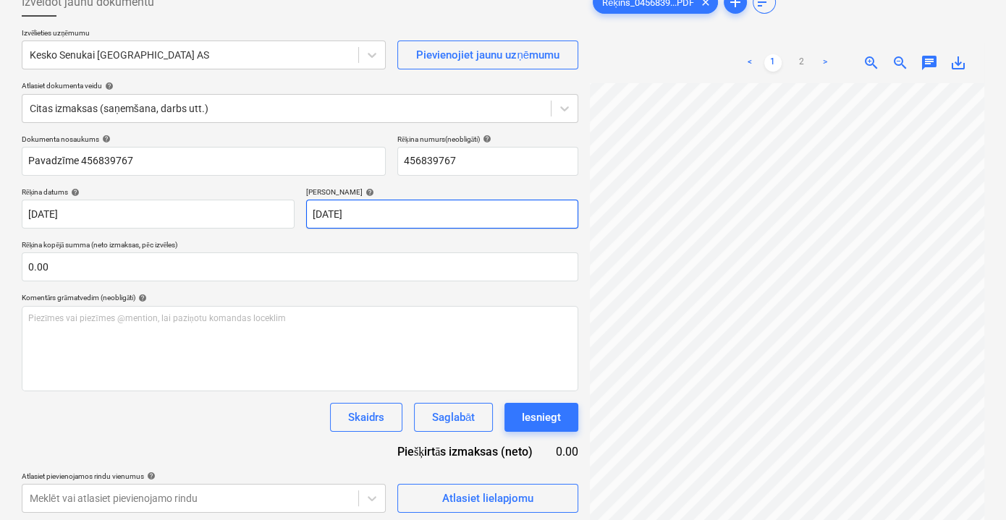
scroll to position [144, 0]
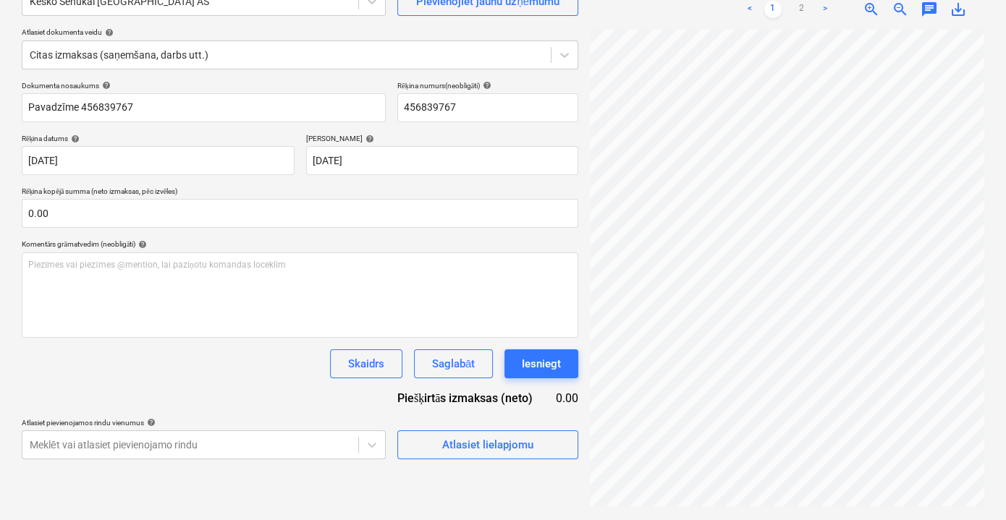
drag, startPoint x: 740, startPoint y: 509, endPoint x: 751, endPoint y: 509, distance: 10.9
click at [751, 509] on div "Rēķins_0456839...PDF clear add sort < 1 2 > zoom_in zoom_out chat 0 save_alt" at bounding box center [787, 221] width 406 height 587
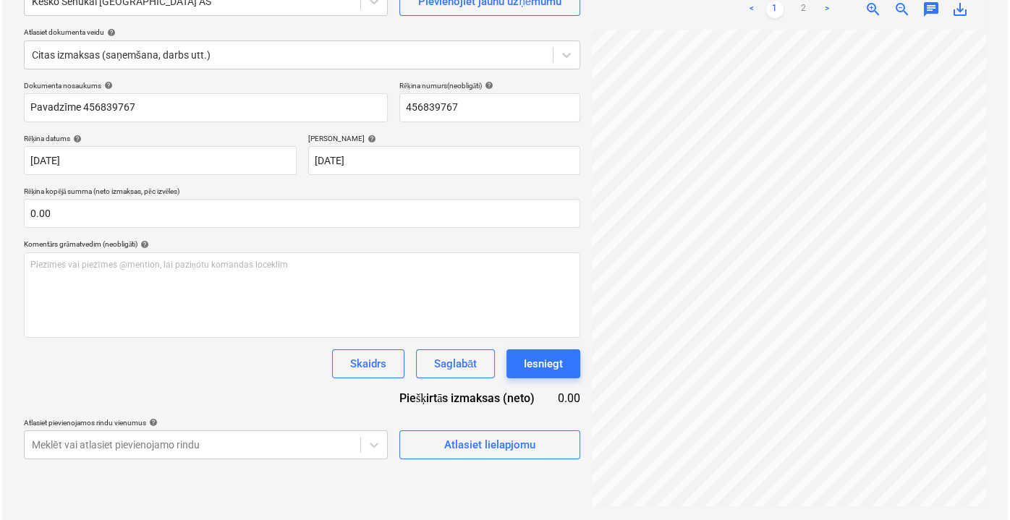
scroll to position [140, 44]
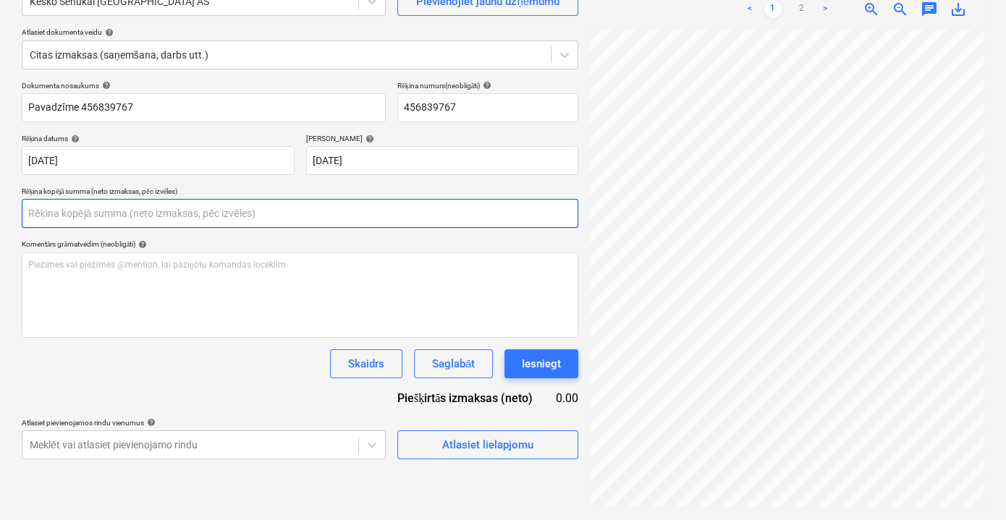
click at [245, 206] on input "text" at bounding box center [300, 213] width 557 height 29
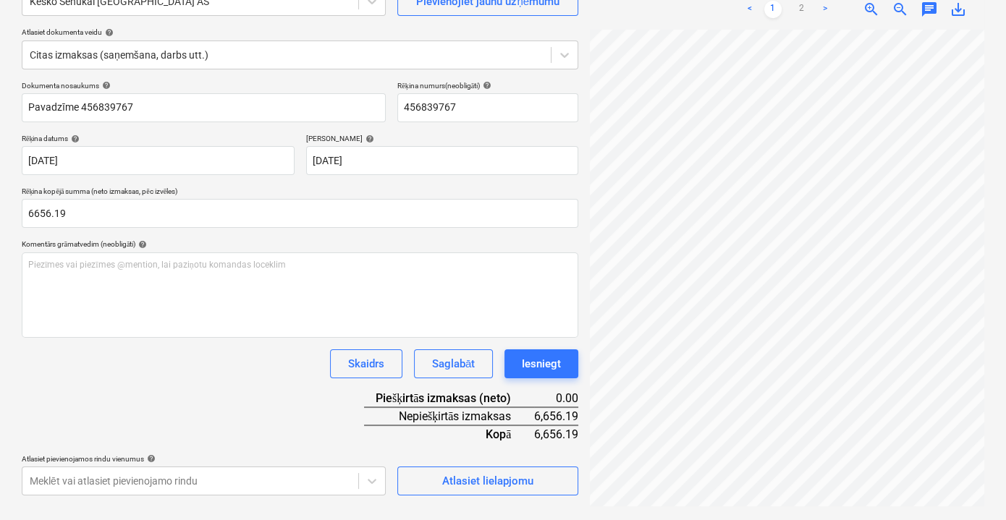
type input "6,656.19"
click at [287, 407] on div "Dokumenta nosaukums help Pavadzīme 456839767 Rēķina numurs (neobligāti) help 45…" at bounding box center [300, 288] width 557 height 415
click at [495, 469] on button "Atlasiet lielapjomu" at bounding box center [487, 481] width 181 height 29
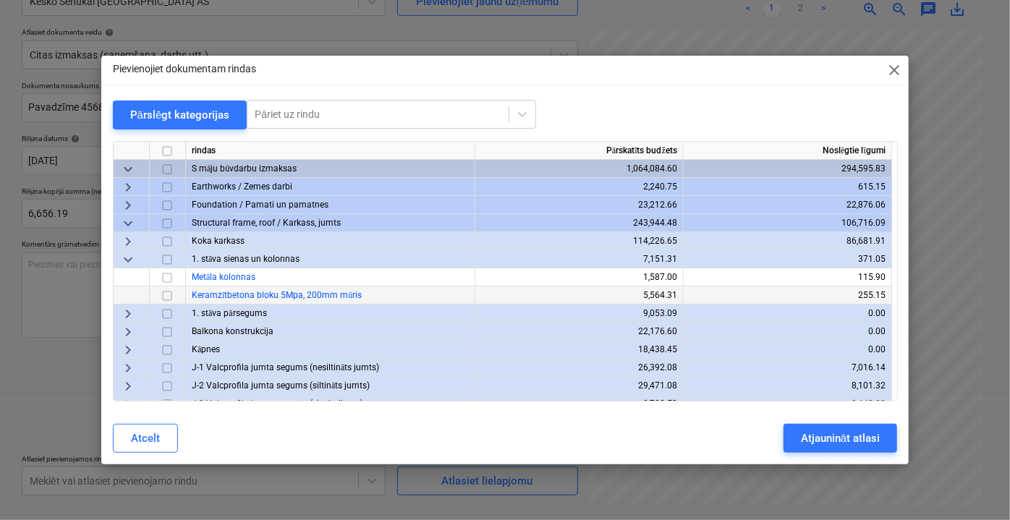
click at [167, 297] on input "checkbox" at bounding box center [167, 295] width 17 height 17
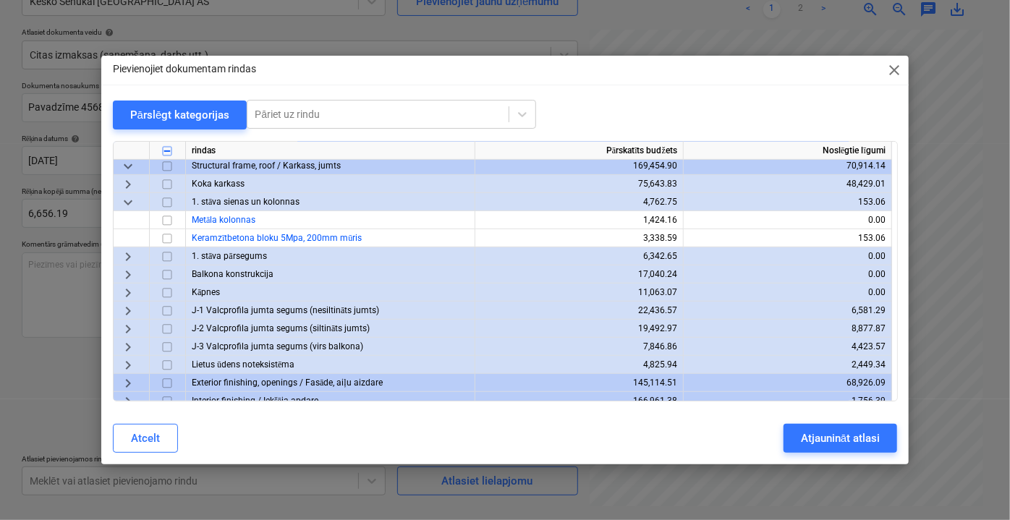
scroll to position [394, 0]
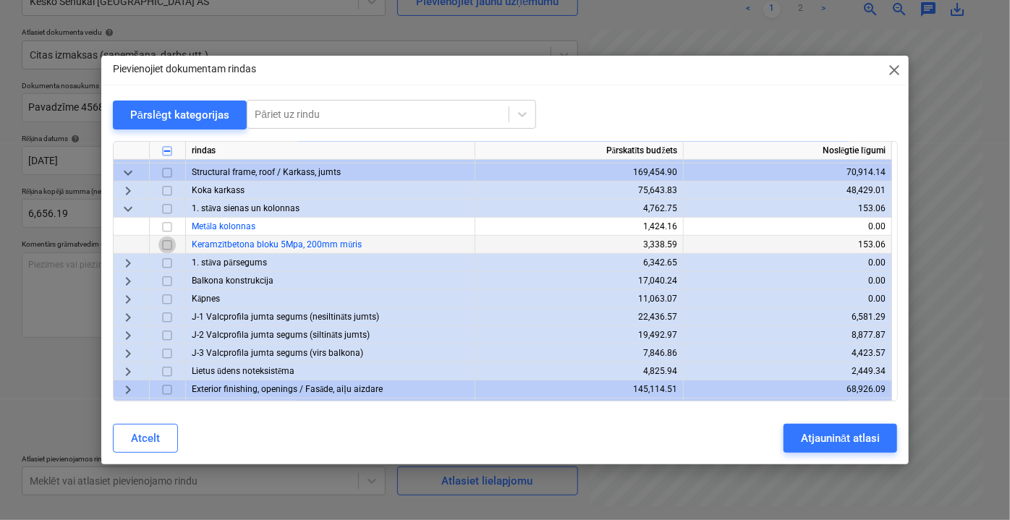
click at [169, 240] on input "checkbox" at bounding box center [167, 244] width 17 height 17
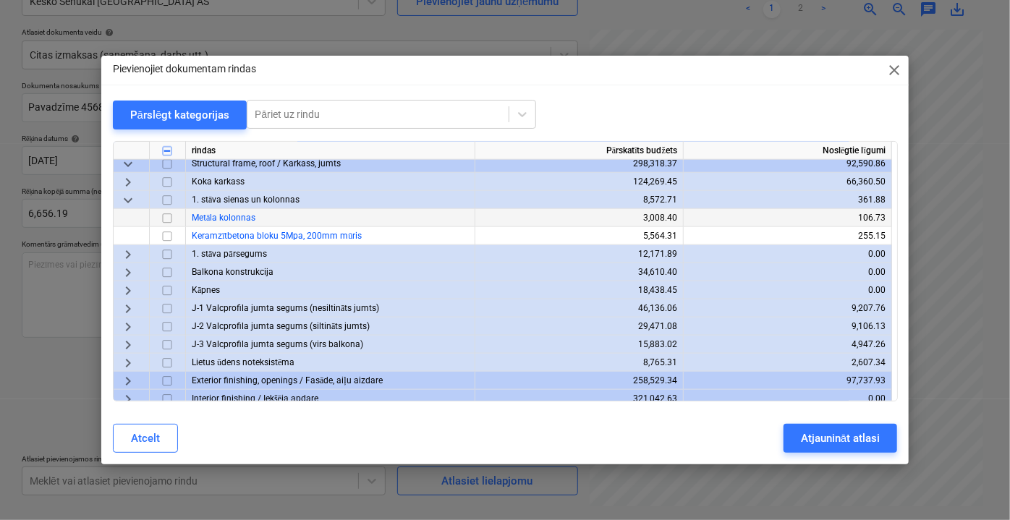
scroll to position [724, 0]
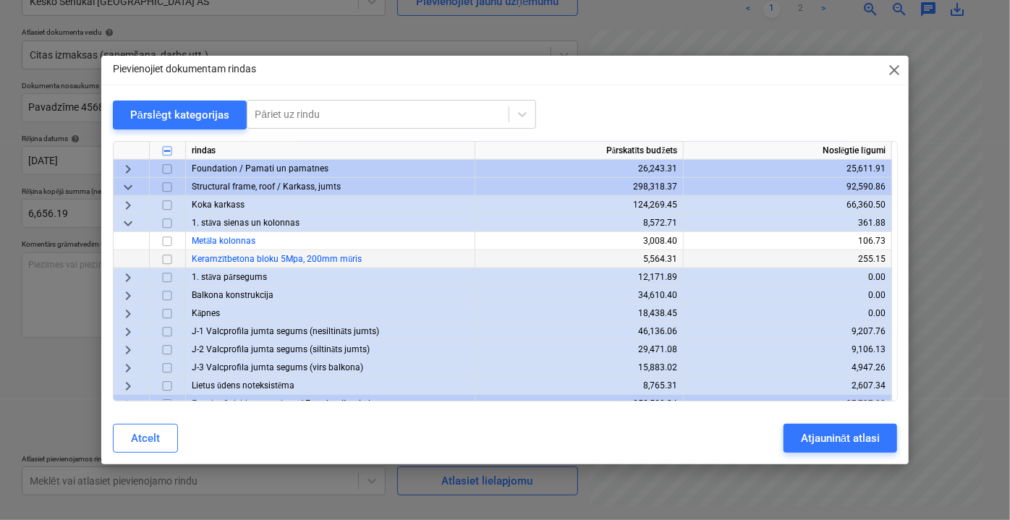
click at [165, 261] on input "checkbox" at bounding box center [167, 258] width 17 height 17
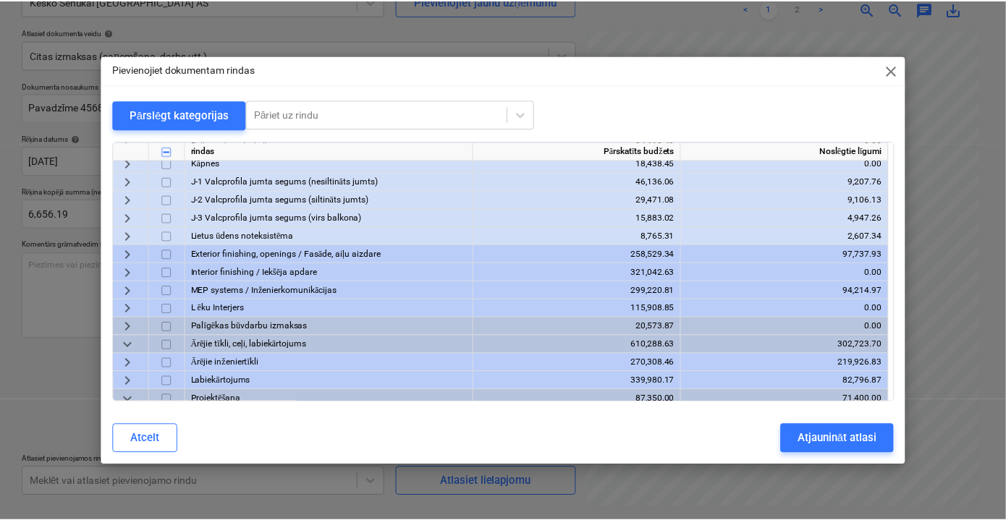
scroll to position [971, 0]
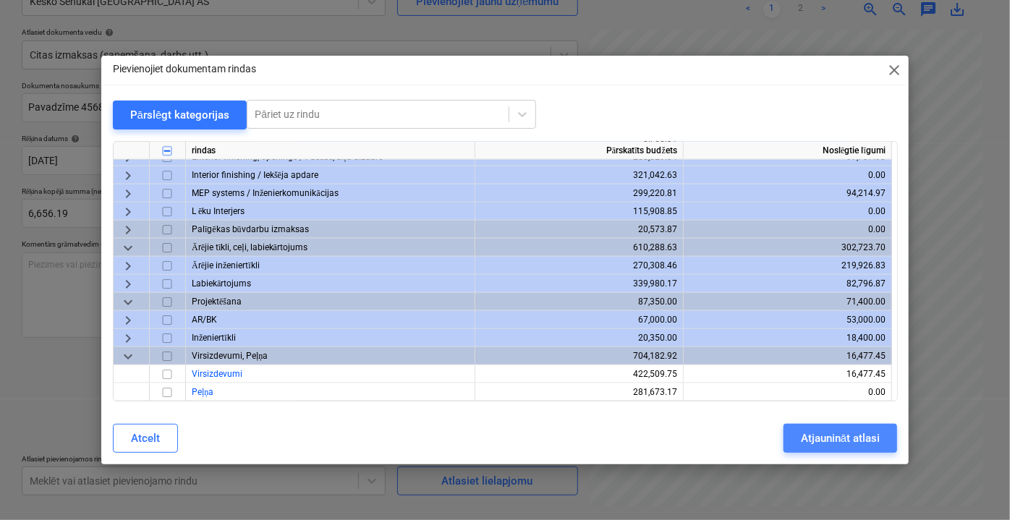
click at [816, 439] on div "Atjaunināt atlasi" at bounding box center [840, 438] width 79 height 19
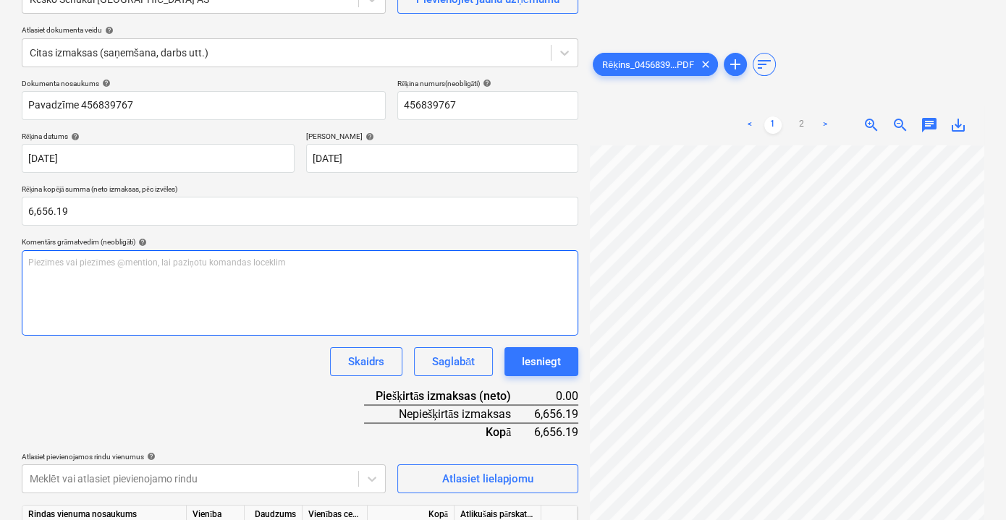
scroll to position [262, 0]
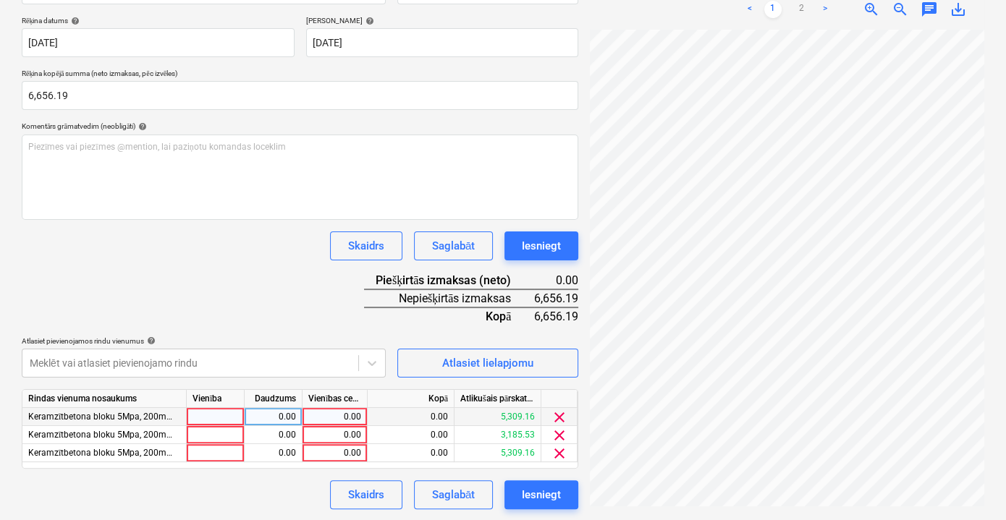
click at [344, 413] on div "0.00" at bounding box center [334, 417] width 53 height 18
type input "2560.07"
drag, startPoint x: 326, startPoint y: 418, endPoint x: 376, endPoint y: 409, distance: 50.8
click at [0, 0] on div "Keramzītbetona bloku 5Mpa, 200mm mūris 0.00 2560.07 0.00 5,309.16 clear" at bounding box center [0, 0] width 0 height 0
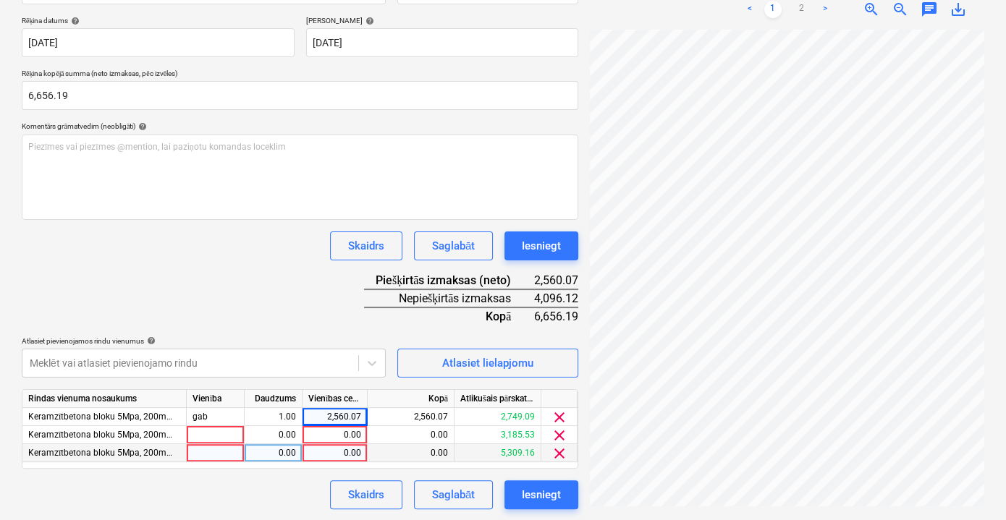
click at [330, 455] on div "0.00" at bounding box center [334, 453] width 53 height 18
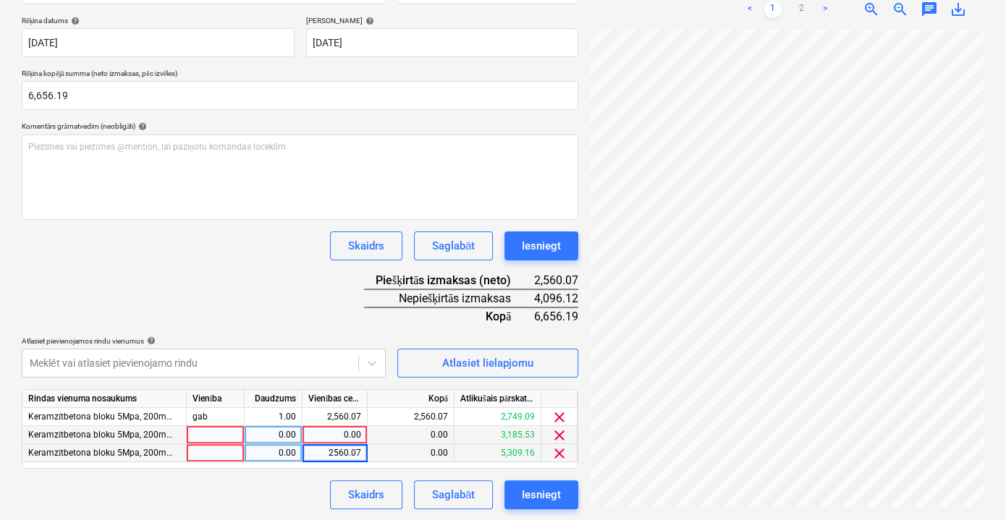
click at [337, 436] on div "0.00" at bounding box center [334, 435] width 53 height 18
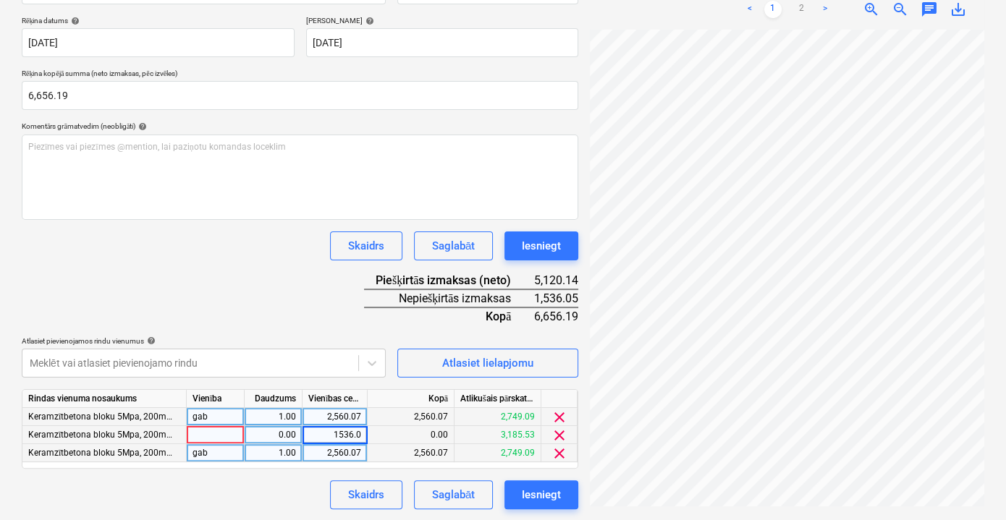
type input "1536.05"
click at [274, 500] on div "Skaidrs Saglabāt Iesniegt" at bounding box center [300, 495] width 557 height 29
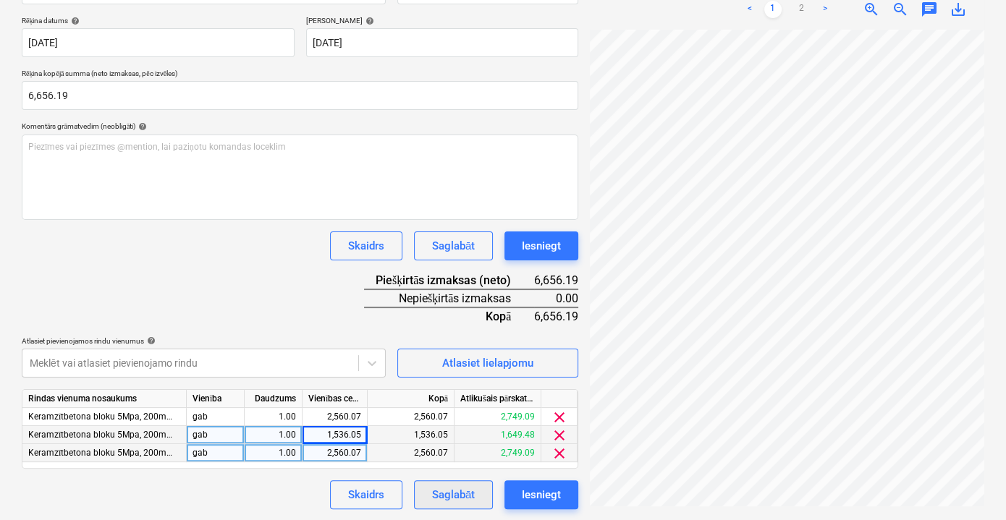
click at [461, 494] on div "Saglabāt" at bounding box center [453, 495] width 43 height 19
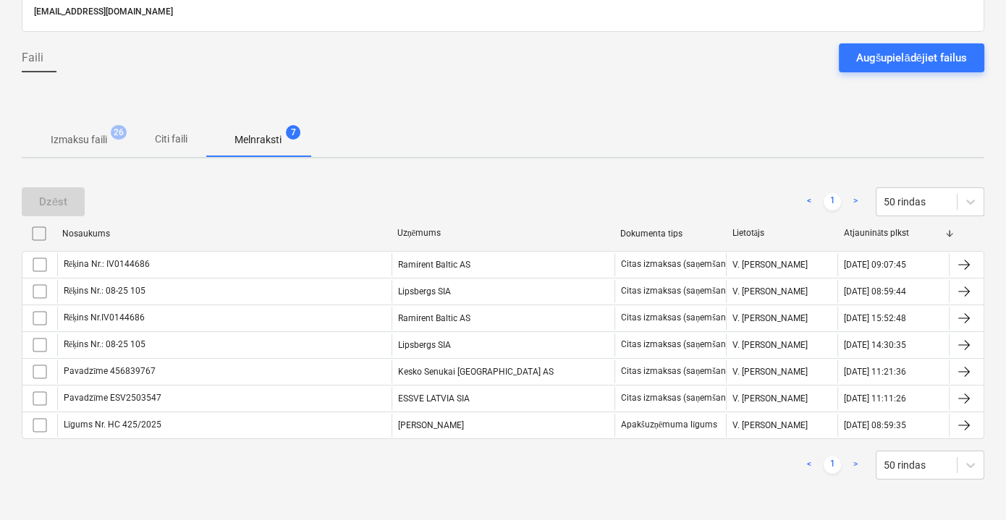
scroll to position [98, 0]
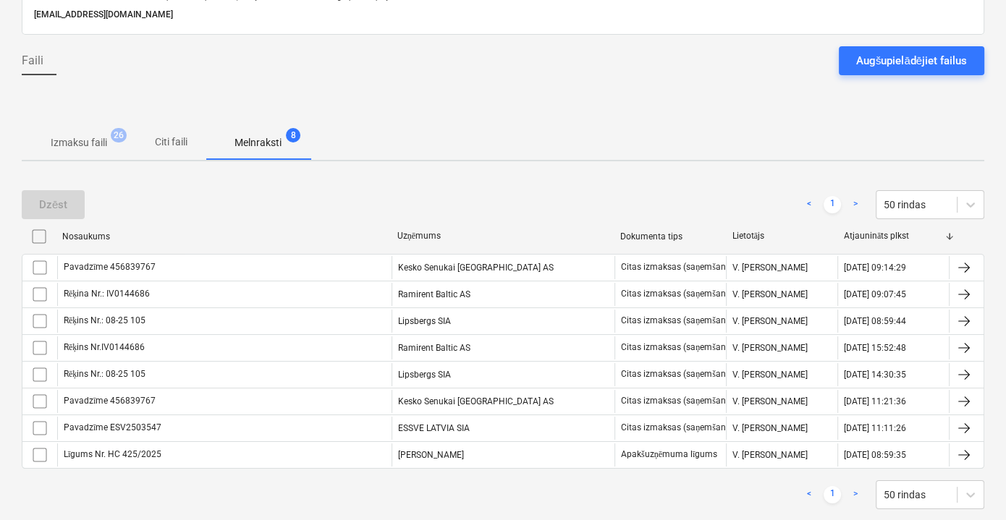
click at [444, 177] on div "Dzēst < 1 > 50 rindas Nosaukums Uzņēmums Dokumenta tips Lietotājs Atjaunināts p…" at bounding box center [503, 350] width 963 height 354
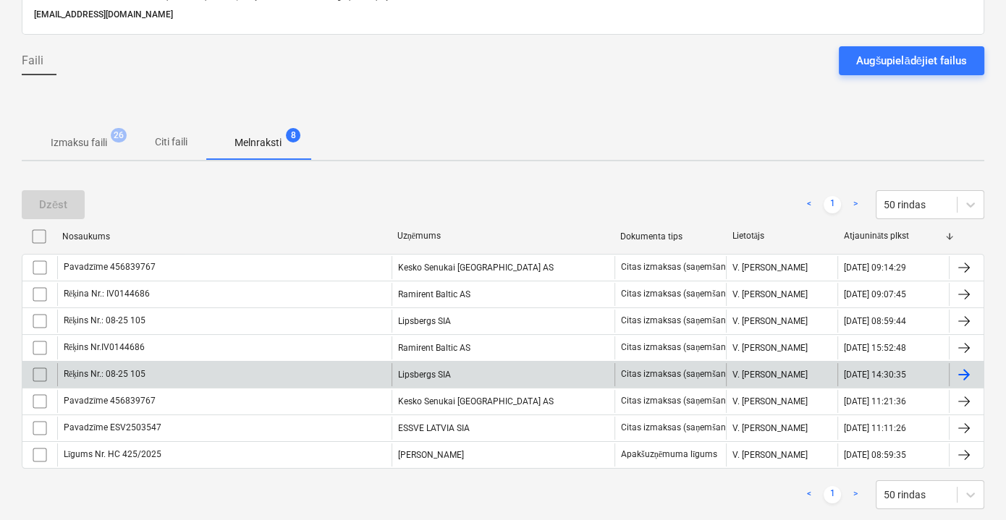
click at [422, 373] on div "Lipsbergs SIA" at bounding box center [503, 374] width 223 height 23
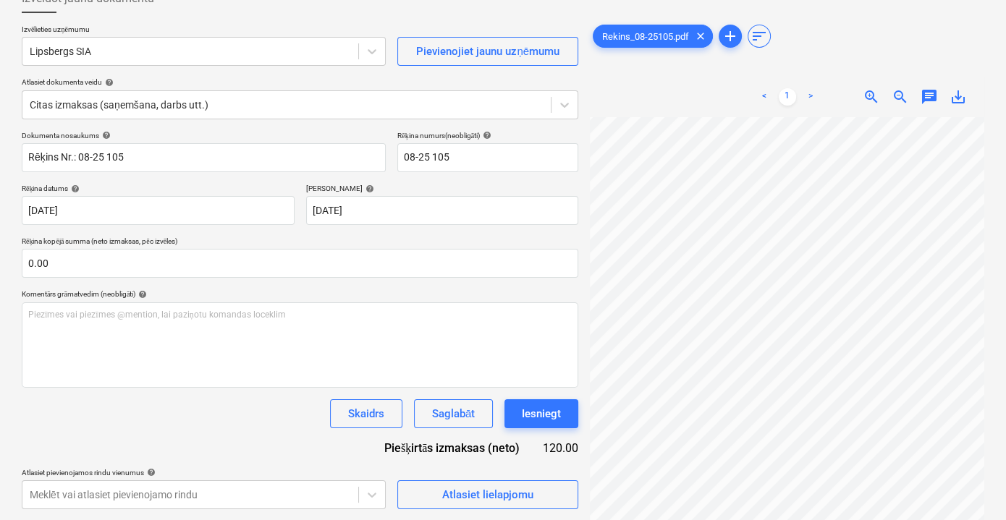
scroll to position [41, 44]
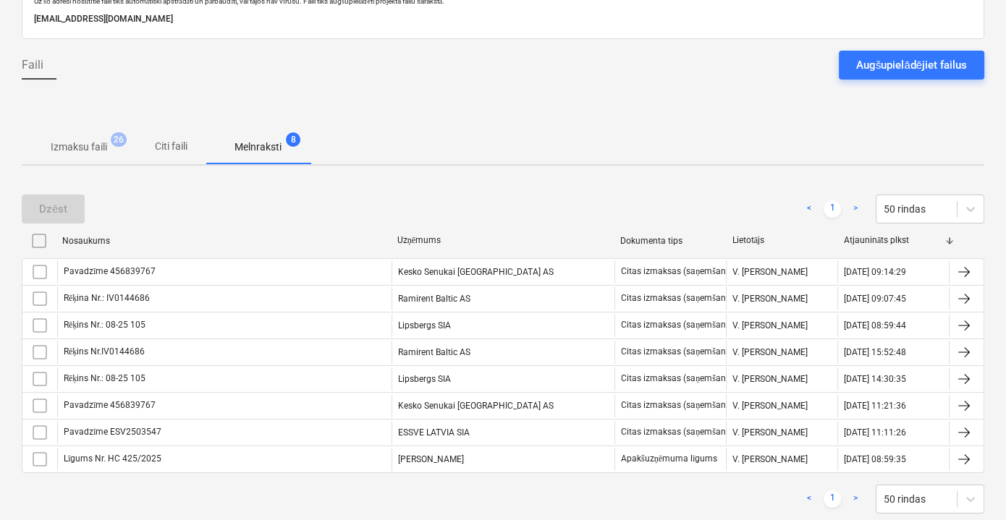
scroll to position [98, 0]
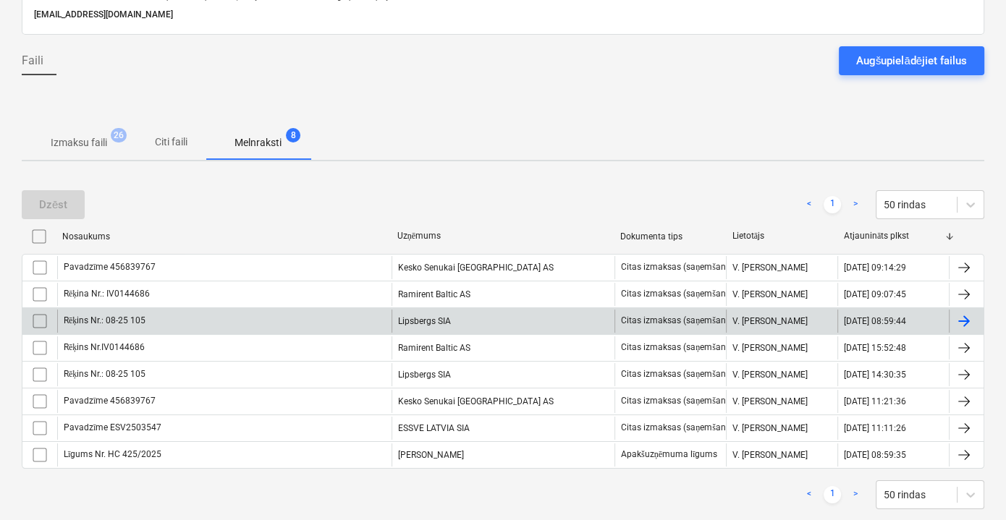
click at [340, 320] on div "Rēķins Nr.: 08-25 105" at bounding box center [224, 321] width 334 height 23
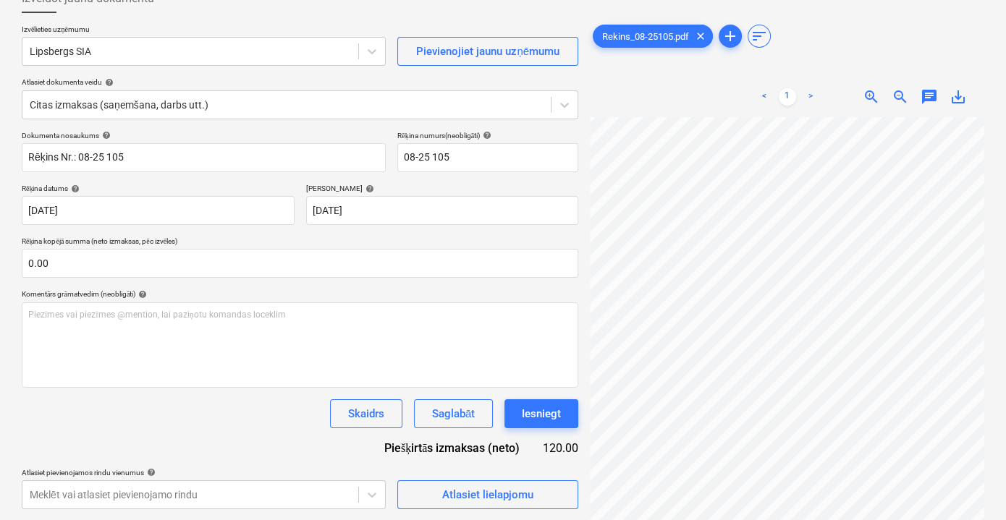
scroll to position [1, 44]
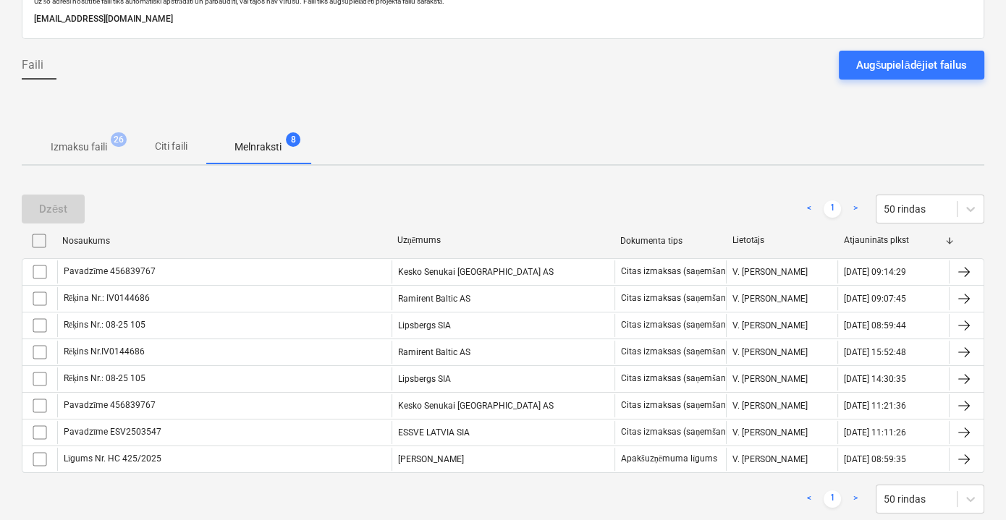
scroll to position [98, 0]
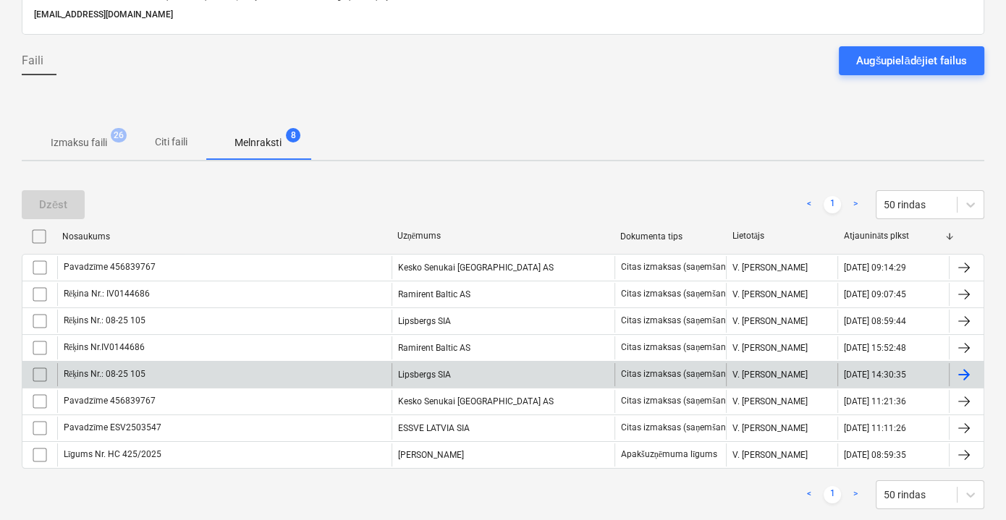
click at [363, 364] on div "Rēķins Nr.: 08-25 105" at bounding box center [224, 374] width 334 height 23
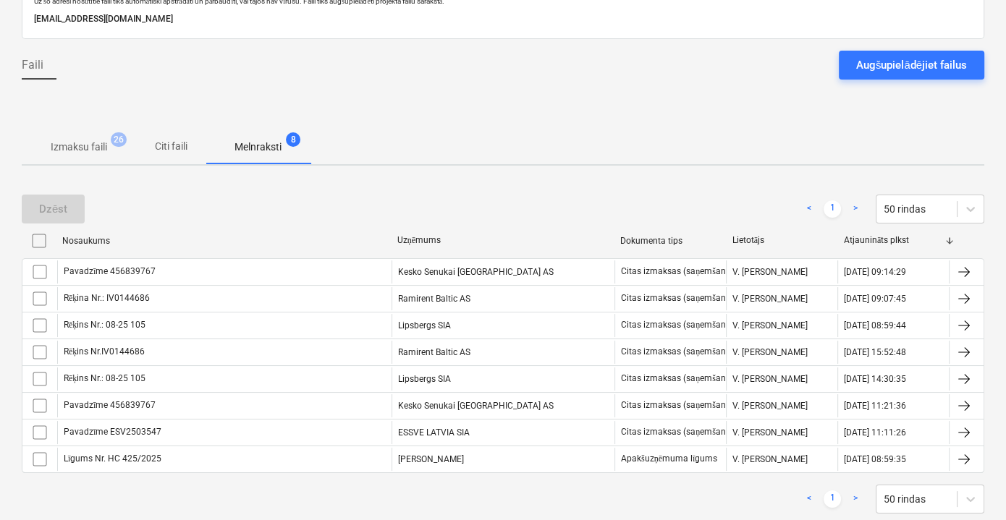
scroll to position [98, 0]
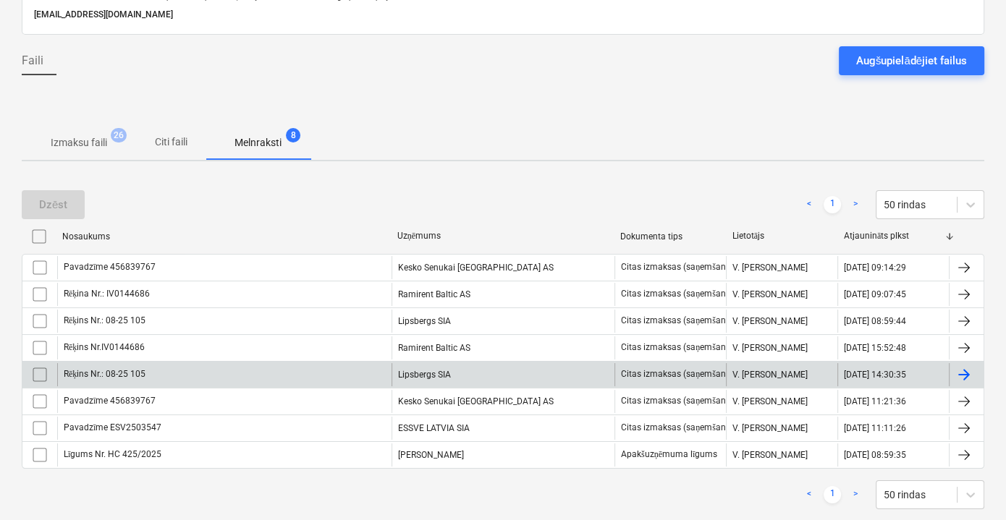
click at [373, 379] on div "Rēķins Nr.: 08-25 105" at bounding box center [224, 374] width 334 height 23
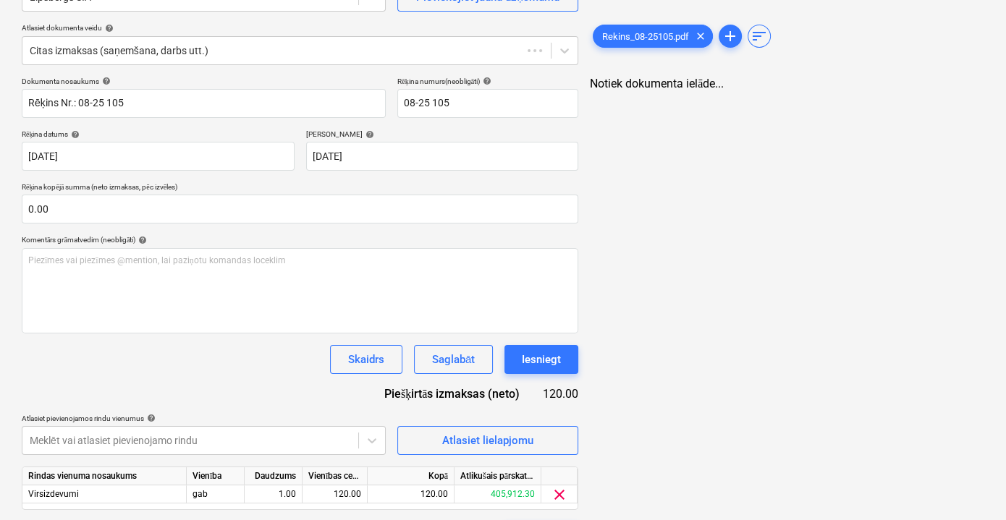
scroll to position [190, 0]
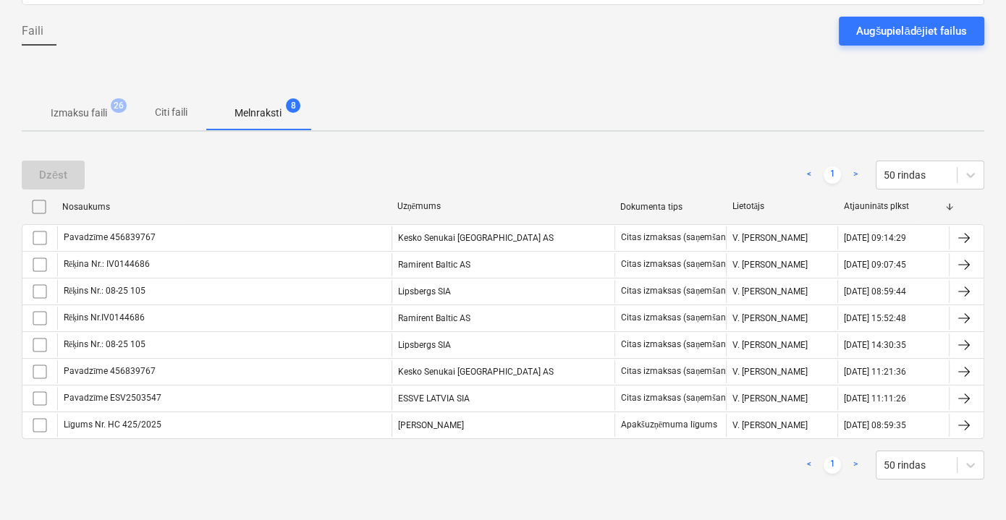
scroll to position [98, 0]
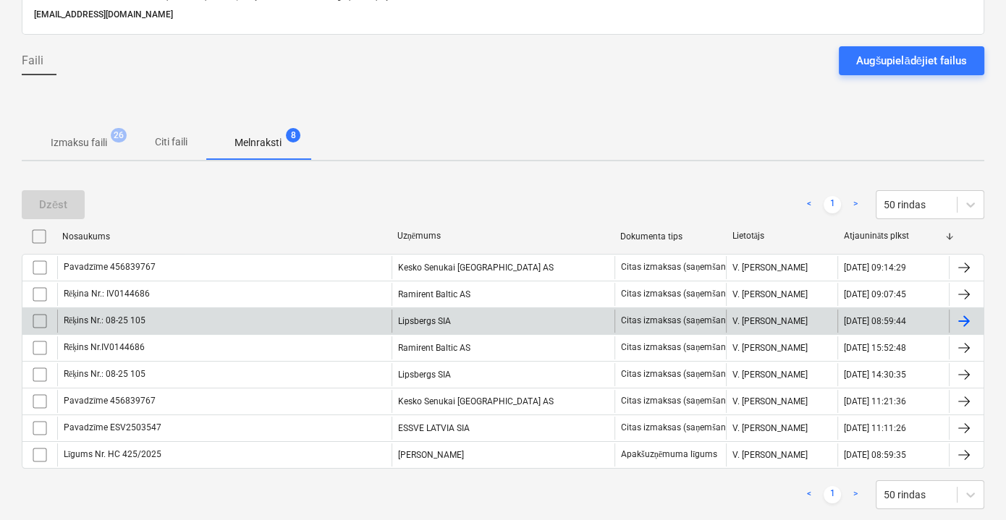
click at [227, 313] on div "Rēķins Nr.: 08-25 105" at bounding box center [224, 321] width 334 height 23
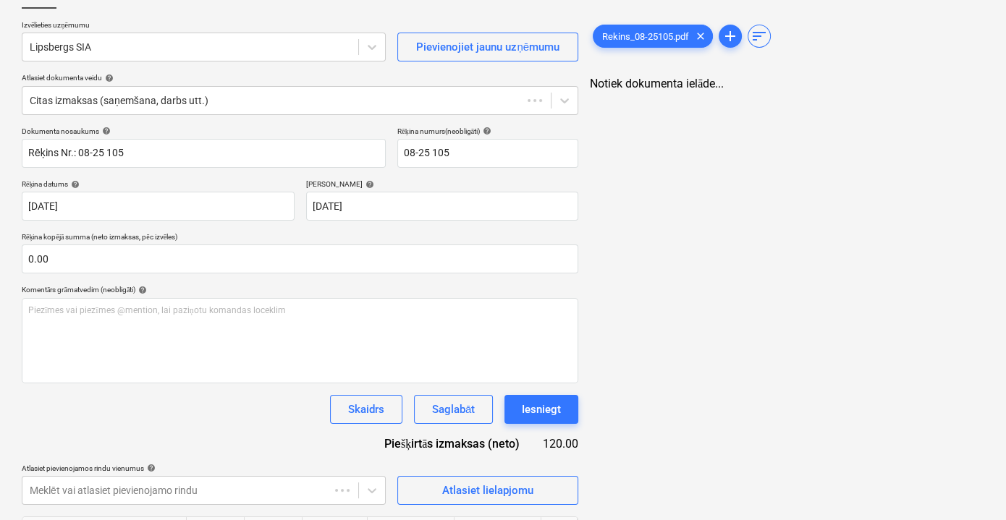
scroll to position [94, 0]
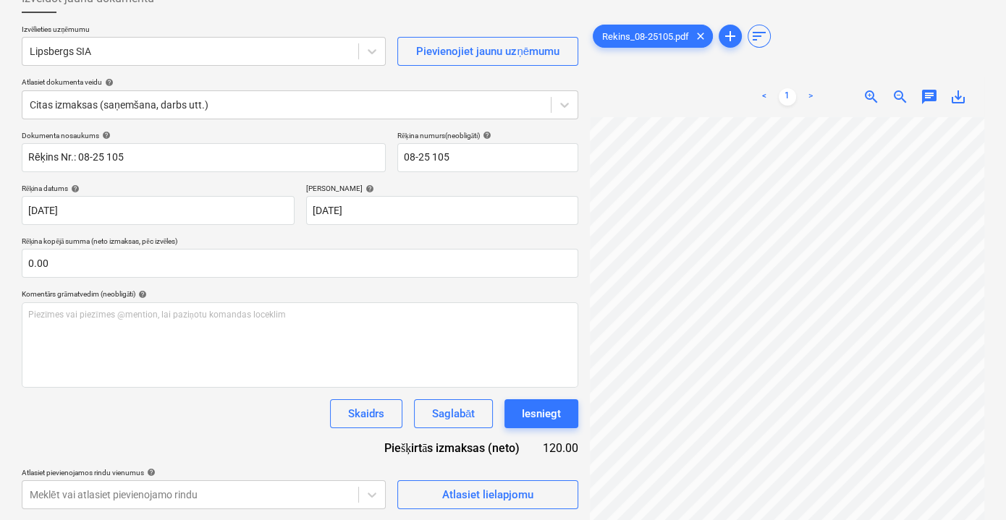
scroll to position [98, 0]
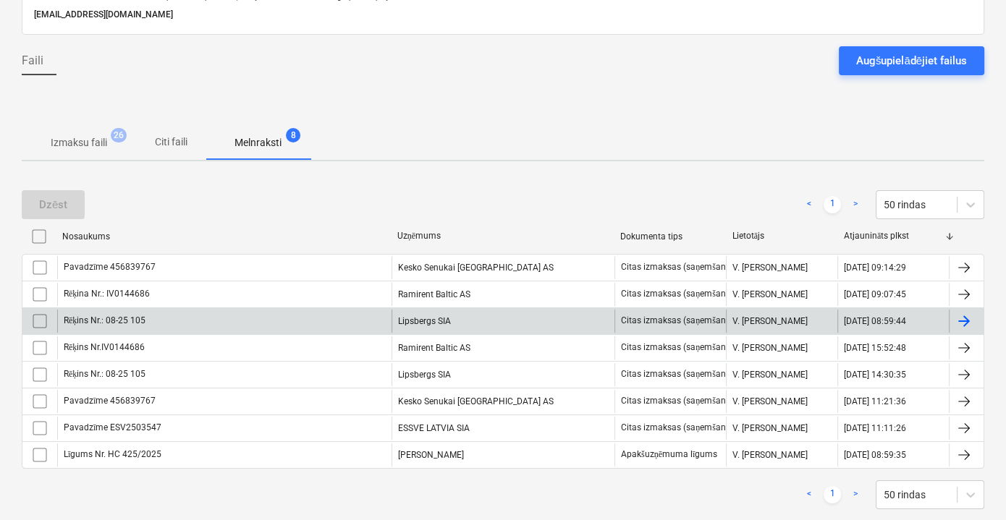
click at [44, 319] on input "checkbox" at bounding box center [39, 321] width 23 height 23
click at [67, 200] on button "Dzēst" at bounding box center [53, 204] width 63 height 29
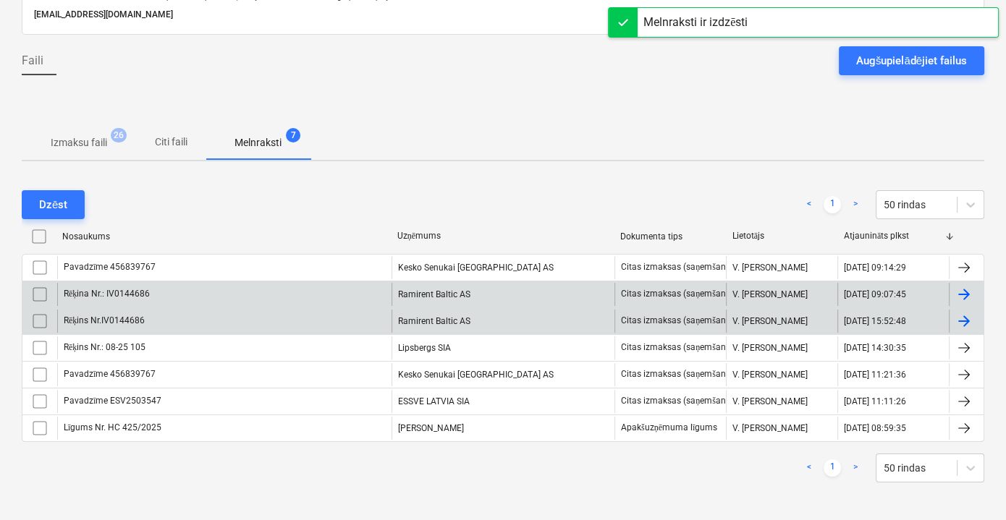
click at [303, 286] on div "Rēķina Nr.: IV0144686" at bounding box center [224, 294] width 334 height 23
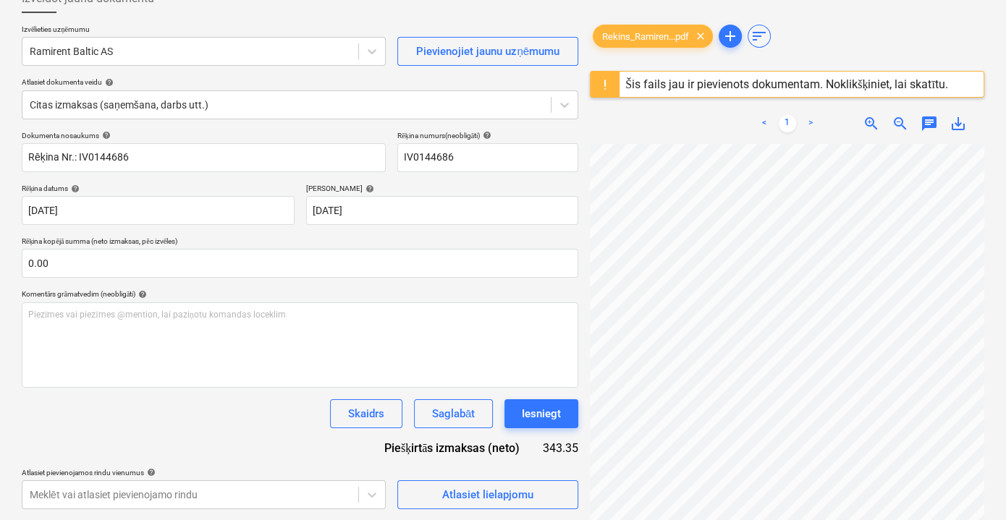
scroll to position [129, 44]
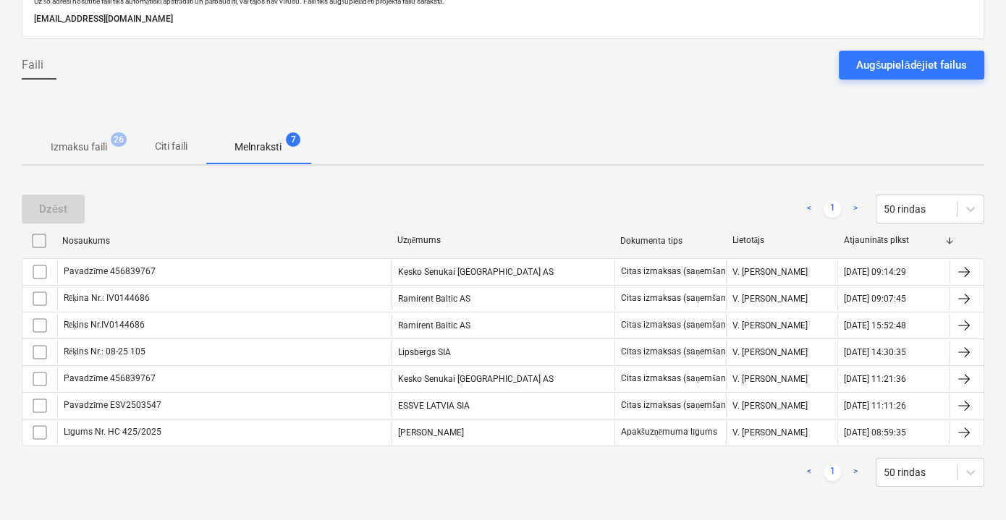
scroll to position [98, 0]
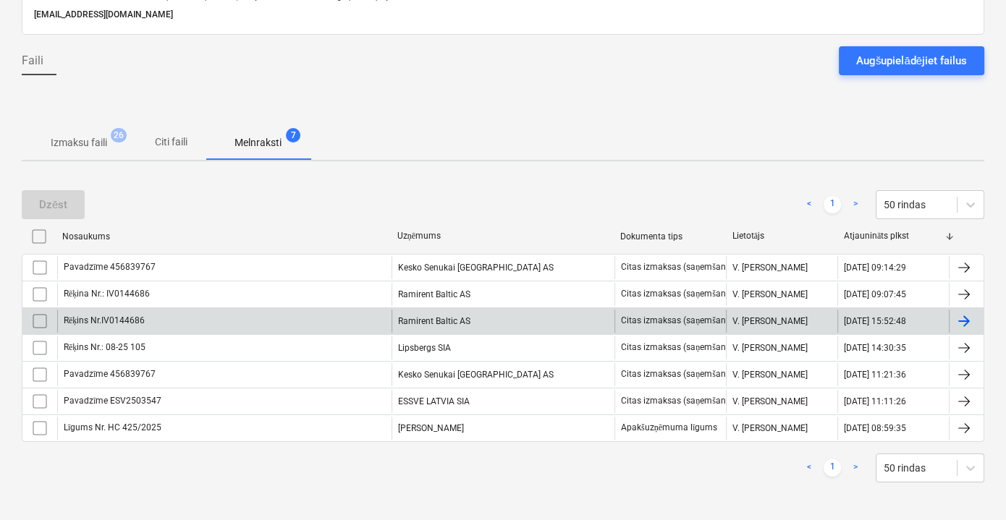
click at [242, 324] on div "Rēķins Nr.IV0144686" at bounding box center [224, 321] width 334 height 23
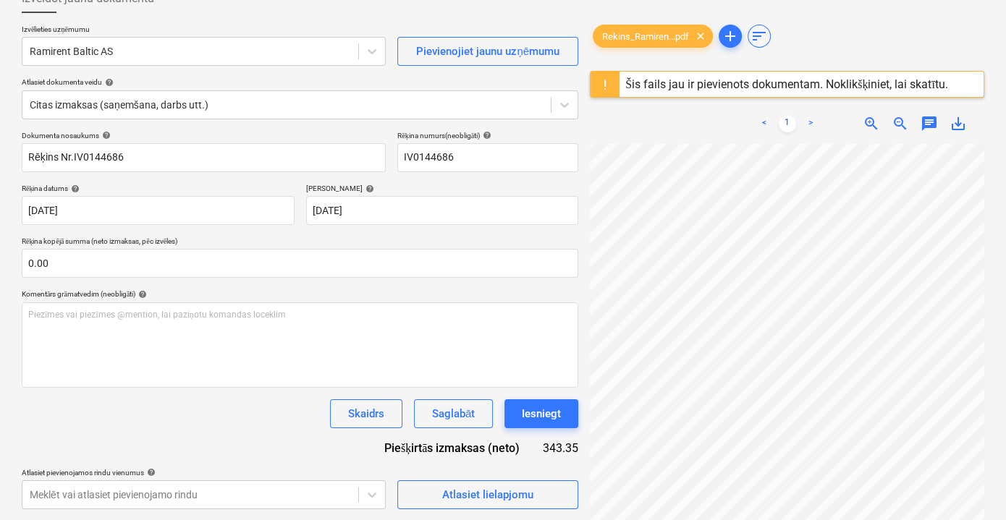
scroll to position [133, 44]
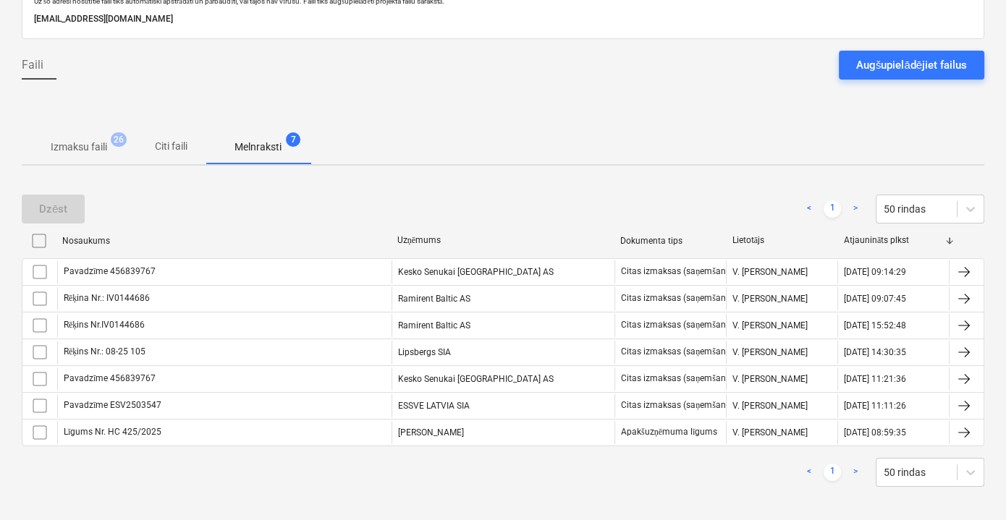
scroll to position [98, 0]
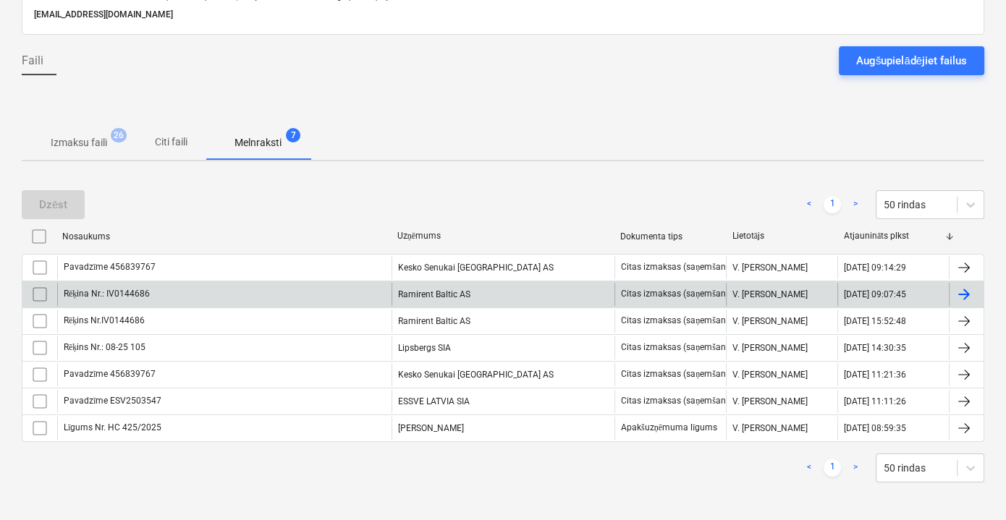
click at [233, 290] on div "Rēķina Nr.: IV0144686" at bounding box center [224, 294] width 334 height 23
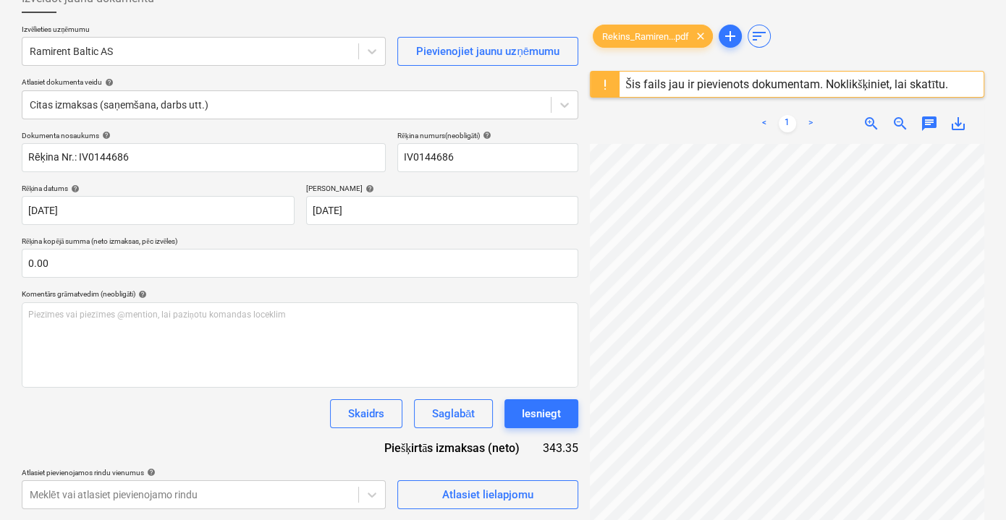
scroll to position [96, 44]
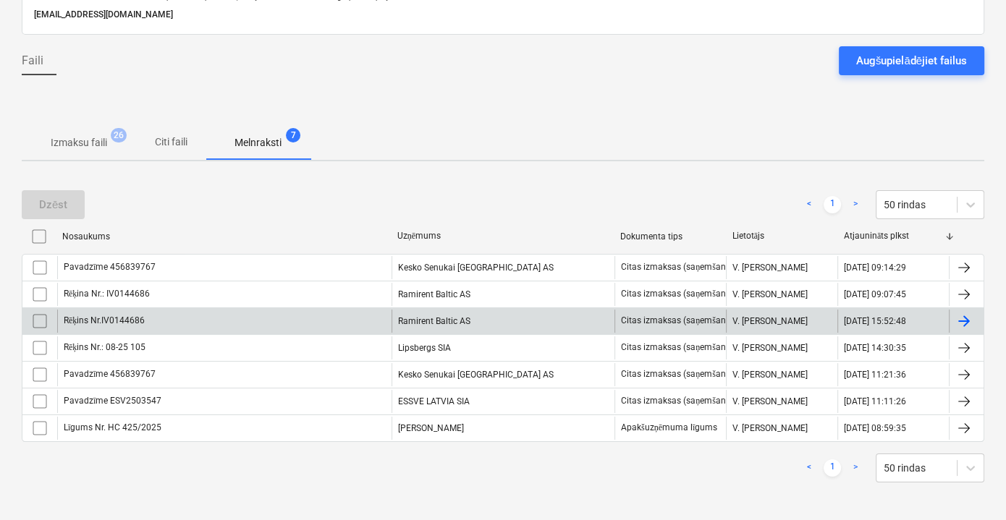
click at [37, 318] on input "checkbox" at bounding box center [39, 321] width 23 height 23
click at [33, 198] on button "Dzēst" at bounding box center [53, 204] width 63 height 29
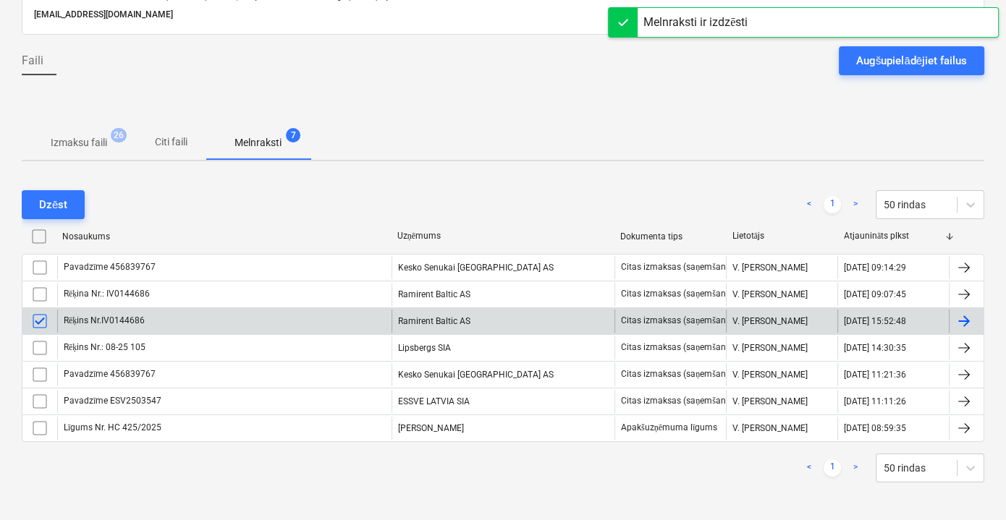
scroll to position [71, 0]
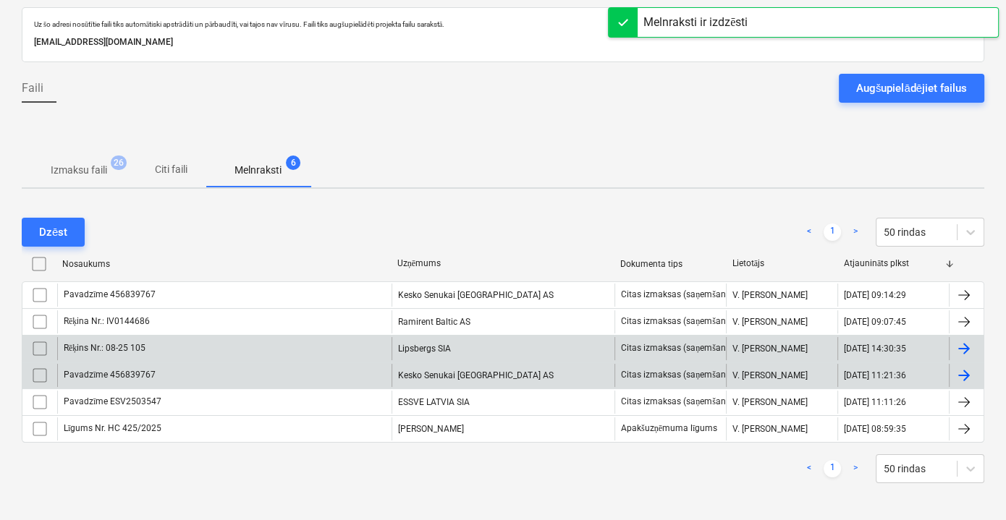
click at [321, 367] on div "Pavadzīme 456839767" at bounding box center [224, 375] width 334 height 23
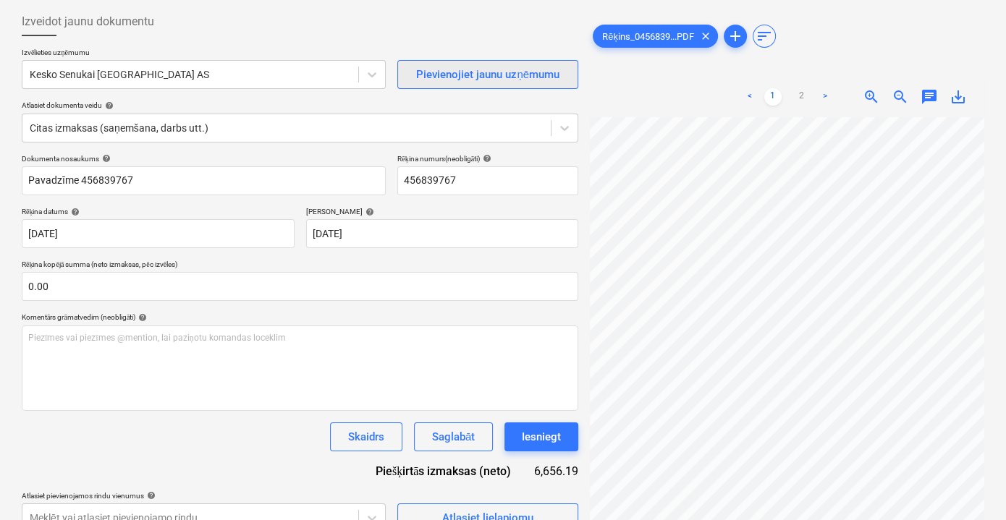
click at [551, 66] on div "Izveidot jaunu dokumentu Izvēlieties uzņēmumu Kesko Senukai [GEOGRAPHIC_DATA] A…" at bounding box center [503, 335] width 974 height 669
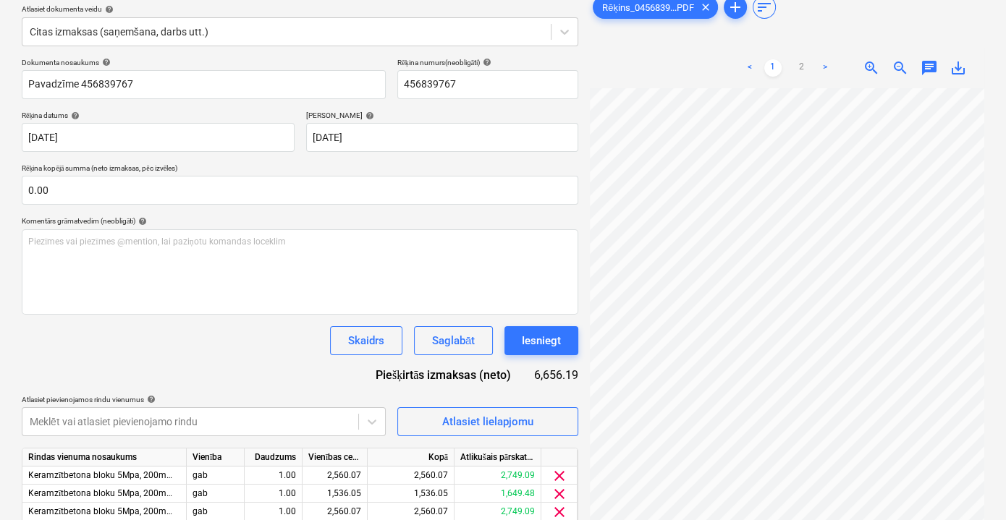
scroll to position [226, 0]
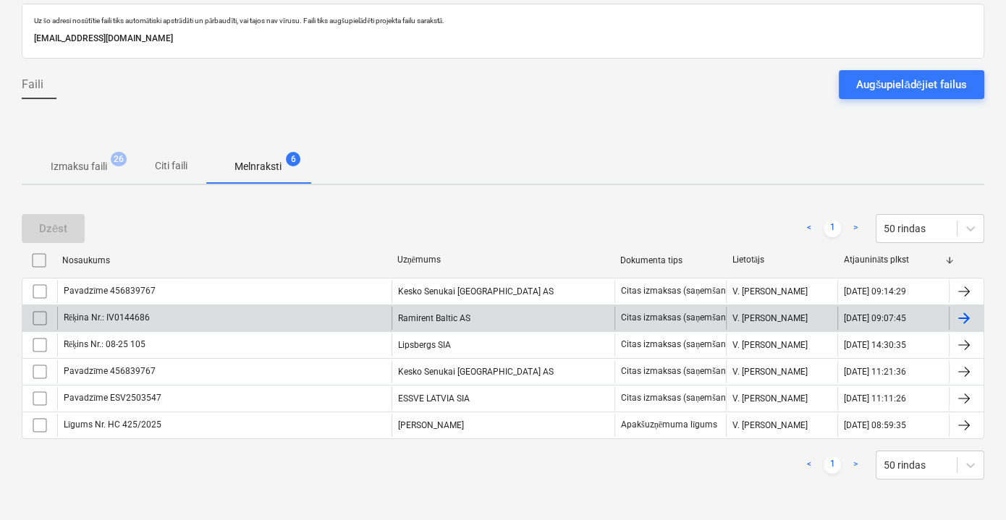
scroll to position [71, 0]
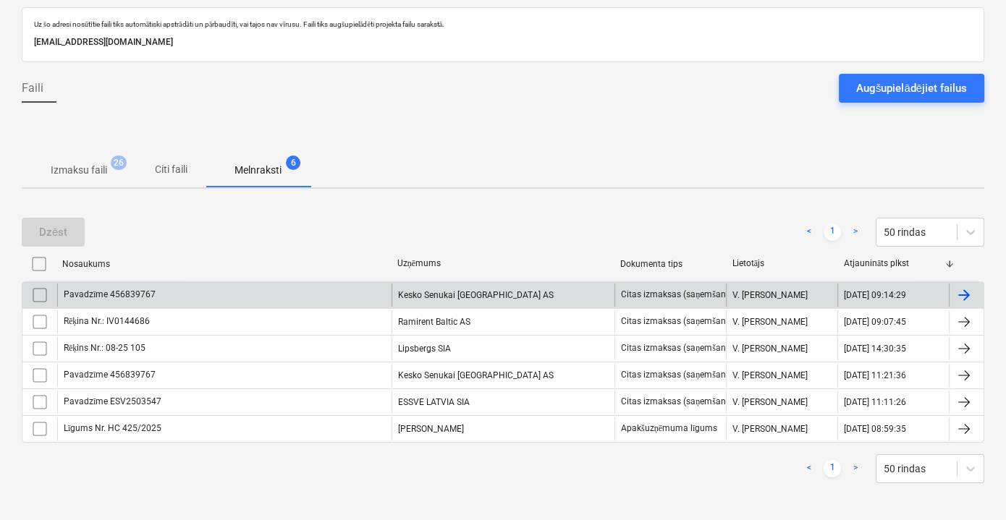
click at [276, 294] on div "Pavadzīme 456839767" at bounding box center [224, 295] width 334 height 23
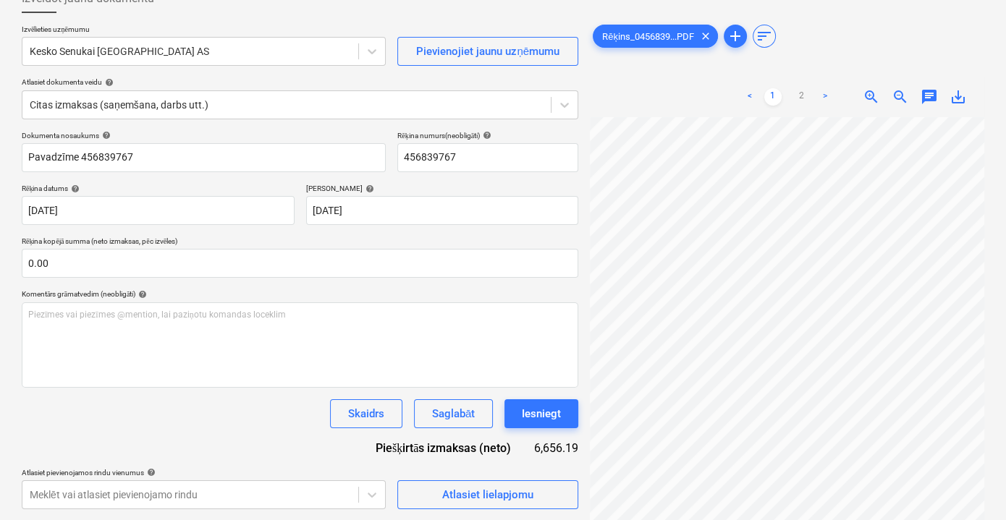
scroll to position [140, 44]
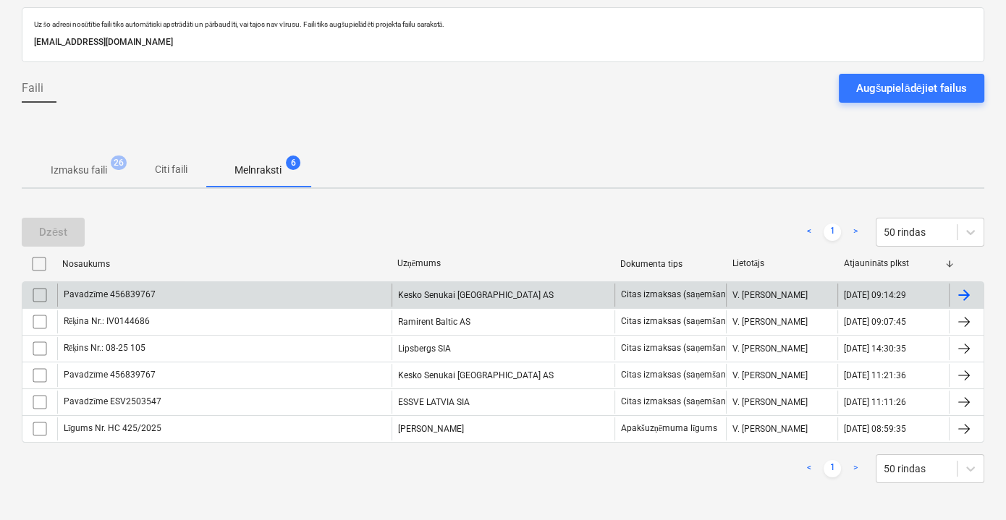
click at [32, 294] on input "checkbox" at bounding box center [39, 295] width 23 height 23
click at [55, 230] on div "Dzēst" at bounding box center [53, 232] width 28 height 19
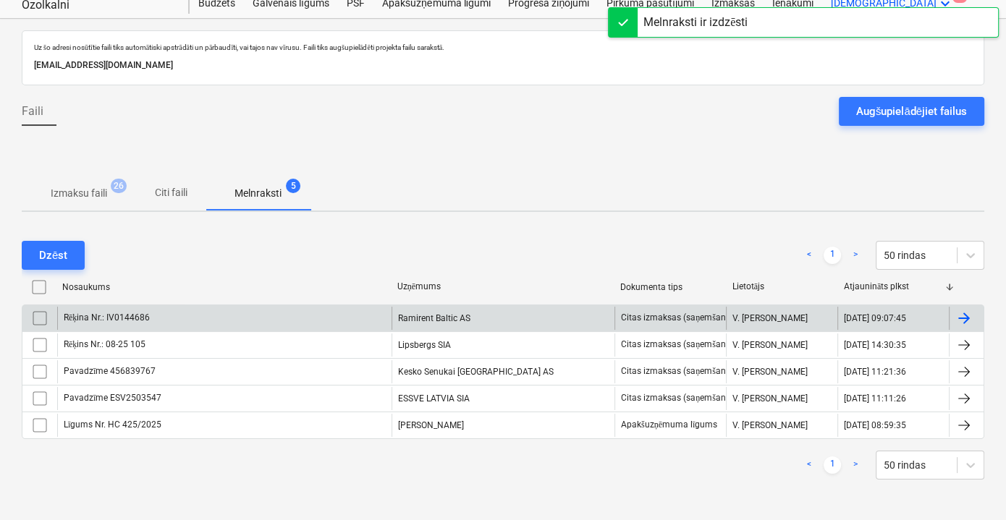
scroll to position [45, 0]
